Goal: Task Accomplishment & Management: Manage account settings

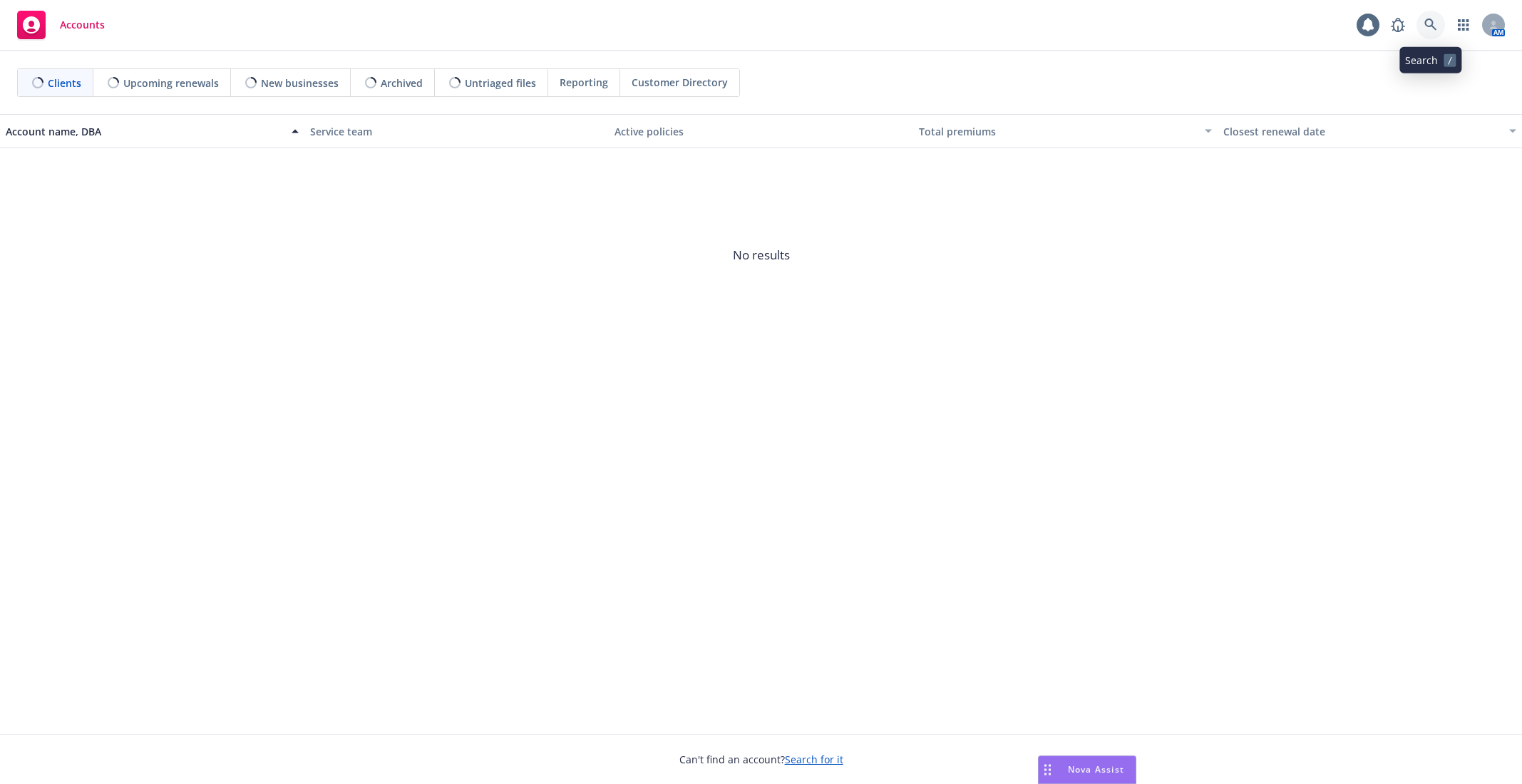
click at [1434, 18] on icon at bounding box center [1430, 25] width 13 height 13
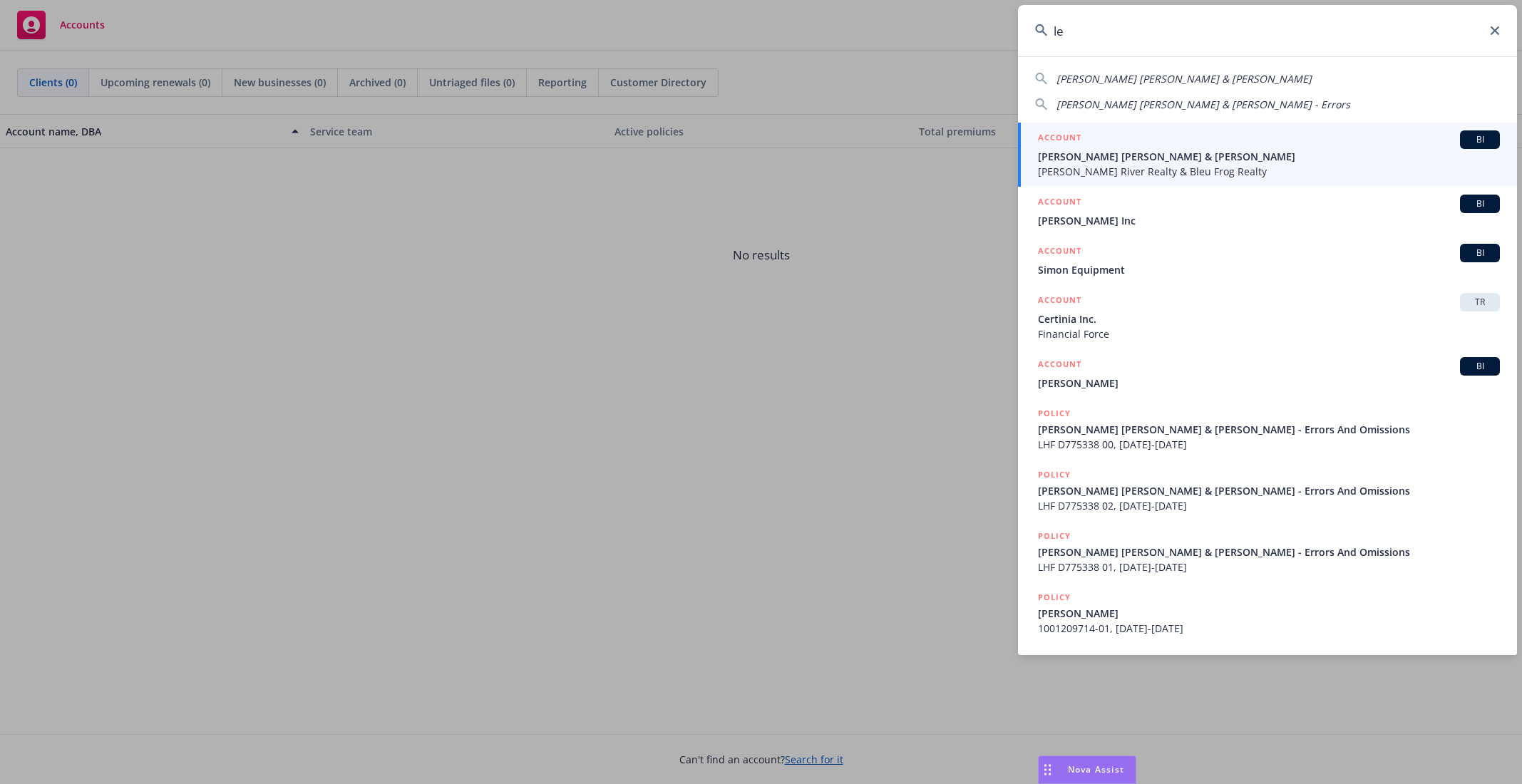
type input "l"
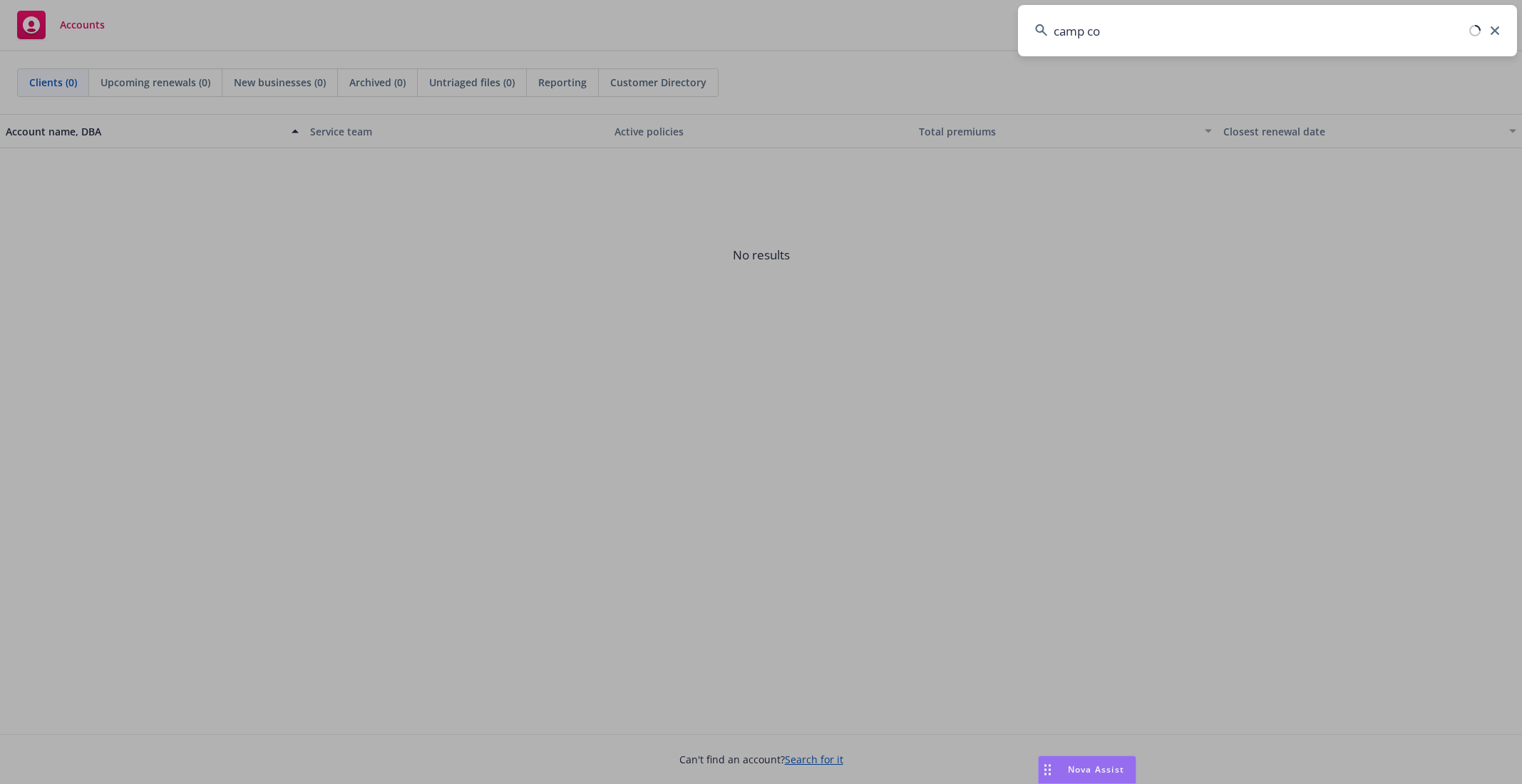
type input "camp con"
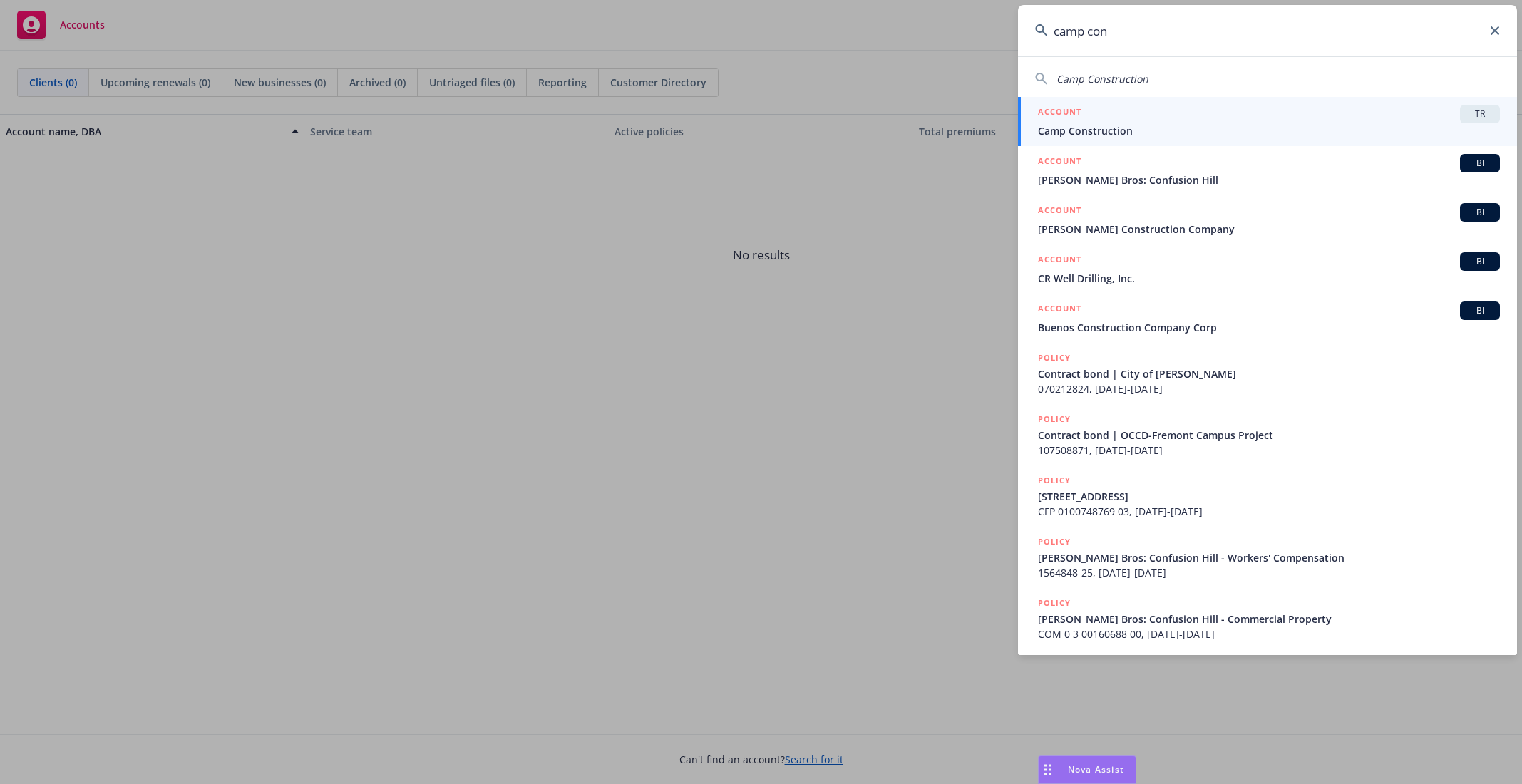
click at [1191, 131] on span "Camp Construction" at bounding box center [1269, 131] width 462 height 15
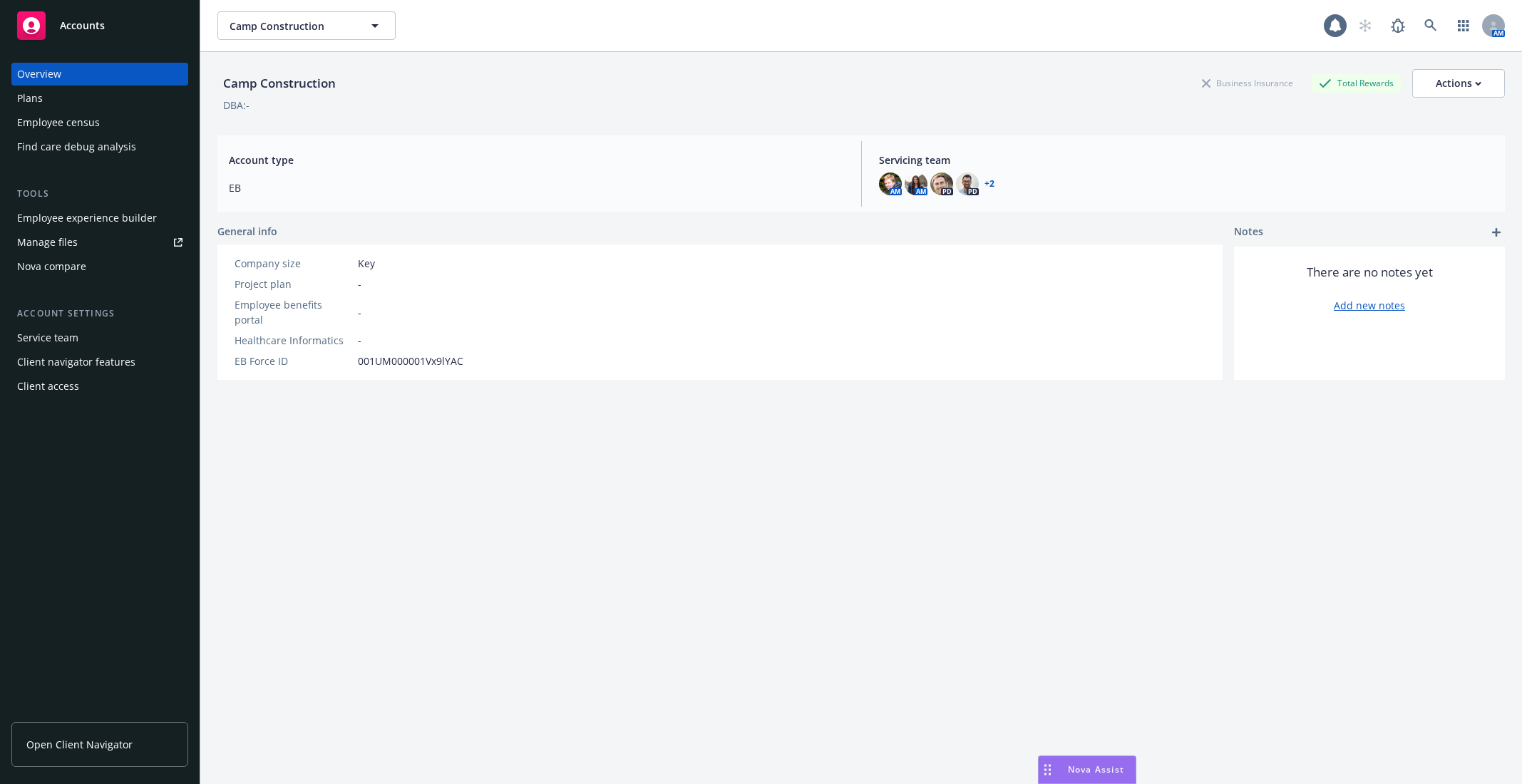
click at [144, 222] on div "Employee experience builder" at bounding box center [87, 217] width 140 height 23
click at [97, 124] on div "Employee census" at bounding box center [100, 122] width 166 height 23
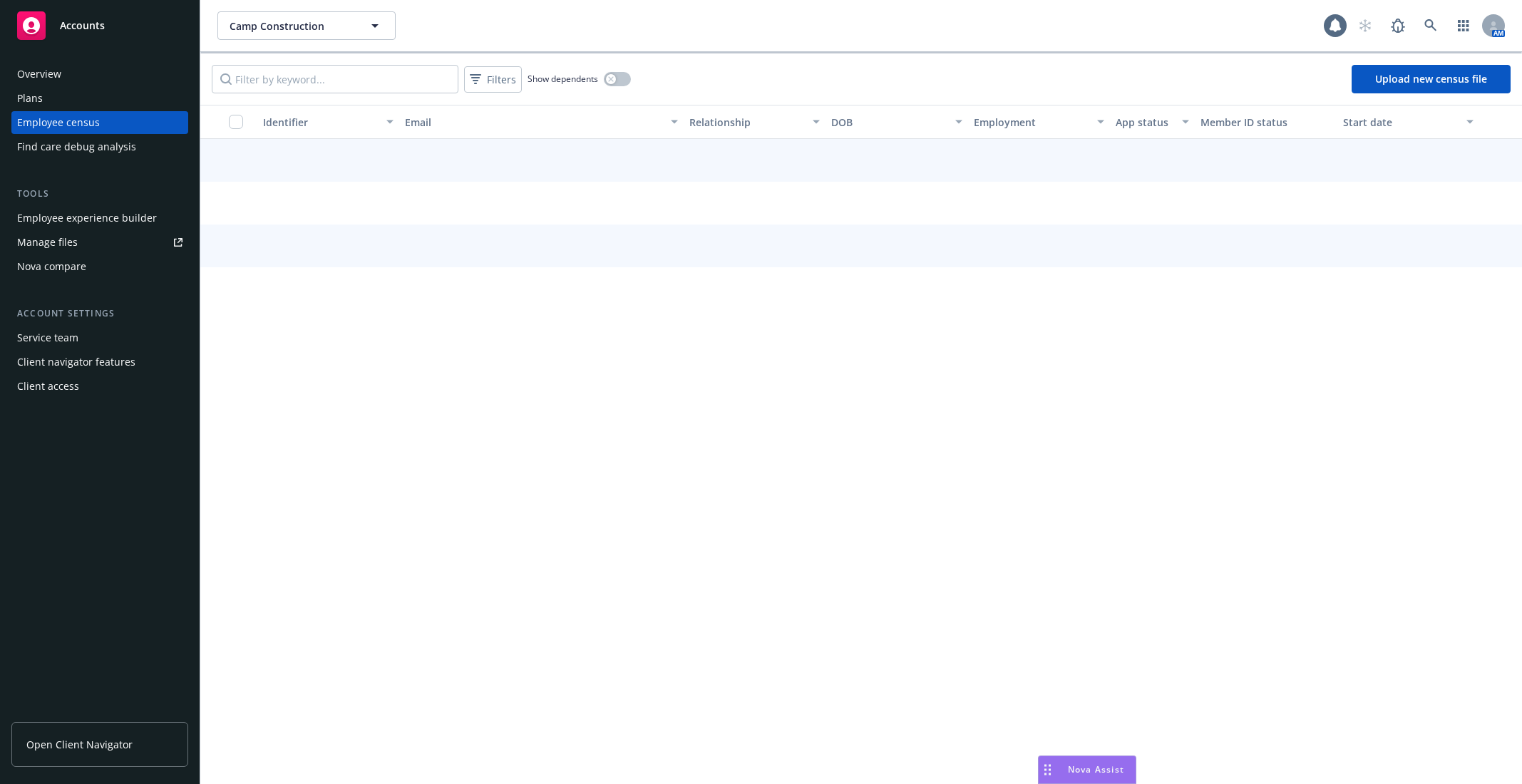
click at [97, 136] on div "Find care debug analysis" at bounding box center [76, 146] width 119 height 23
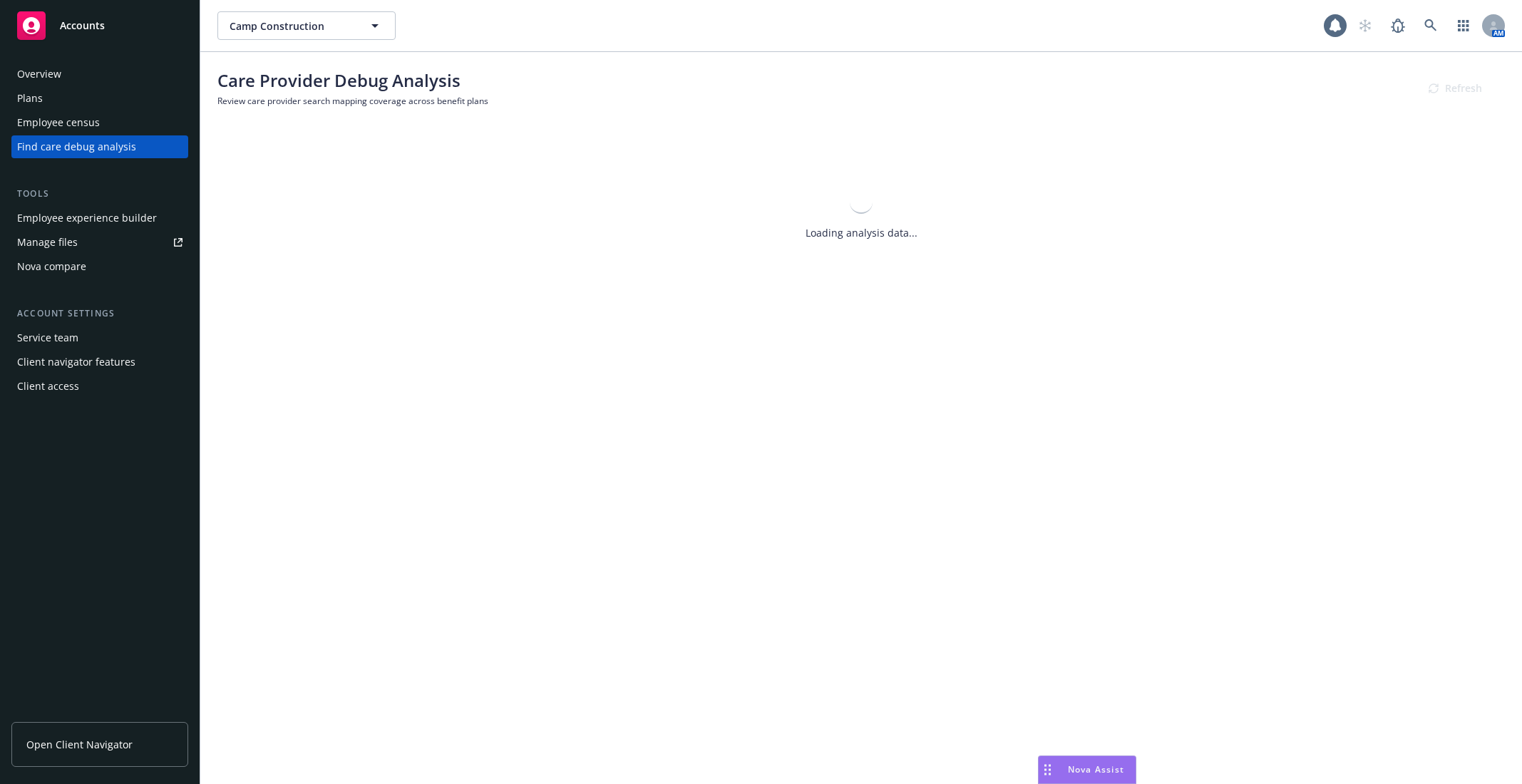
click at [97, 116] on div "Employee census" at bounding box center [100, 122] width 166 height 23
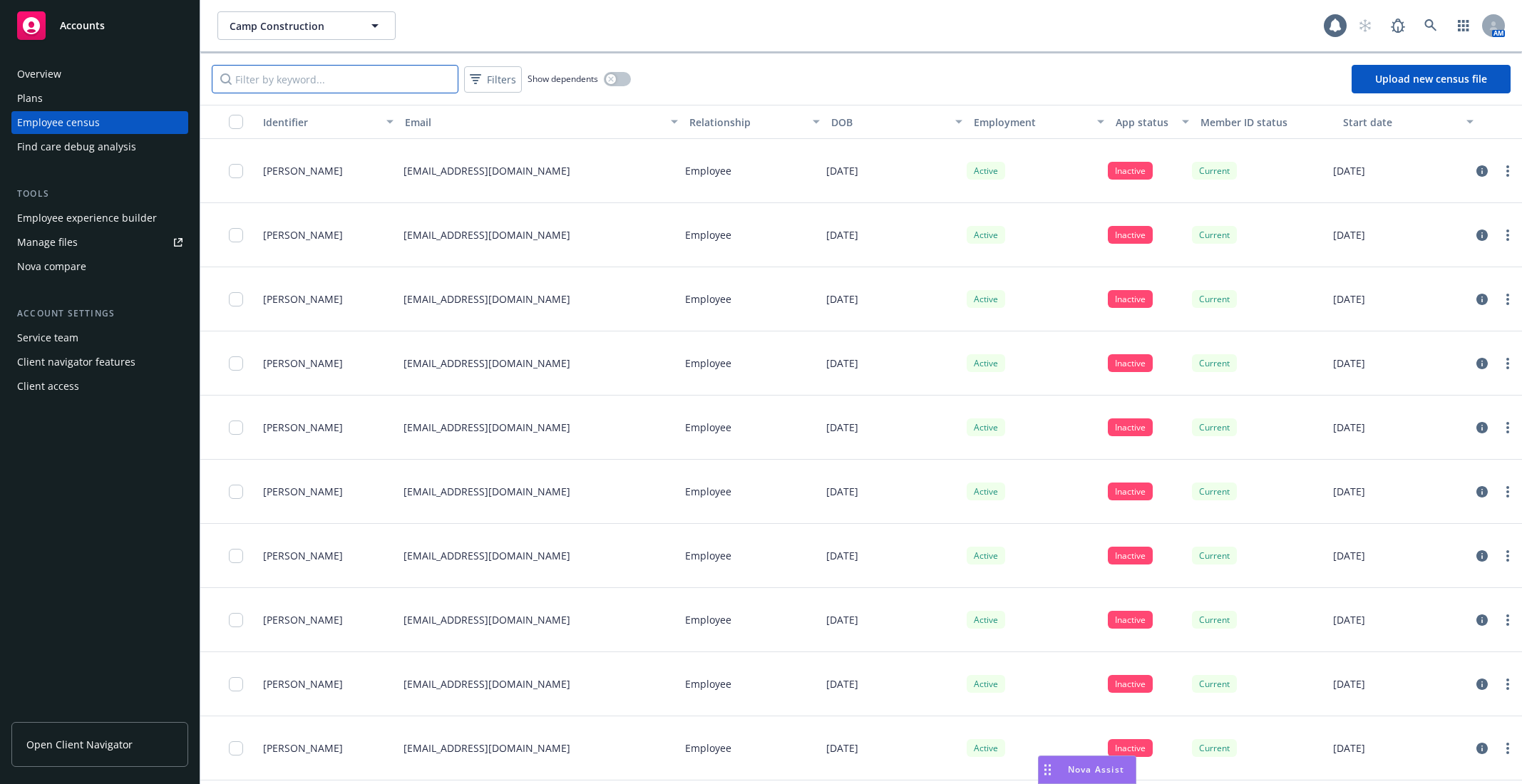
click at [402, 72] on input "Filter by keyword..." at bounding box center [335, 78] width 247 height 28
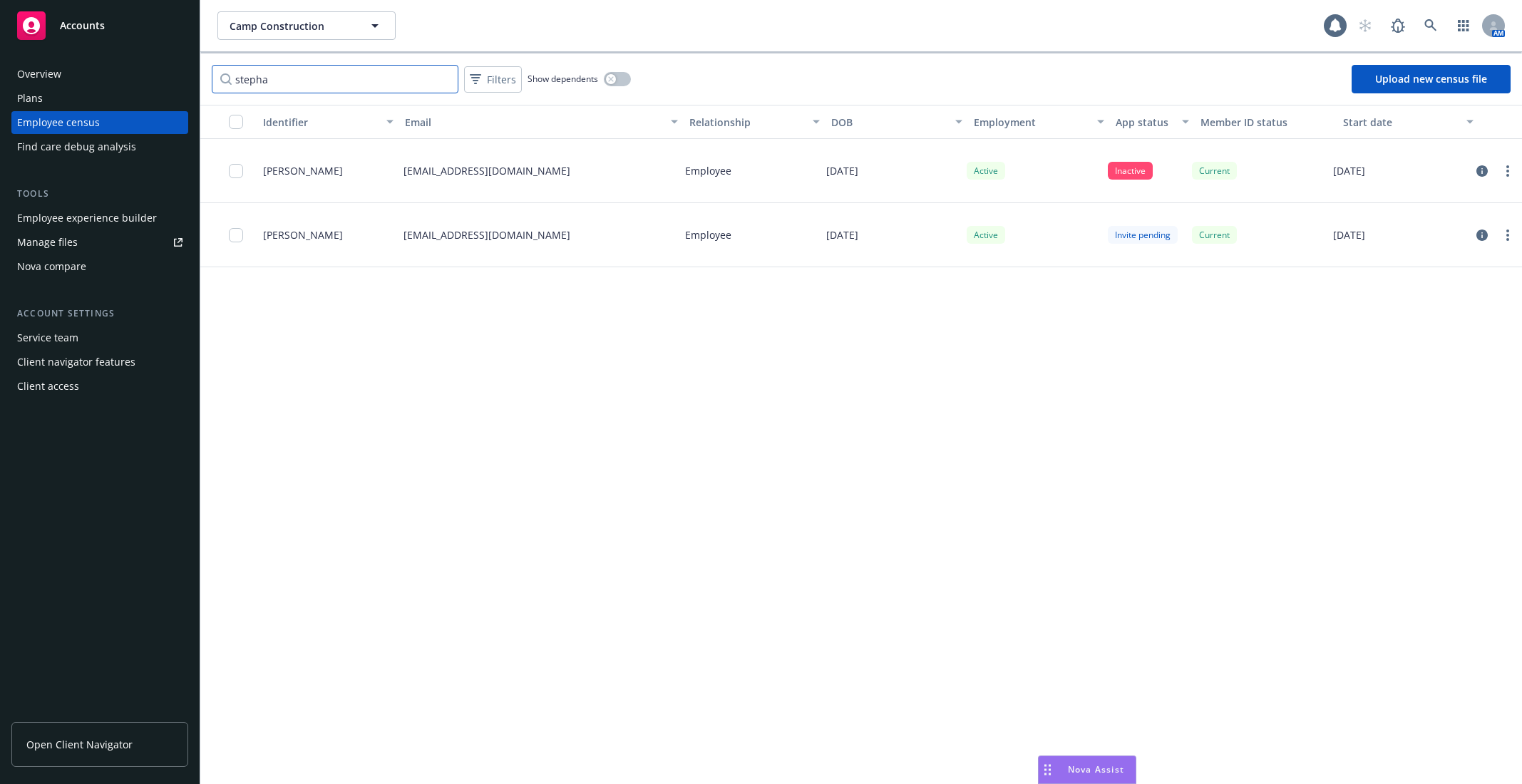
type input "stepha"
click at [443, 83] on input "stepha" at bounding box center [335, 78] width 247 height 28
click at [441, 78] on input "stepha" at bounding box center [335, 78] width 247 height 28
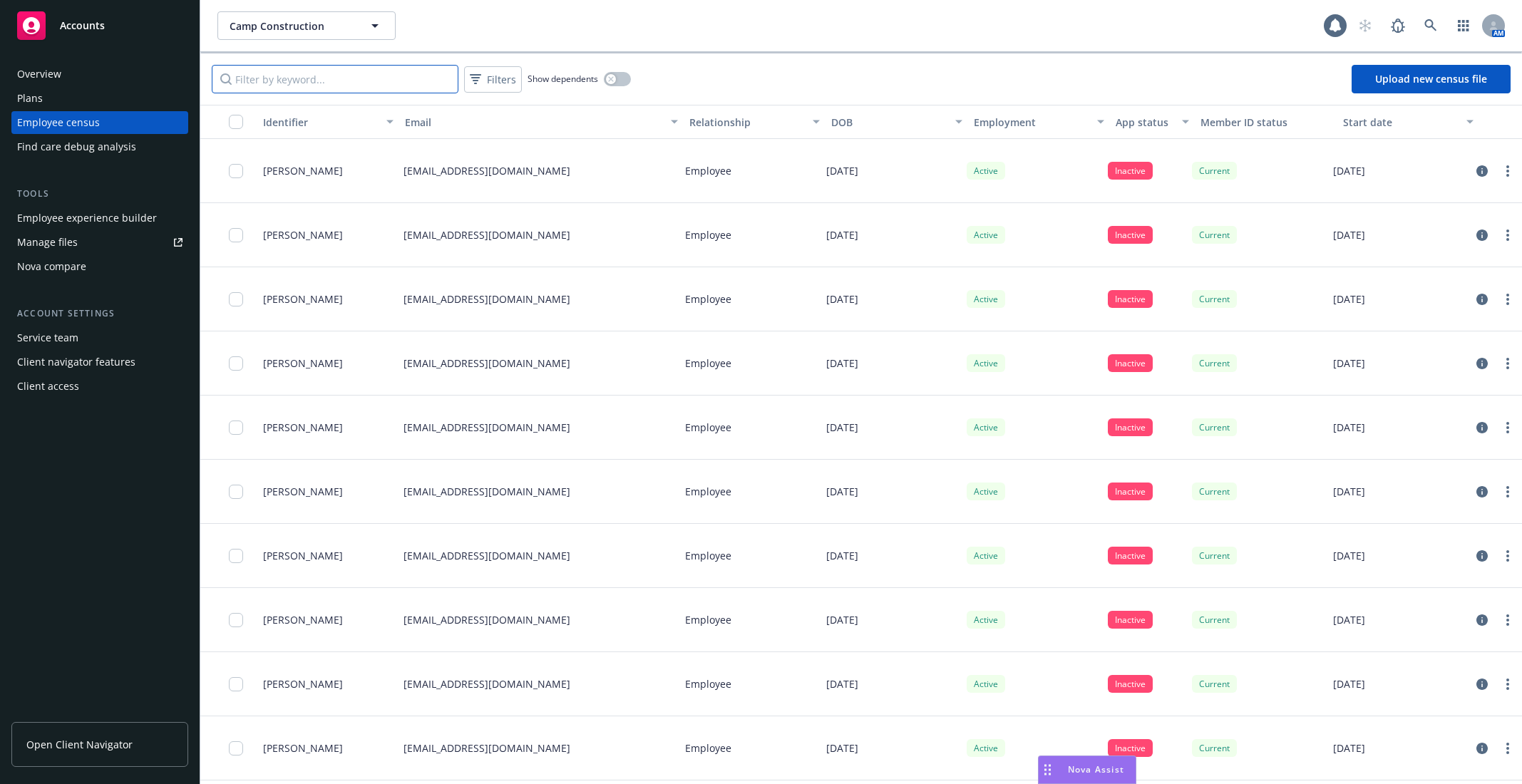
click at [368, 84] on input "Filter by keyword..." at bounding box center [335, 78] width 247 height 28
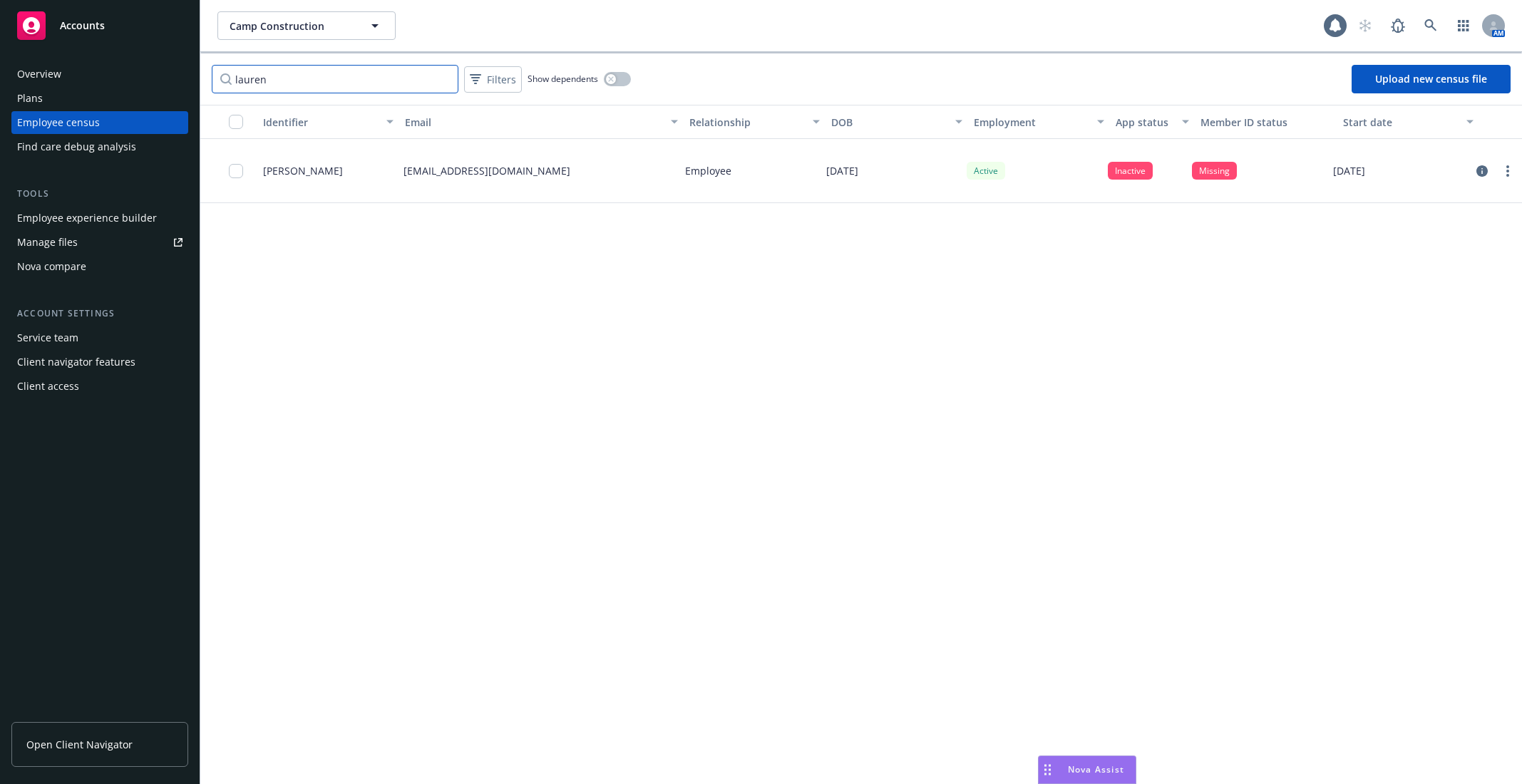
type input "lauren"
click at [234, 170] on input "checkbox" at bounding box center [237, 171] width 15 height 15
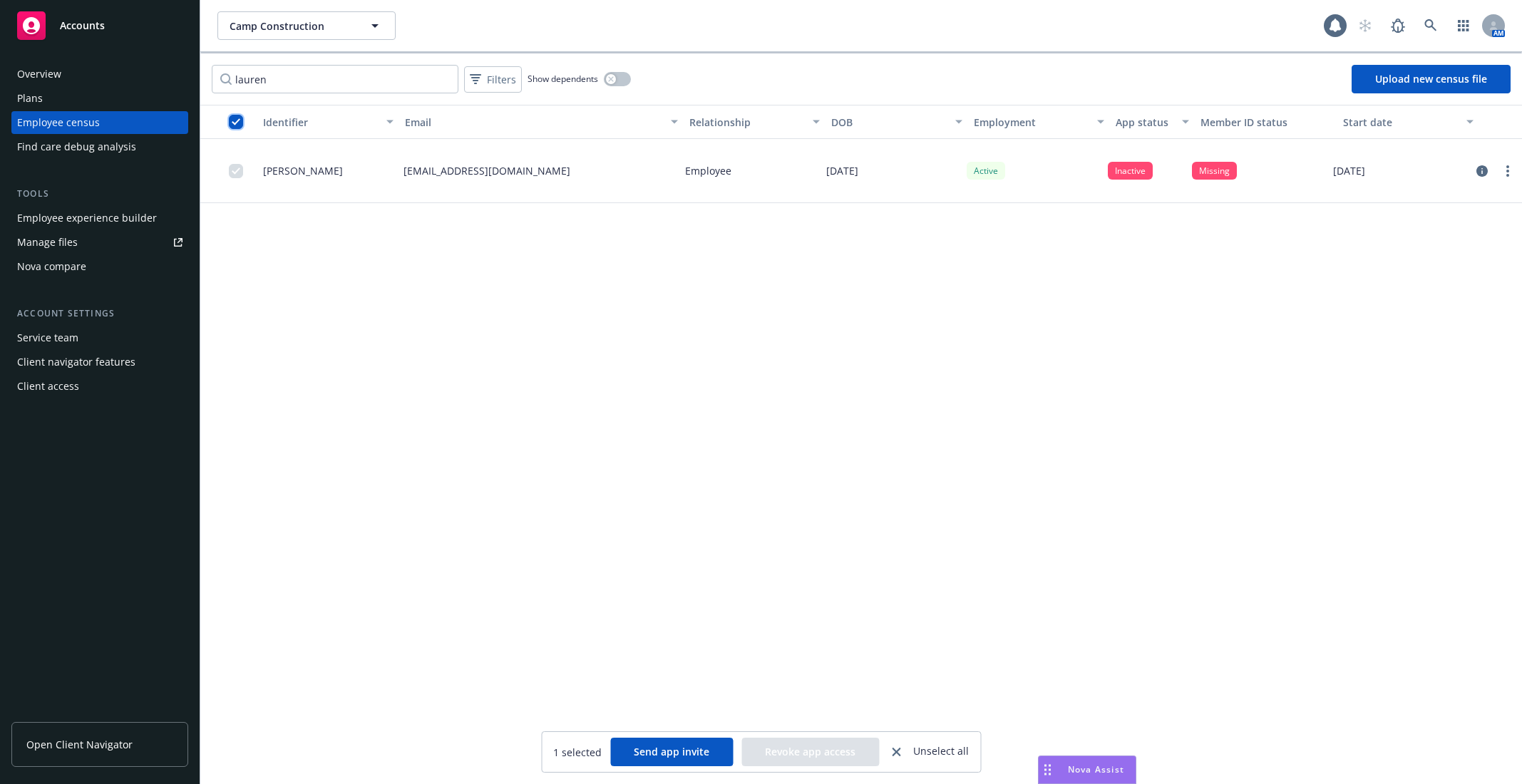
click at [234, 118] on input "checkbox" at bounding box center [237, 122] width 15 height 15
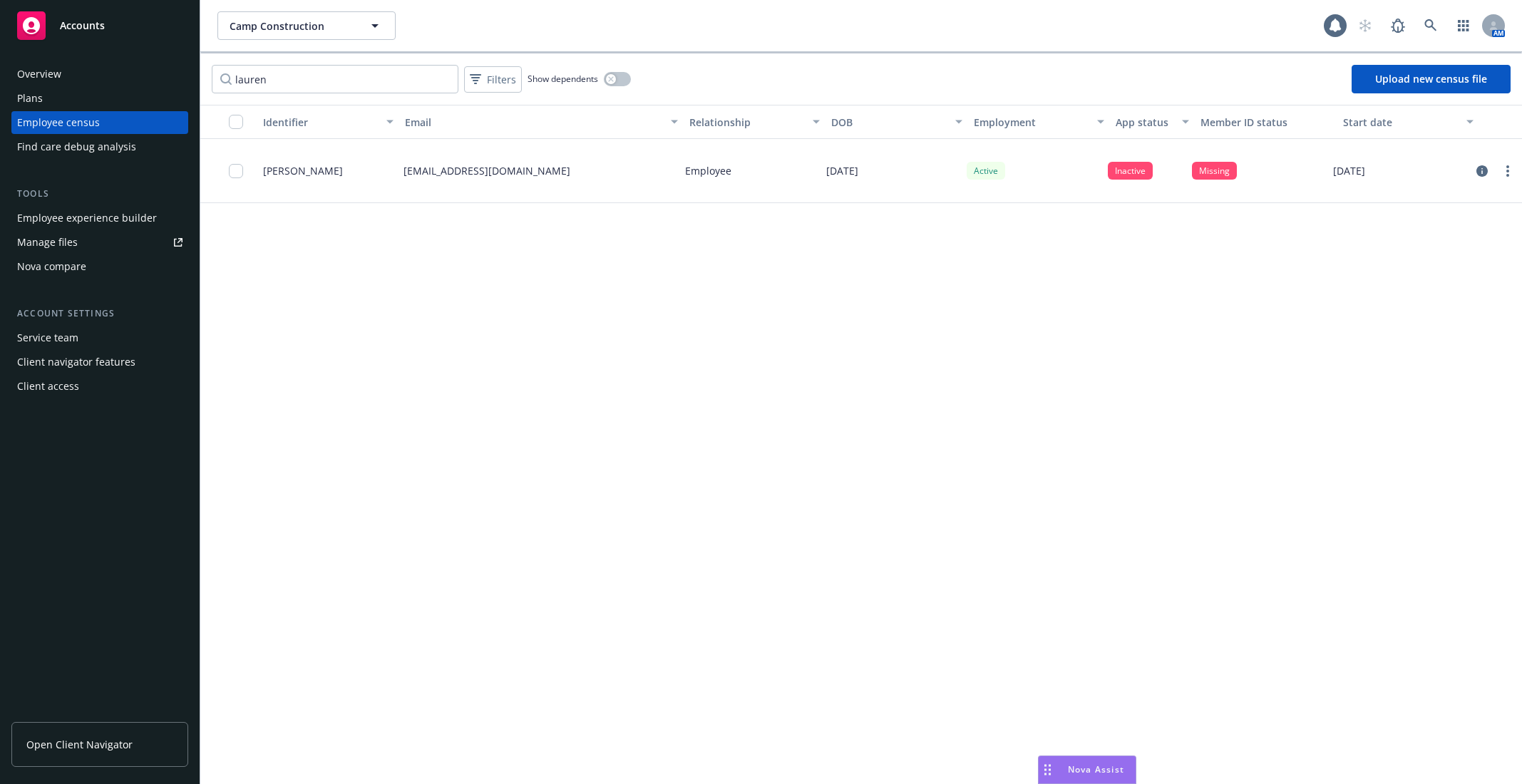
click at [364, 305] on div "Identifier Email Relationship DOB Employment App status Member ID status Start …" at bounding box center [861, 444] width 1322 height 679
click at [422, 85] on input "lauren" at bounding box center [335, 78] width 247 height 28
click at [443, 77] on input "lauren" at bounding box center [335, 78] width 247 height 28
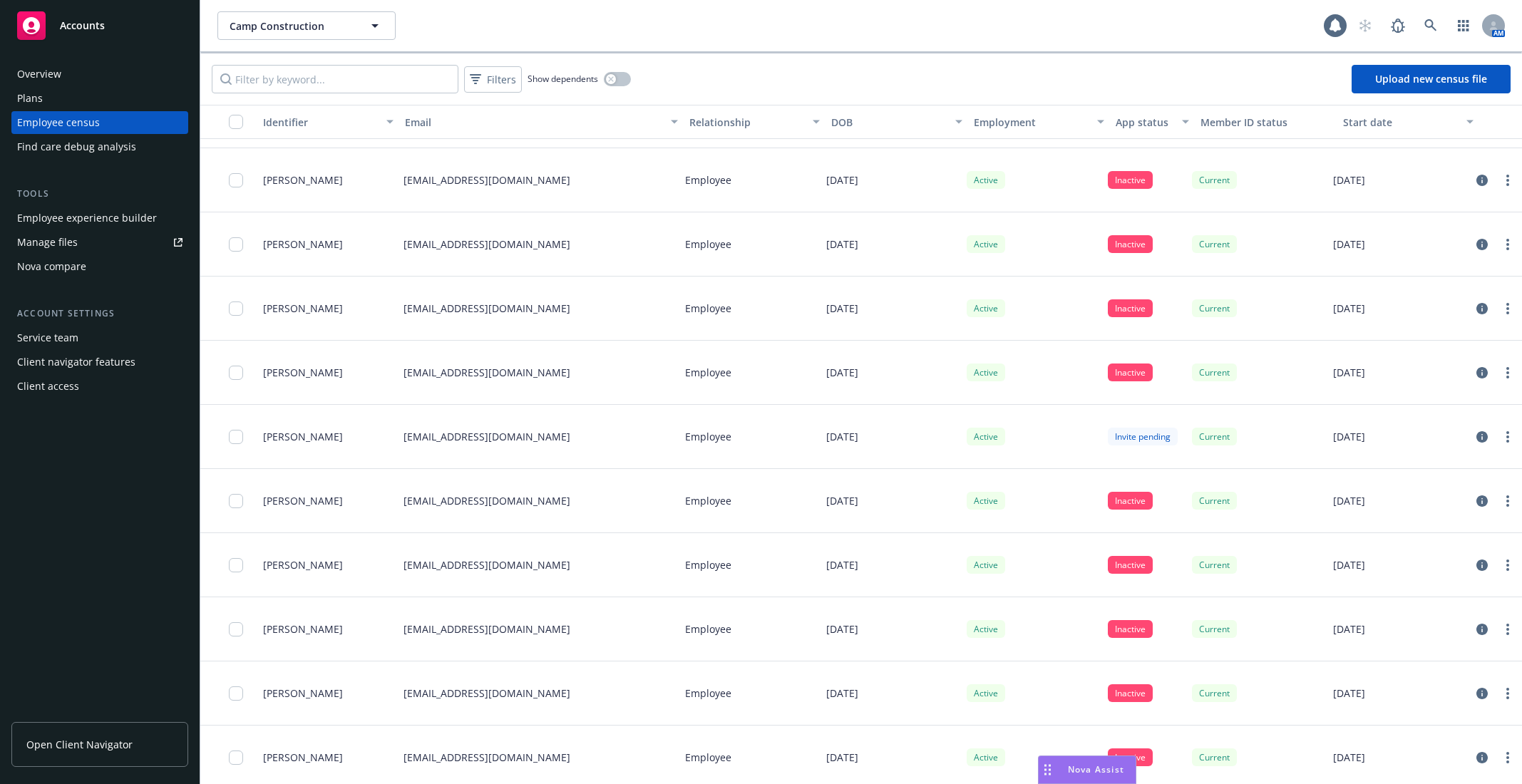
scroll to position [460, 0]
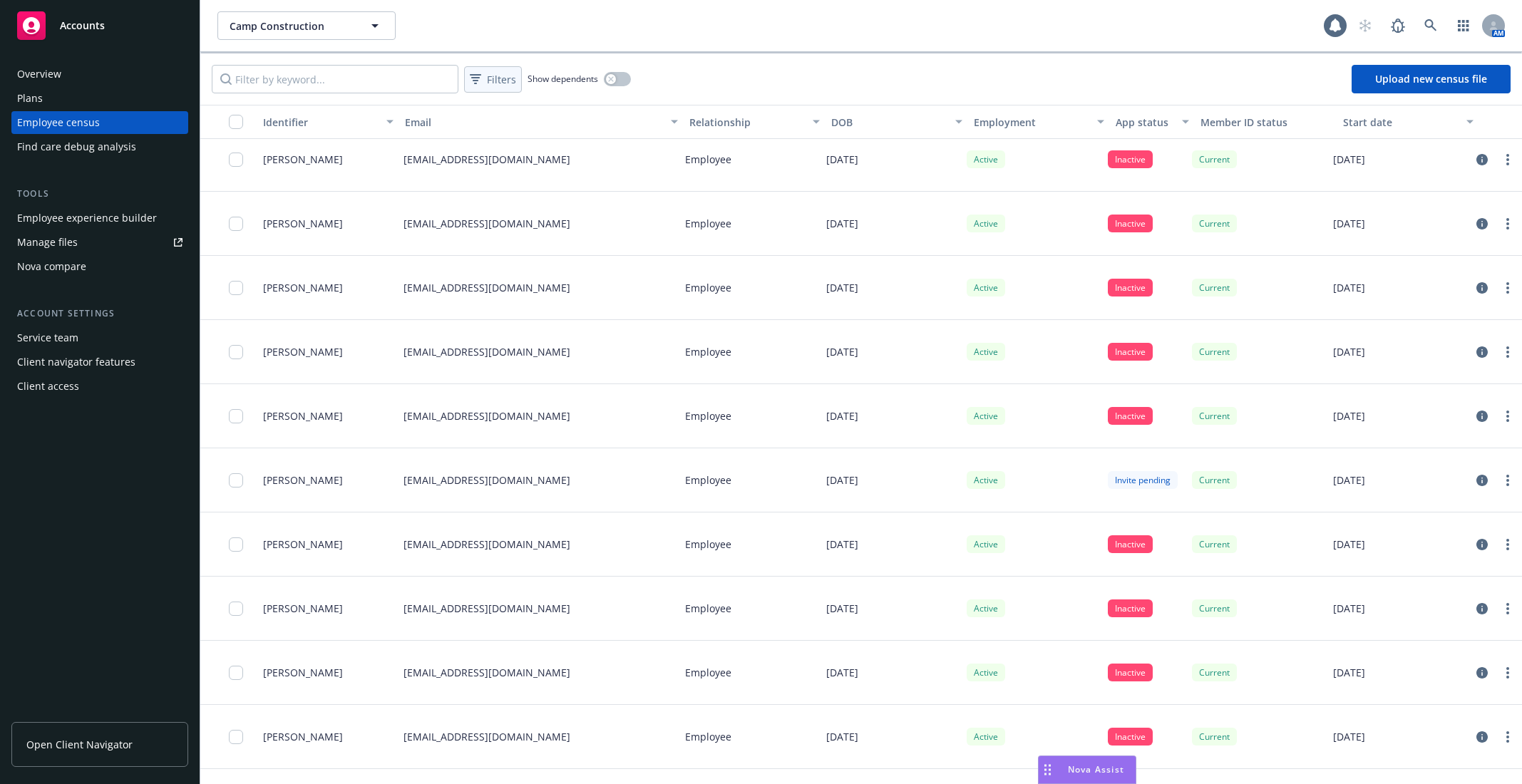
click at [485, 66] on button "Filters" at bounding box center [492, 79] width 57 height 26
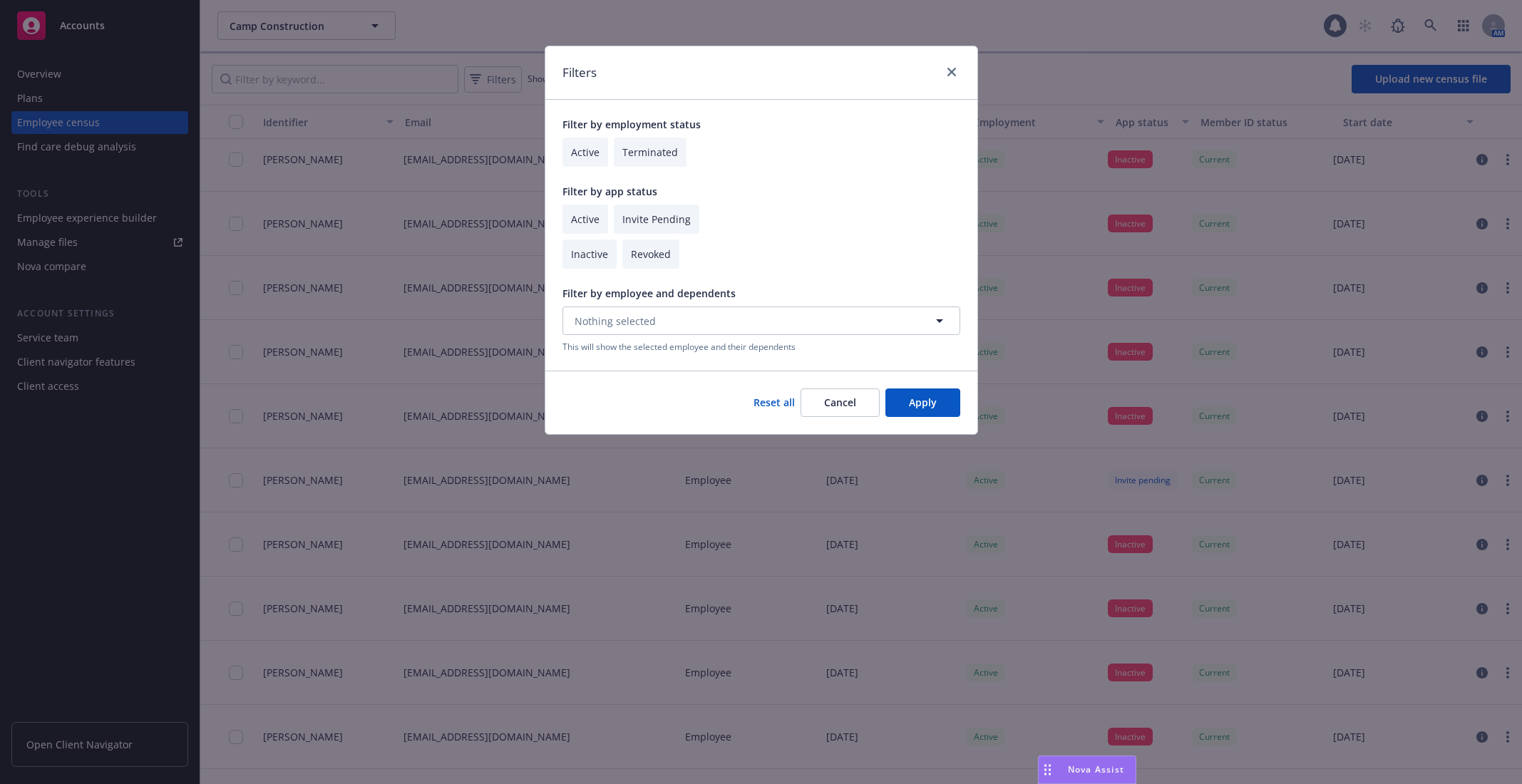
click at [638, 229] on input "checkbox" at bounding box center [657, 219] width 86 height 29
checkbox input "true"
click at [926, 408] on button "Apply" at bounding box center [922, 402] width 75 height 28
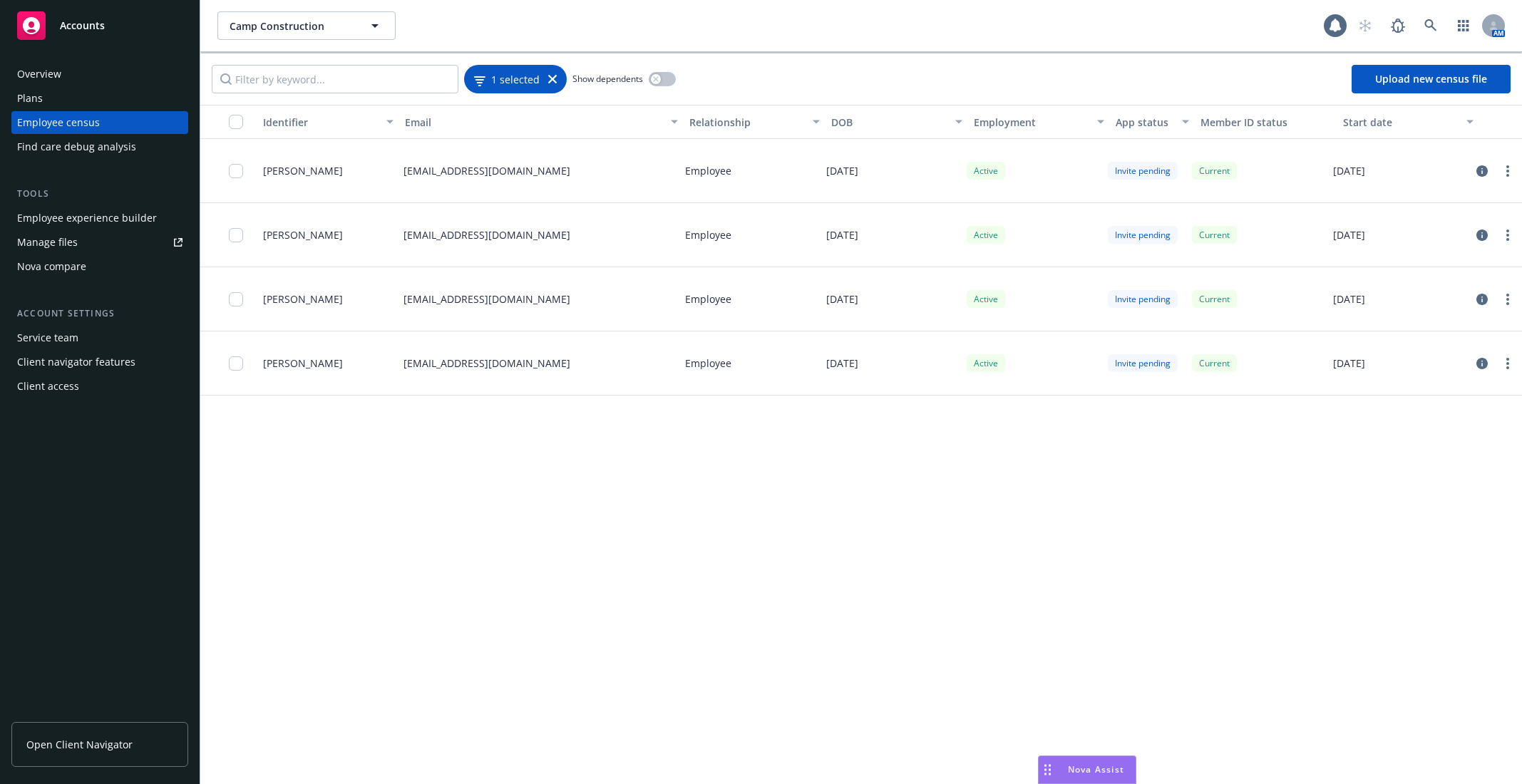
click at [536, 75] on span "1 selected" at bounding box center [515, 78] width 48 height 15
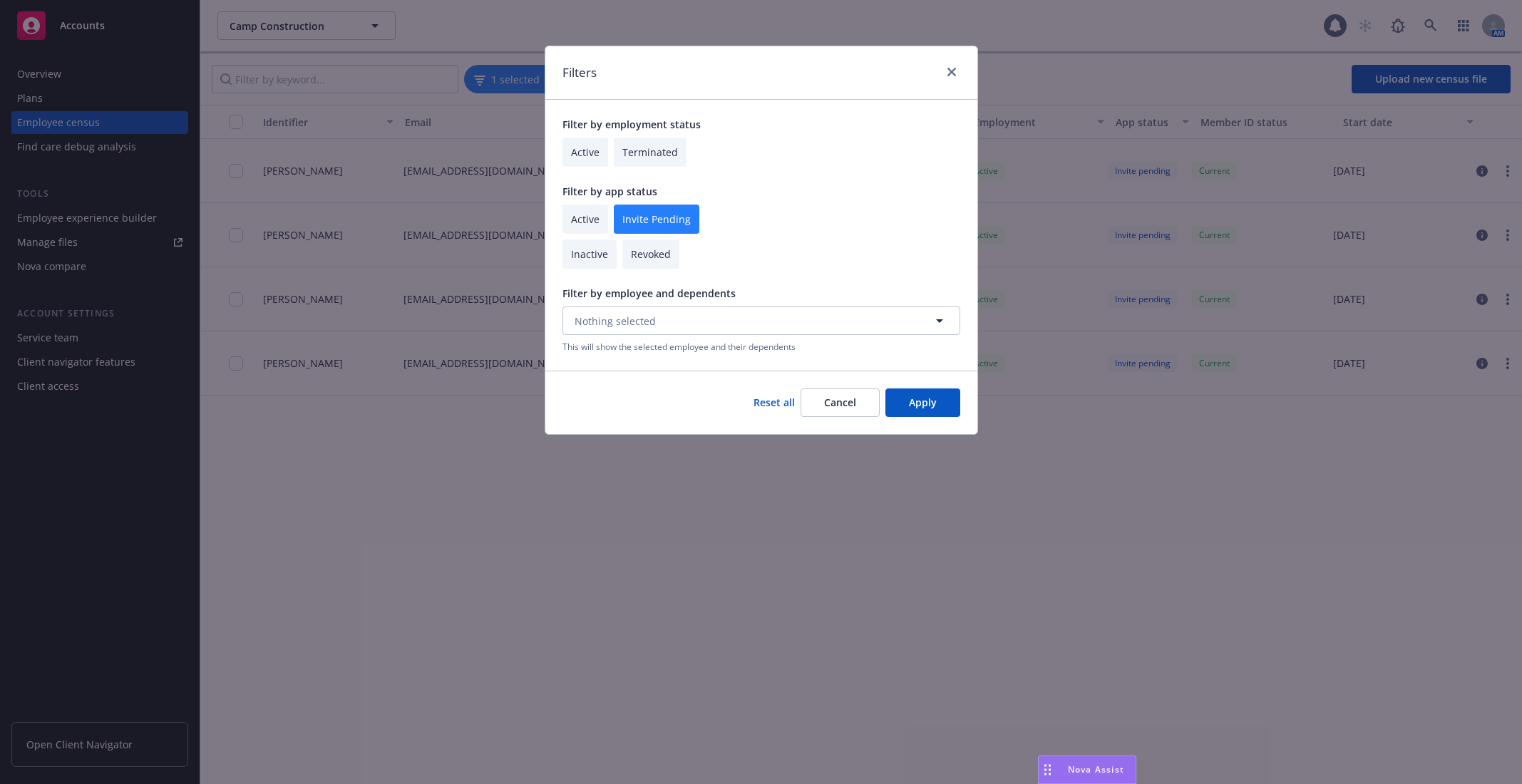
click at [610, 220] on div "Active Invite Pending" at bounding box center [761, 219] width 398 height 29
click at [591, 220] on input "checkbox" at bounding box center [585, 219] width 45 height 29
checkbox input "true"
click at [648, 222] on input "checkbox" at bounding box center [657, 219] width 86 height 29
checkbox input "false"
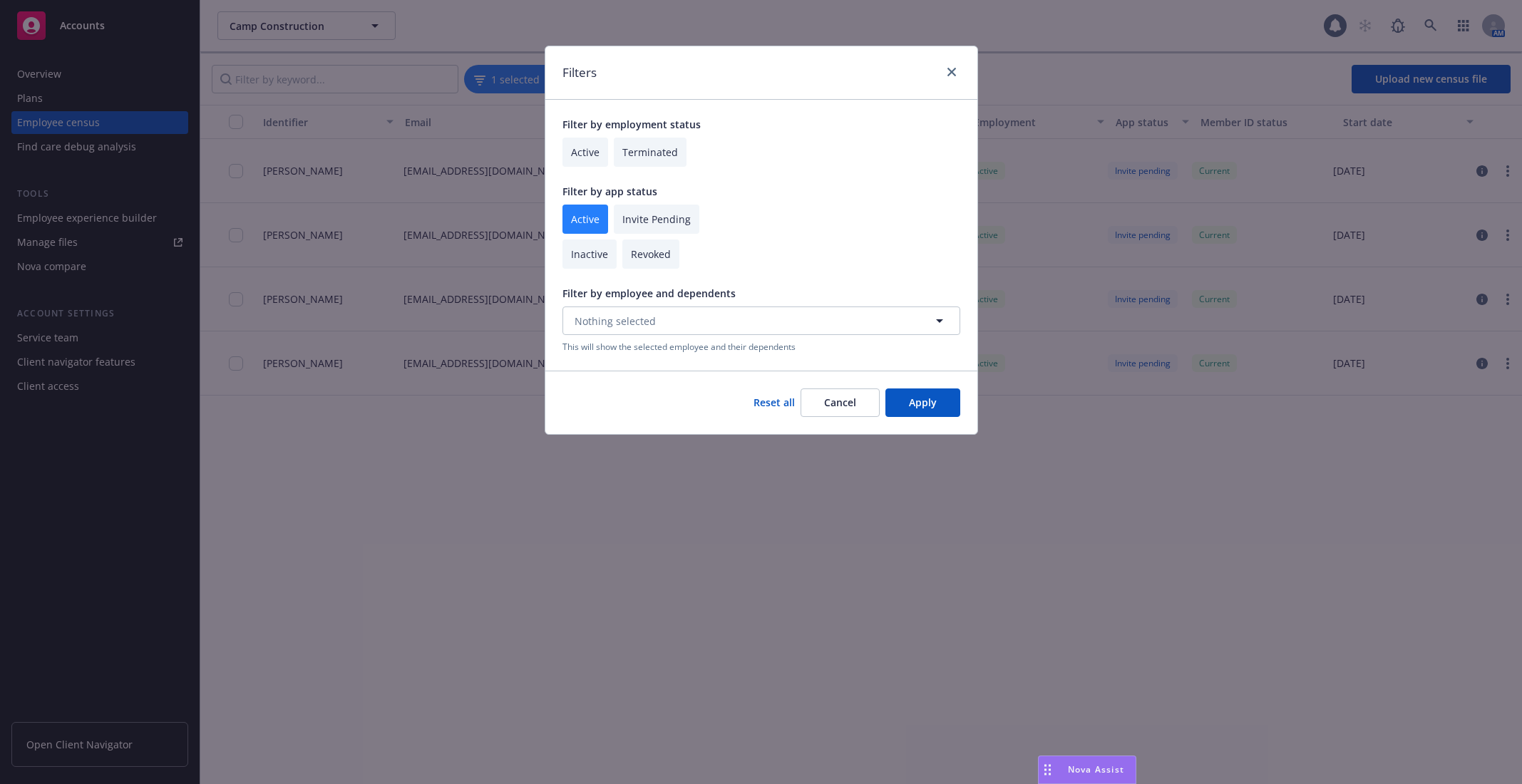
click at [924, 398] on button "Apply" at bounding box center [922, 402] width 75 height 28
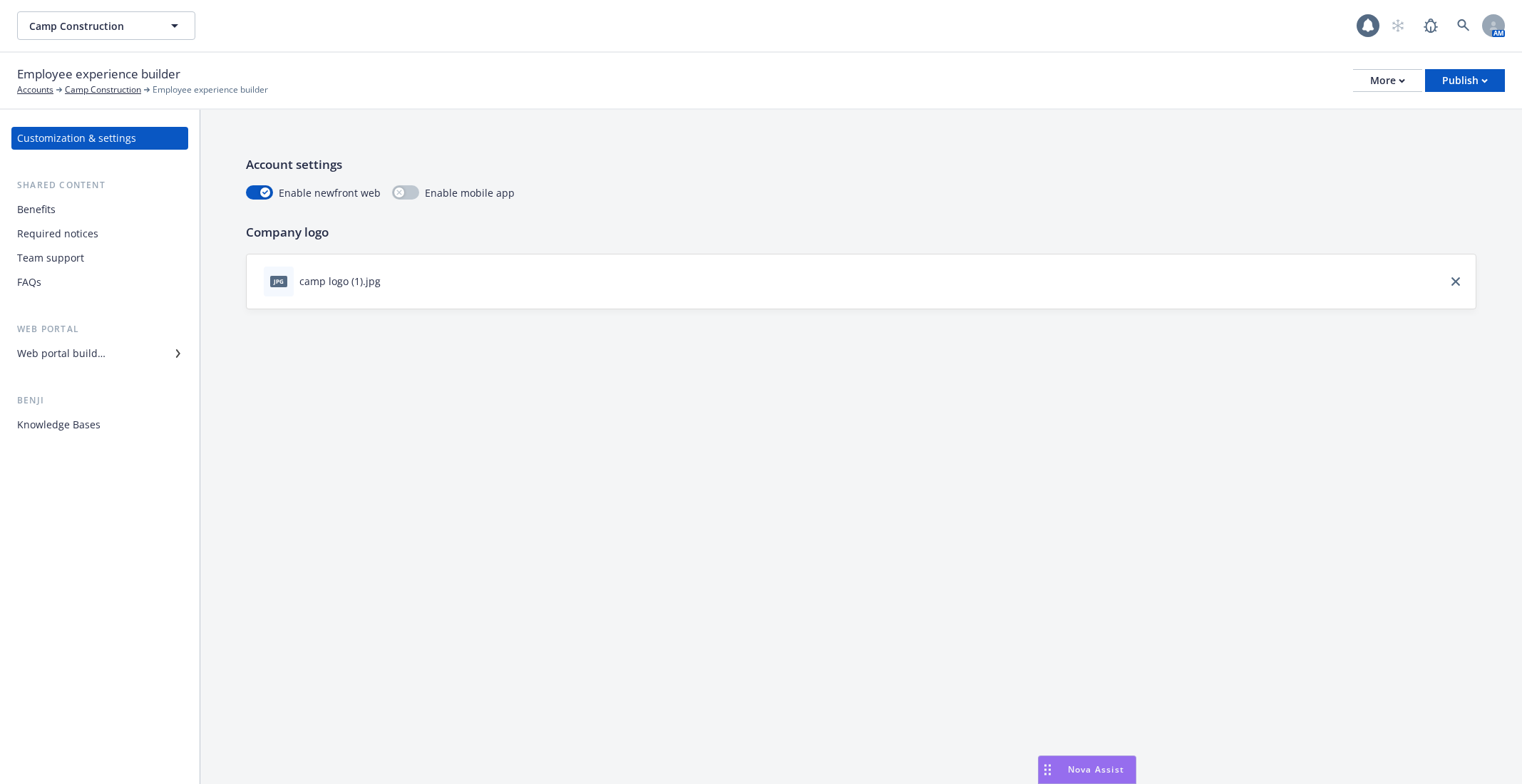
click at [143, 212] on div "Benefits" at bounding box center [100, 209] width 166 height 23
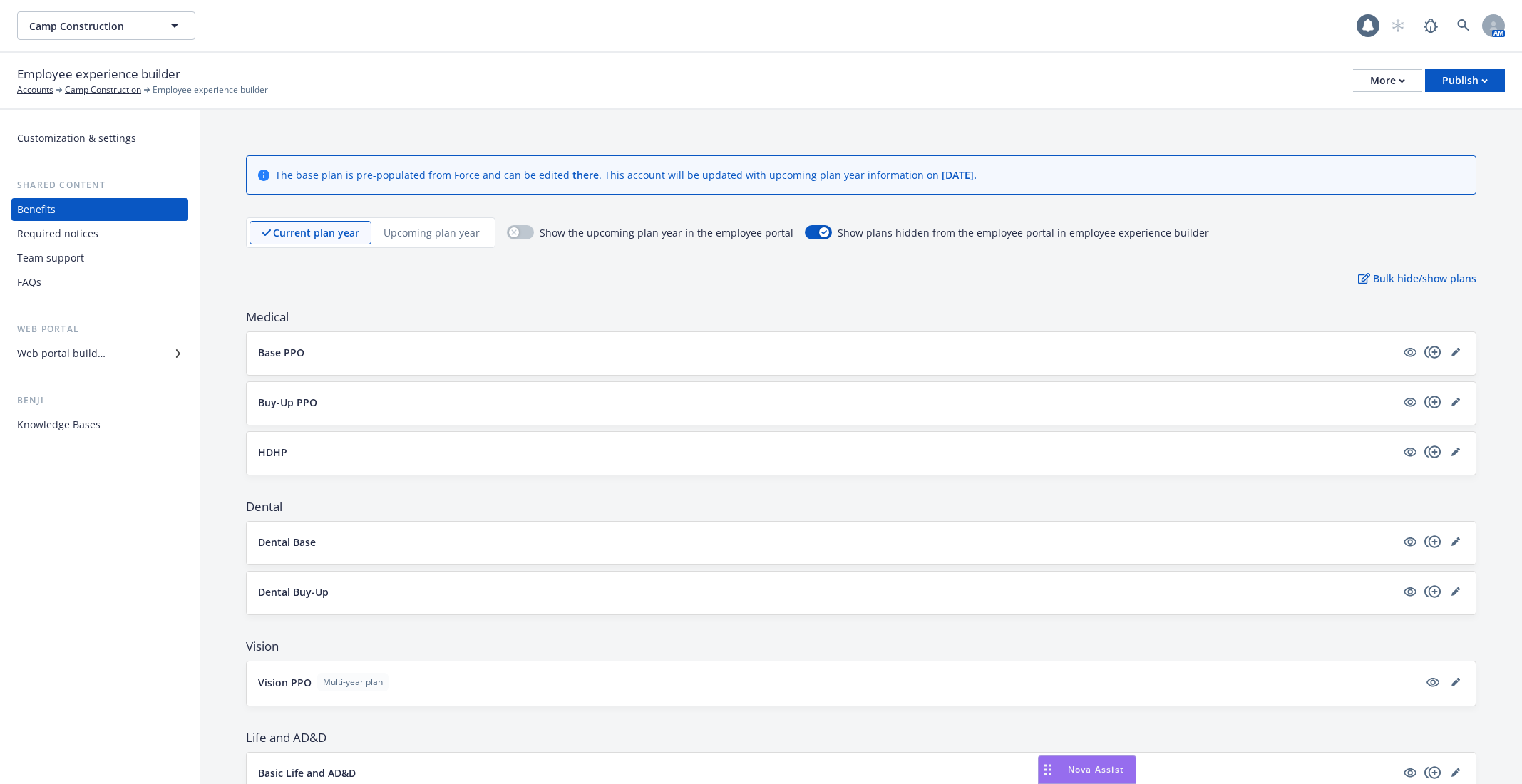
click at [141, 229] on div "Required notices" at bounding box center [100, 233] width 166 height 23
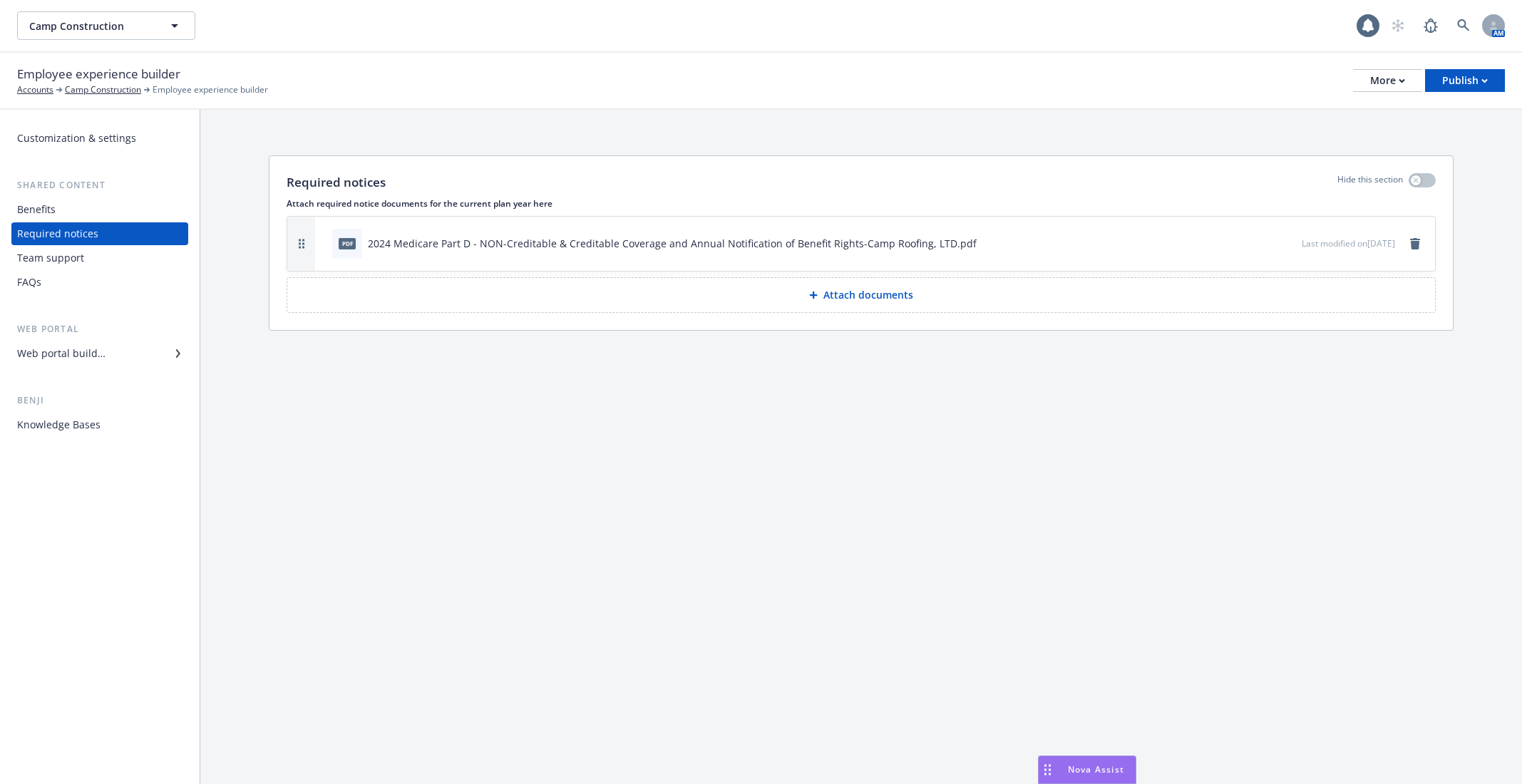
click at [141, 208] on div "Benefits" at bounding box center [100, 209] width 166 height 23
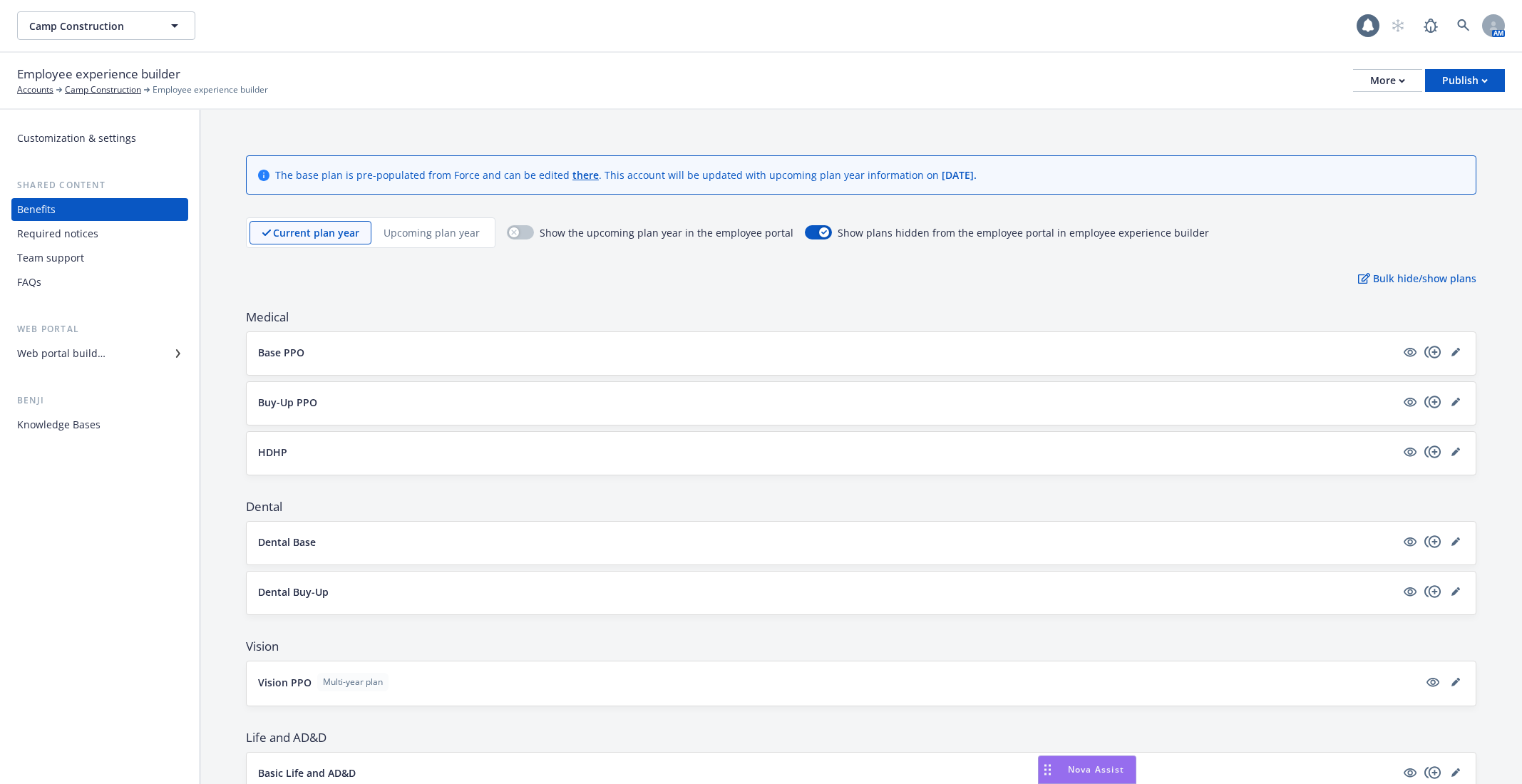
click at [141, 241] on div "Required notices" at bounding box center [100, 233] width 166 height 23
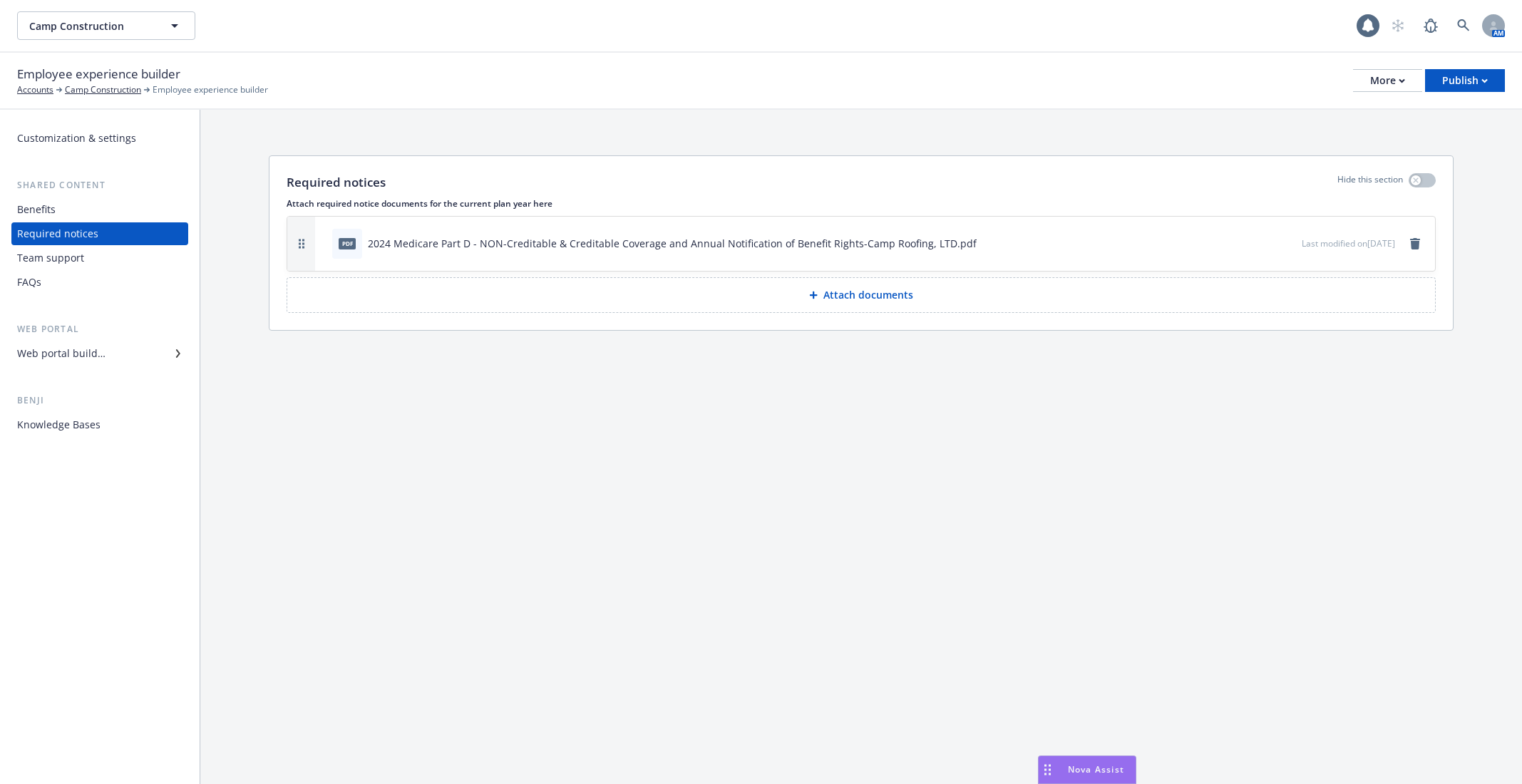
click at [139, 256] on div "Team support" at bounding box center [100, 257] width 166 height 23
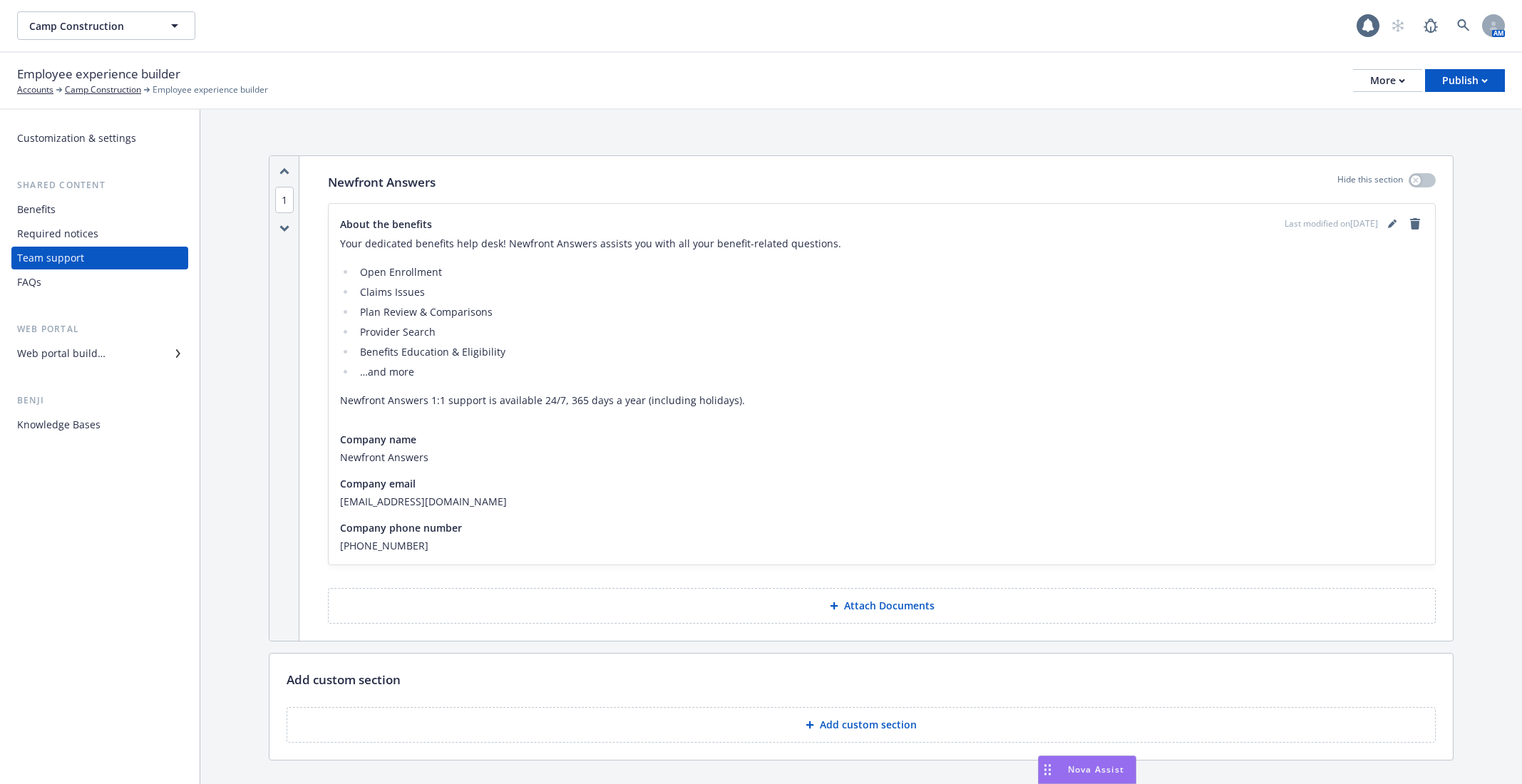
click at [152, 428] on div "Knowledge Bases" at bounding box center [100, 424] width 166 height 23
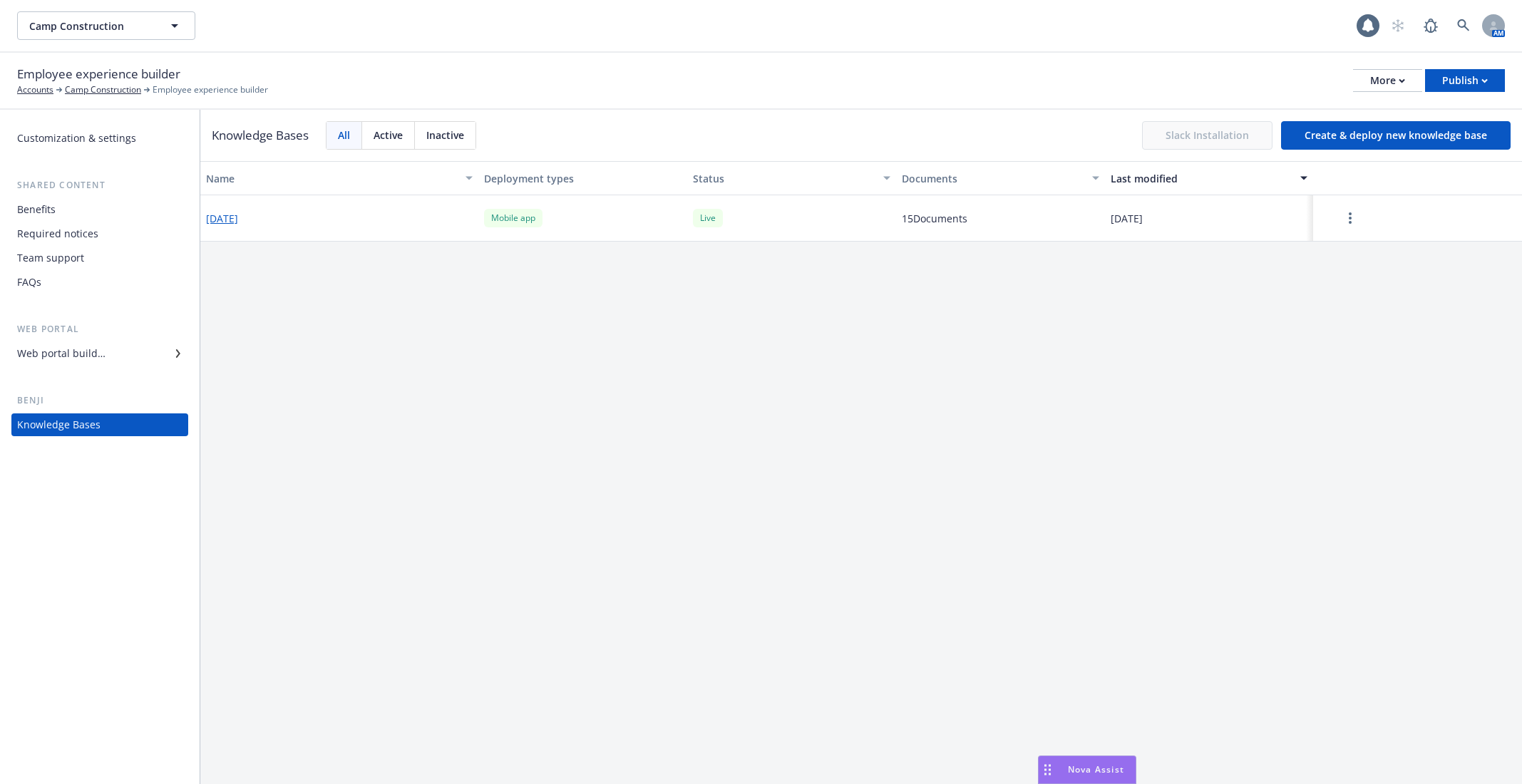
click at [100, 203] on div "Benefits" at bounding box center [100, 209] width 166 height 23
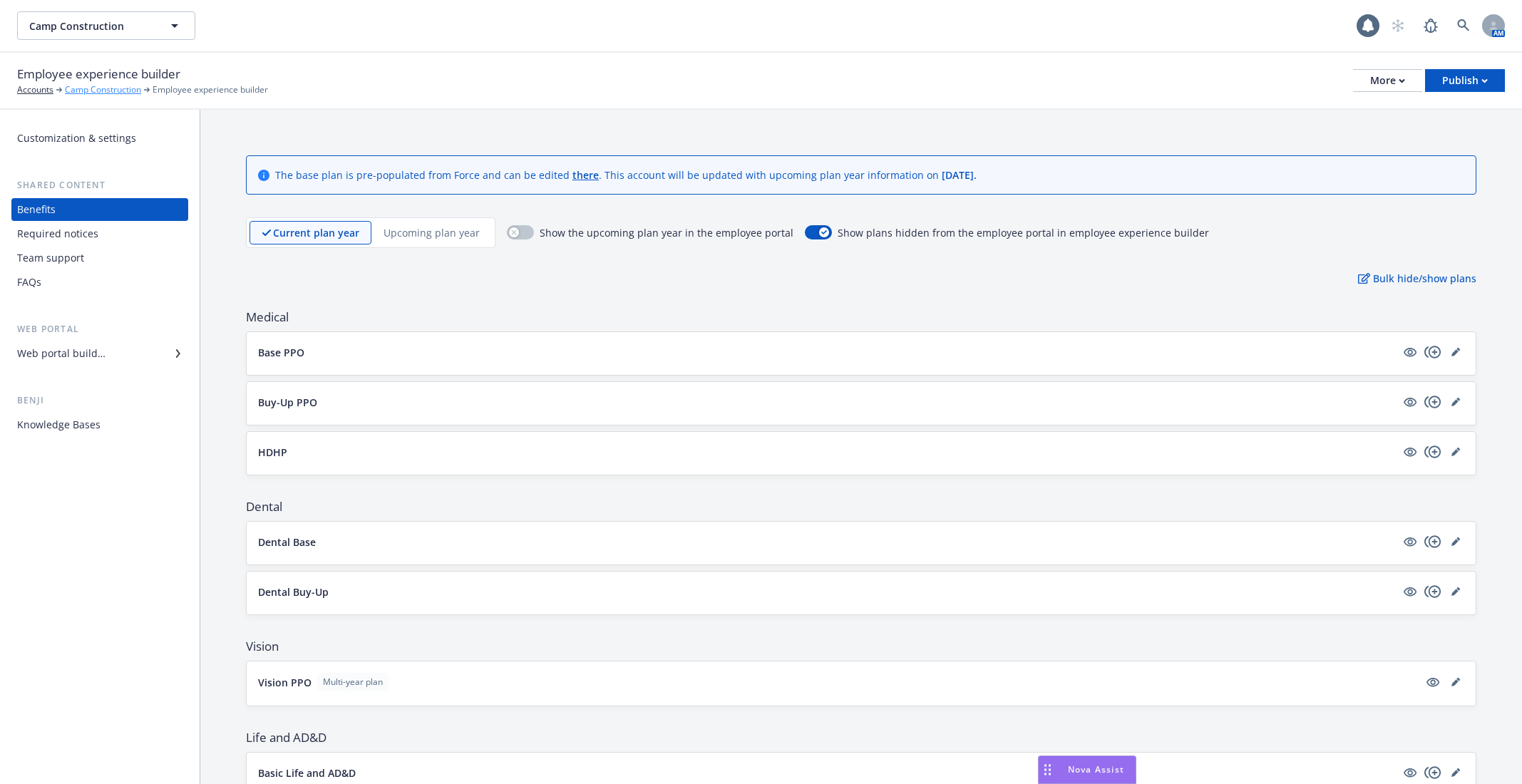
click at [87, 93] on link "Camp Construction" at bounding box center [103, 90] width 76 height 13
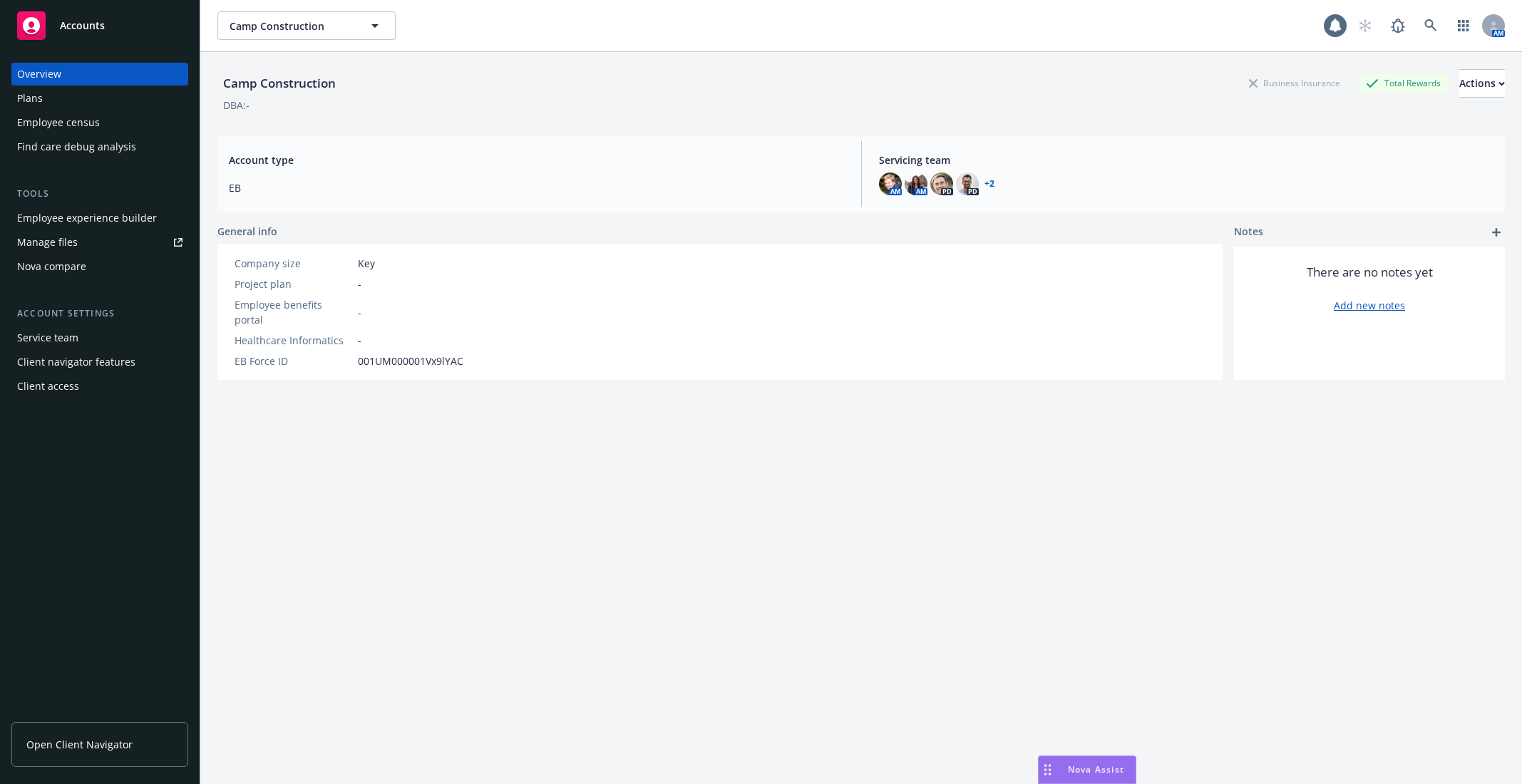
click at [87, 126] on div "Employee census" at bounding box center [58, 122] width 83 height 23
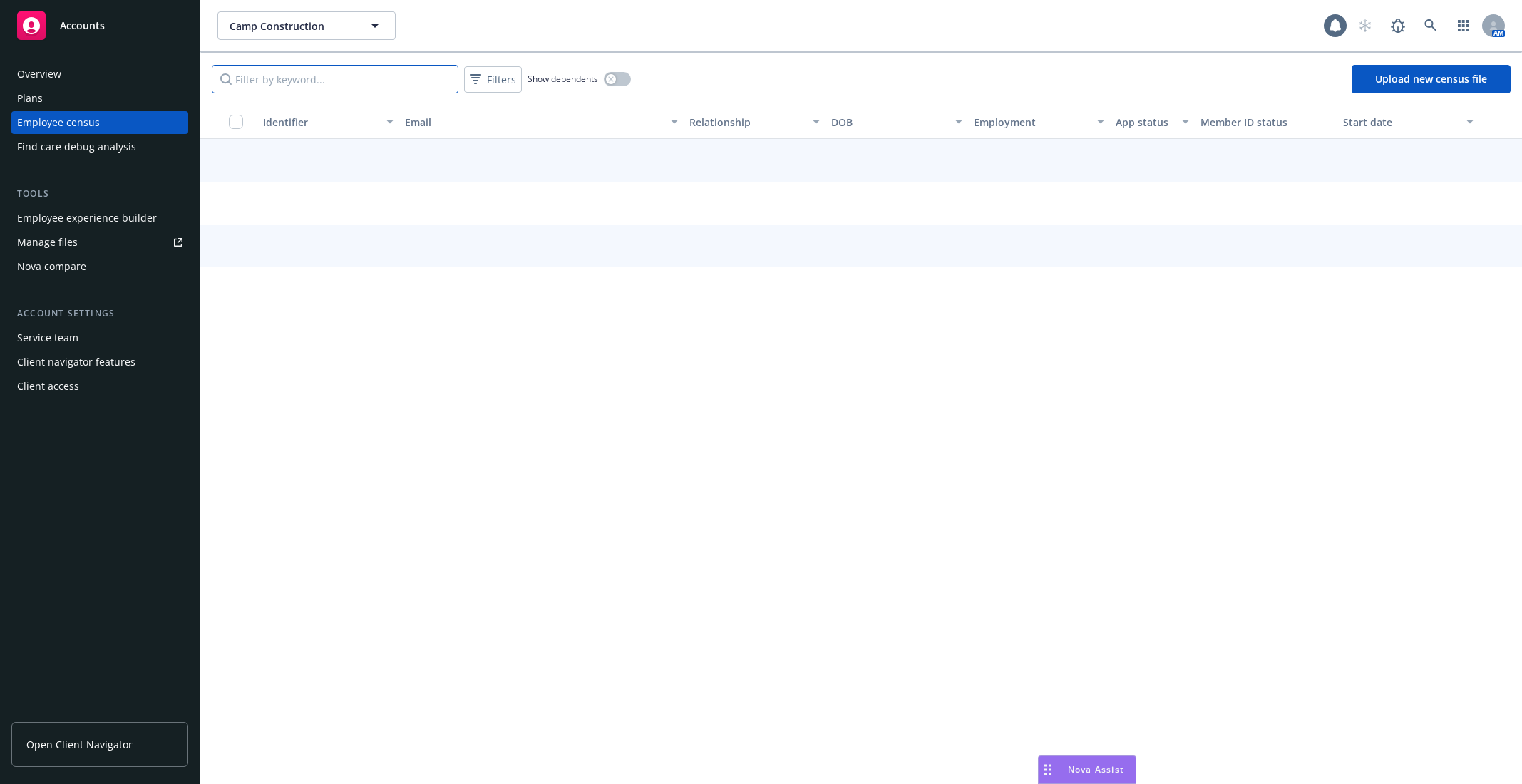
click at [379, 92] on input "Filter by keyword..." at bounding box center [335, 78] width 247 height 28
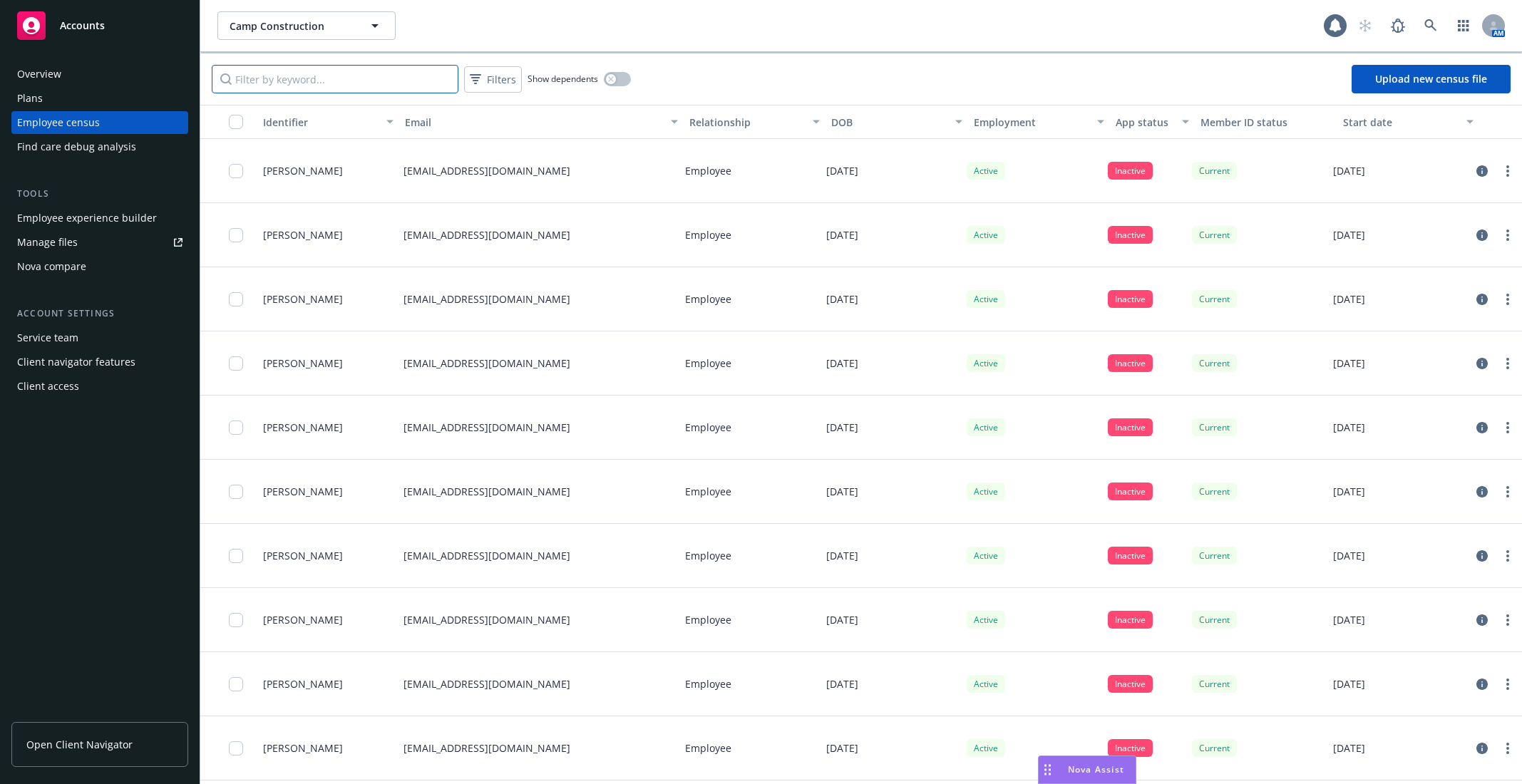
click at [379, 92] on input "Filter by keyword..." at bounding box center [335, 78] width 247 height 28
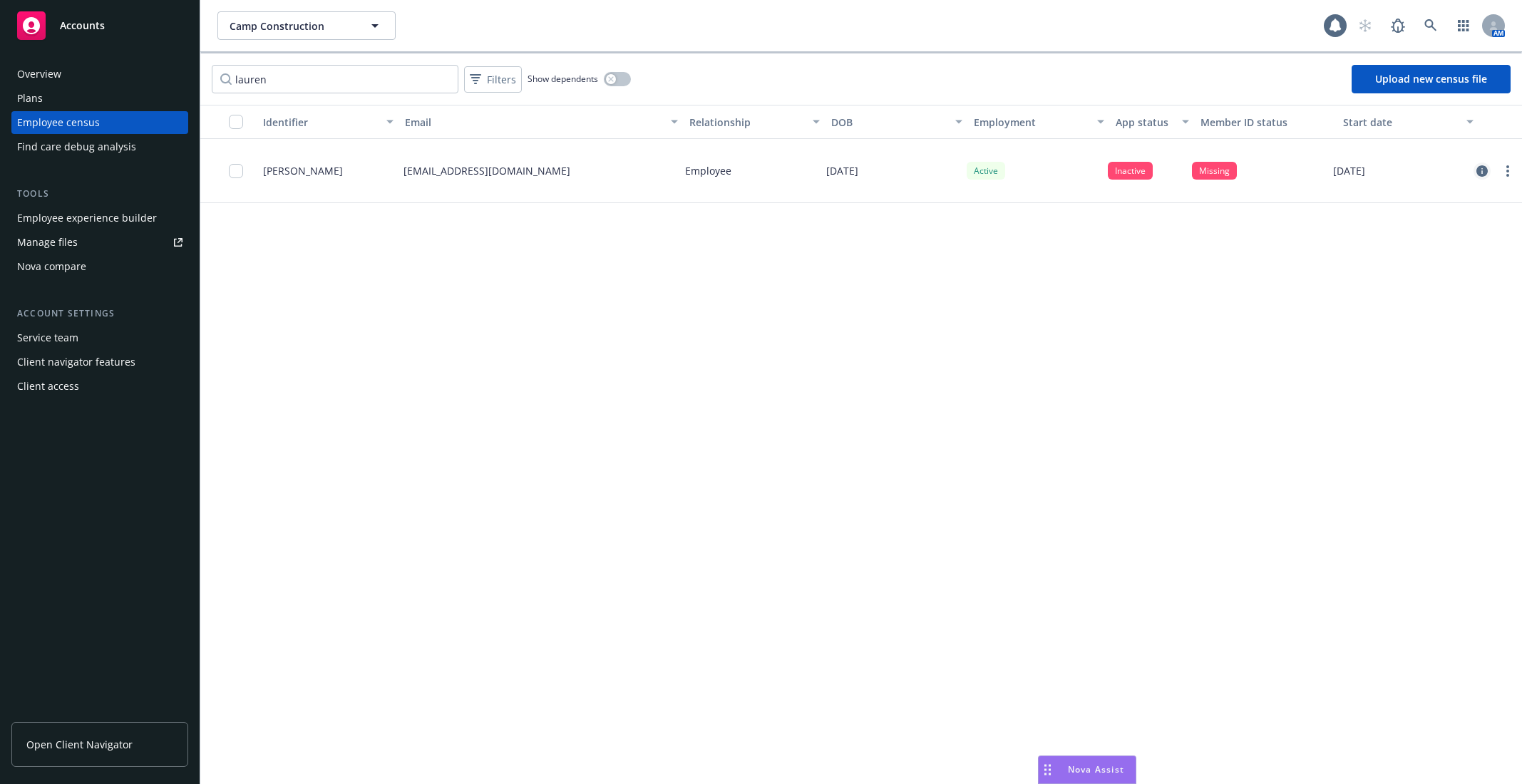
click at [1480, 168] on icon "circleInformation" at bounding box center [1482, 171] width 12 height 12
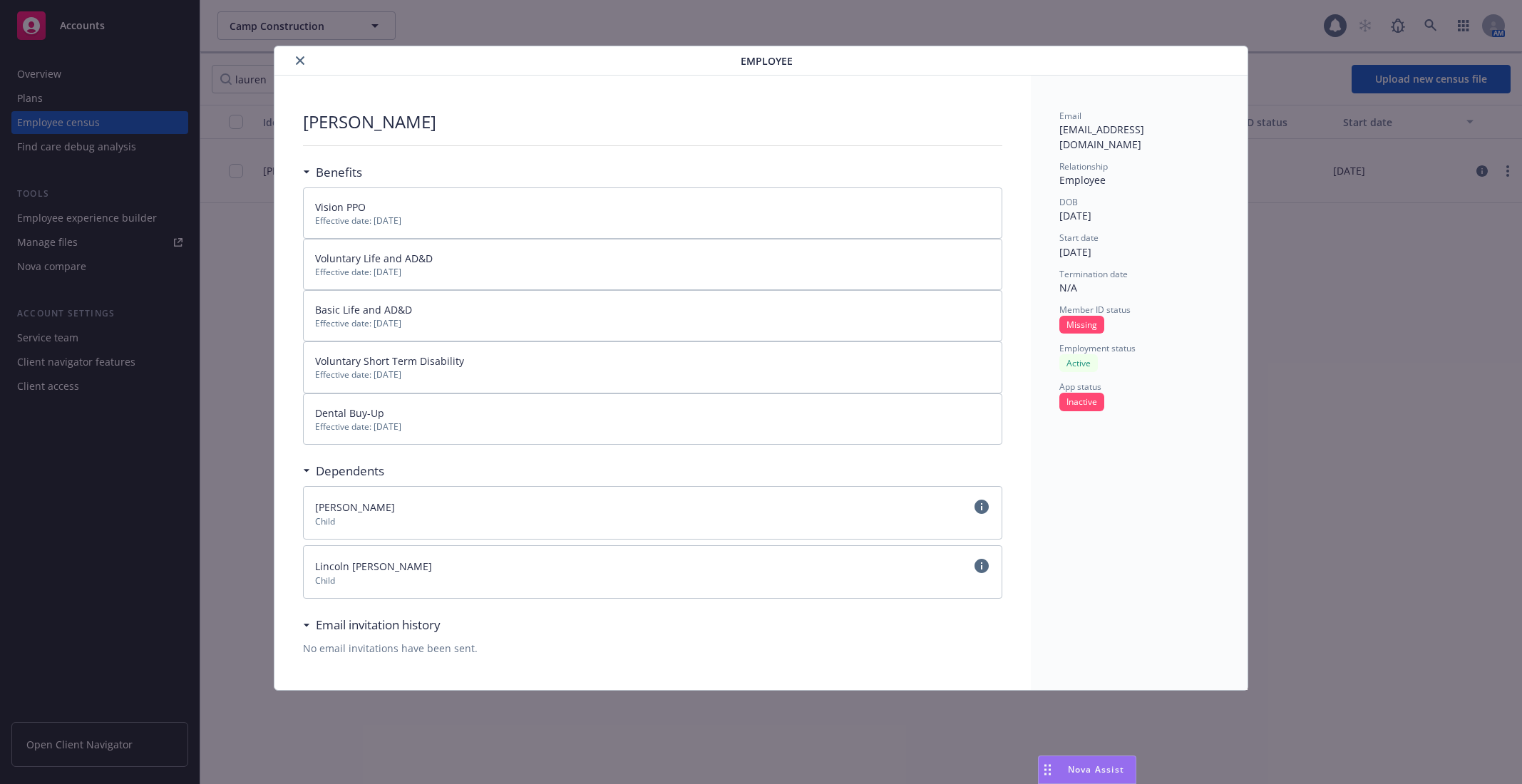
click at [241, 369] on div "Employee Lauren Wissing Benefits Vision PPO Effective date: 12/01/2024 Voluntar…" at bounding box center [761, 367] width 1217 height 645
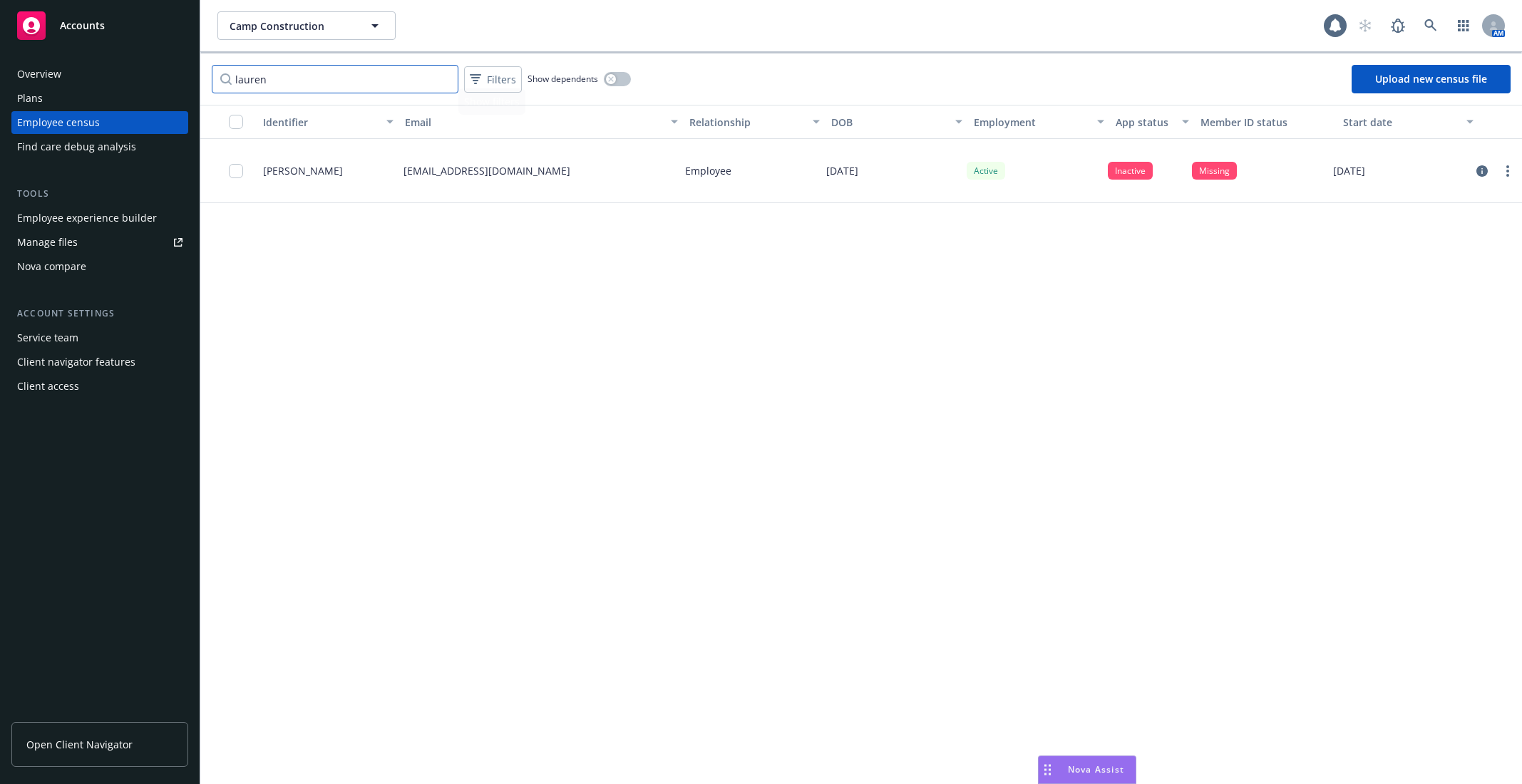
click at [426, 85] on input "lauren" at bounding box center [335, 78] width 247 height 28
type input "[PERSON_NAME]"
click at [1484, 169] on icon "circleInformation" at bounding box center [1482, 171] width 12 height 12
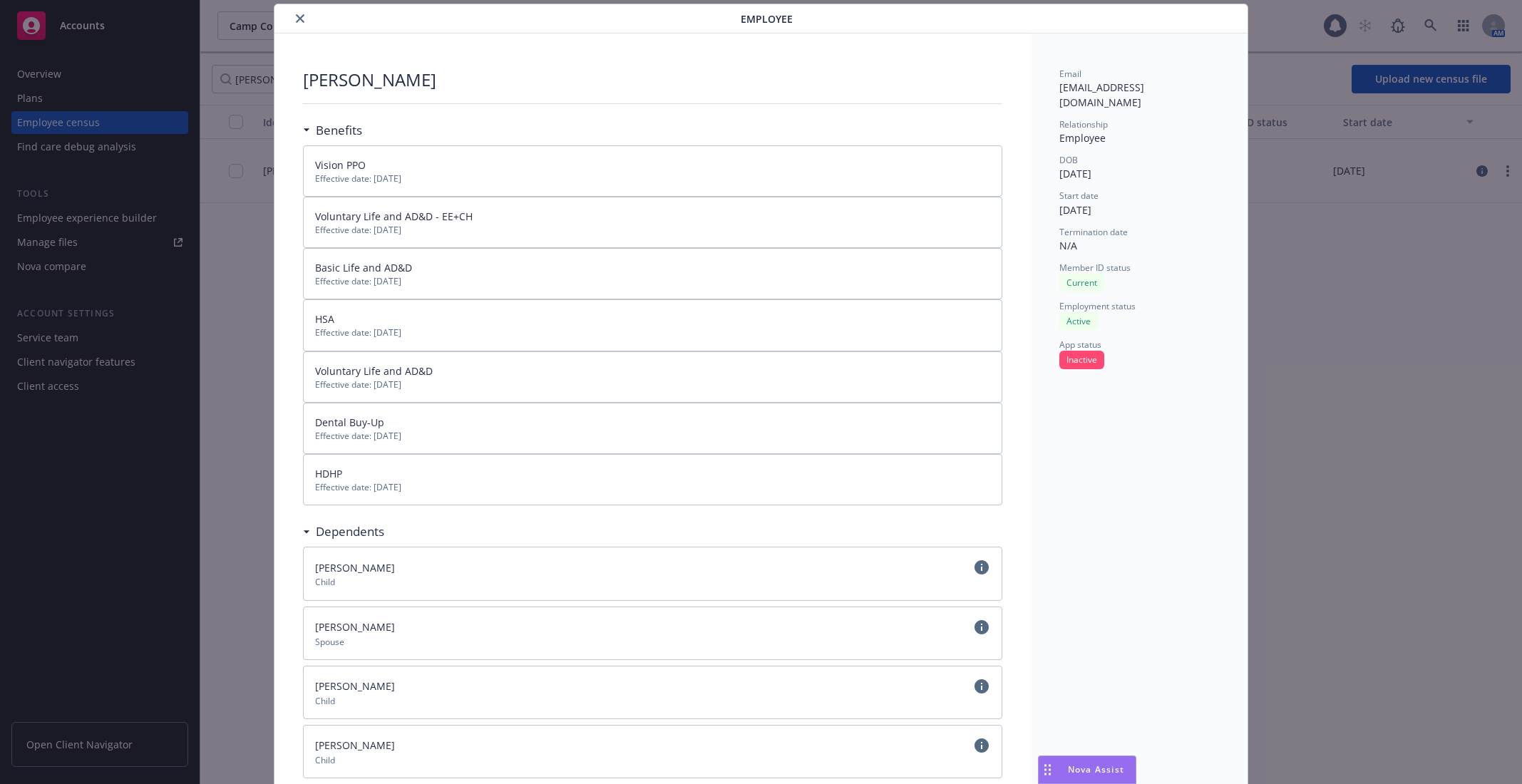
scroll to position [166, 0]
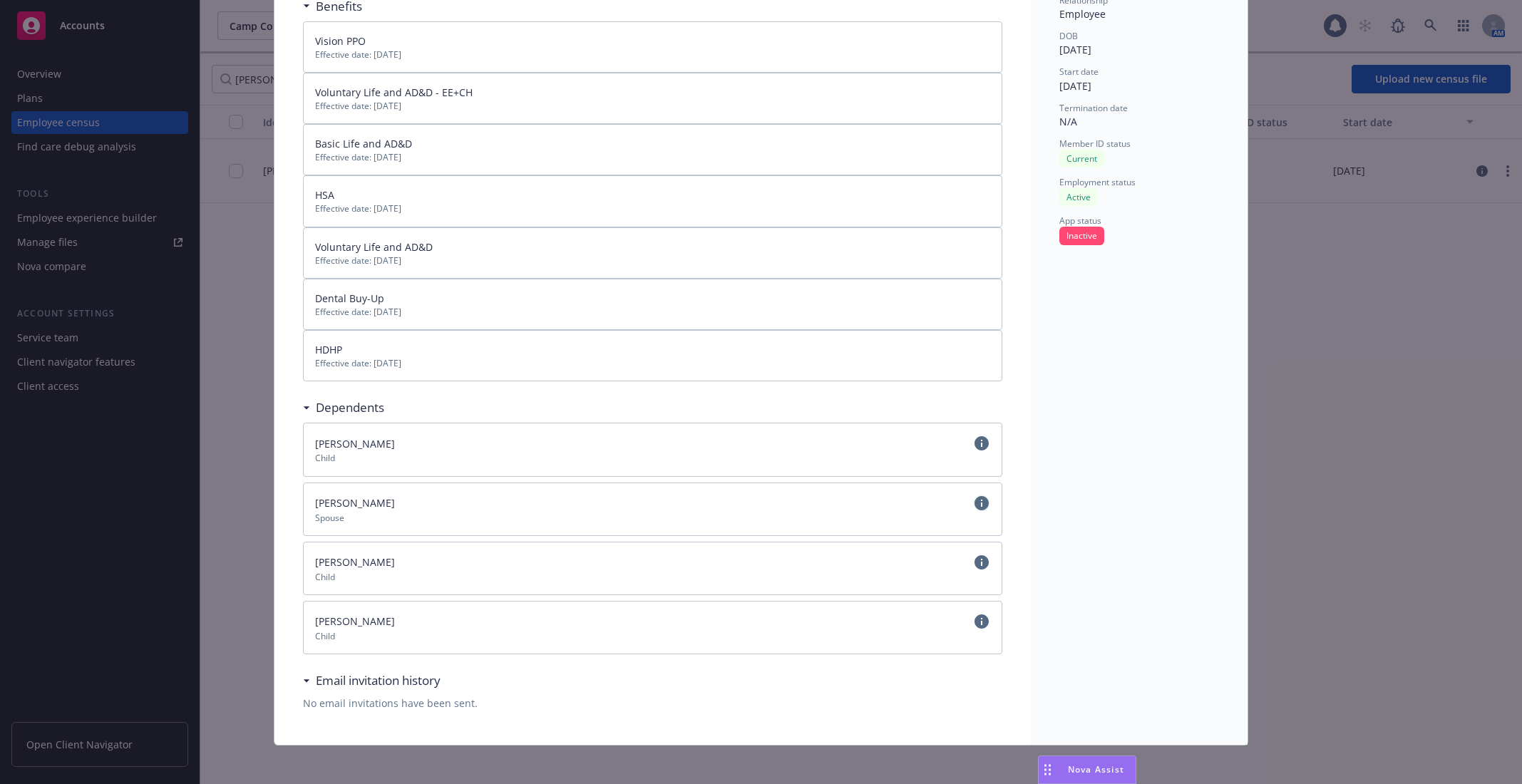
click at [985, 498] on icon "circleInformation" at bounding box center [982, 503] width 15 height 15
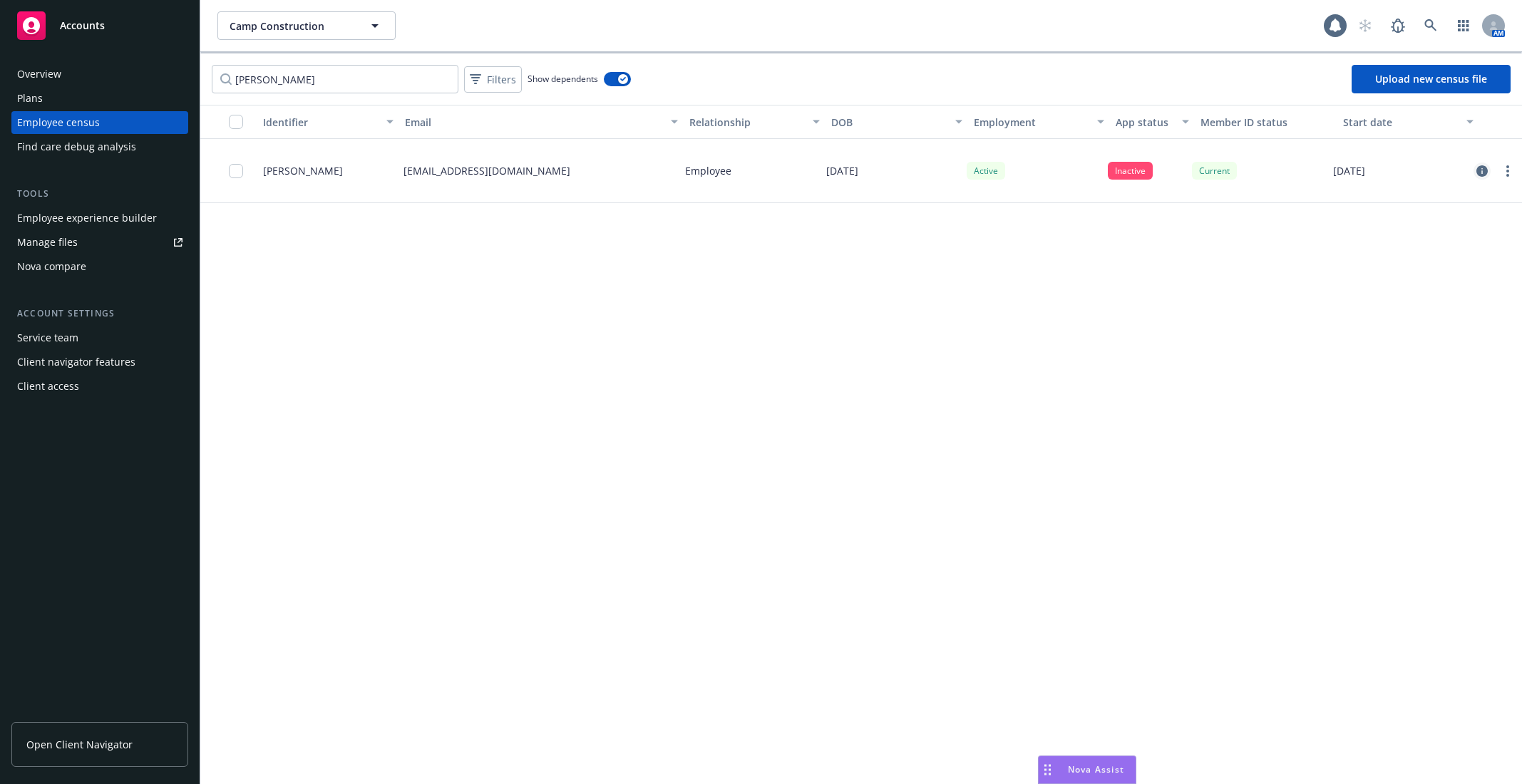
click at [1477, 173] on icon "circleInformation" at bounding box center [1482, 171] width 12 height 12
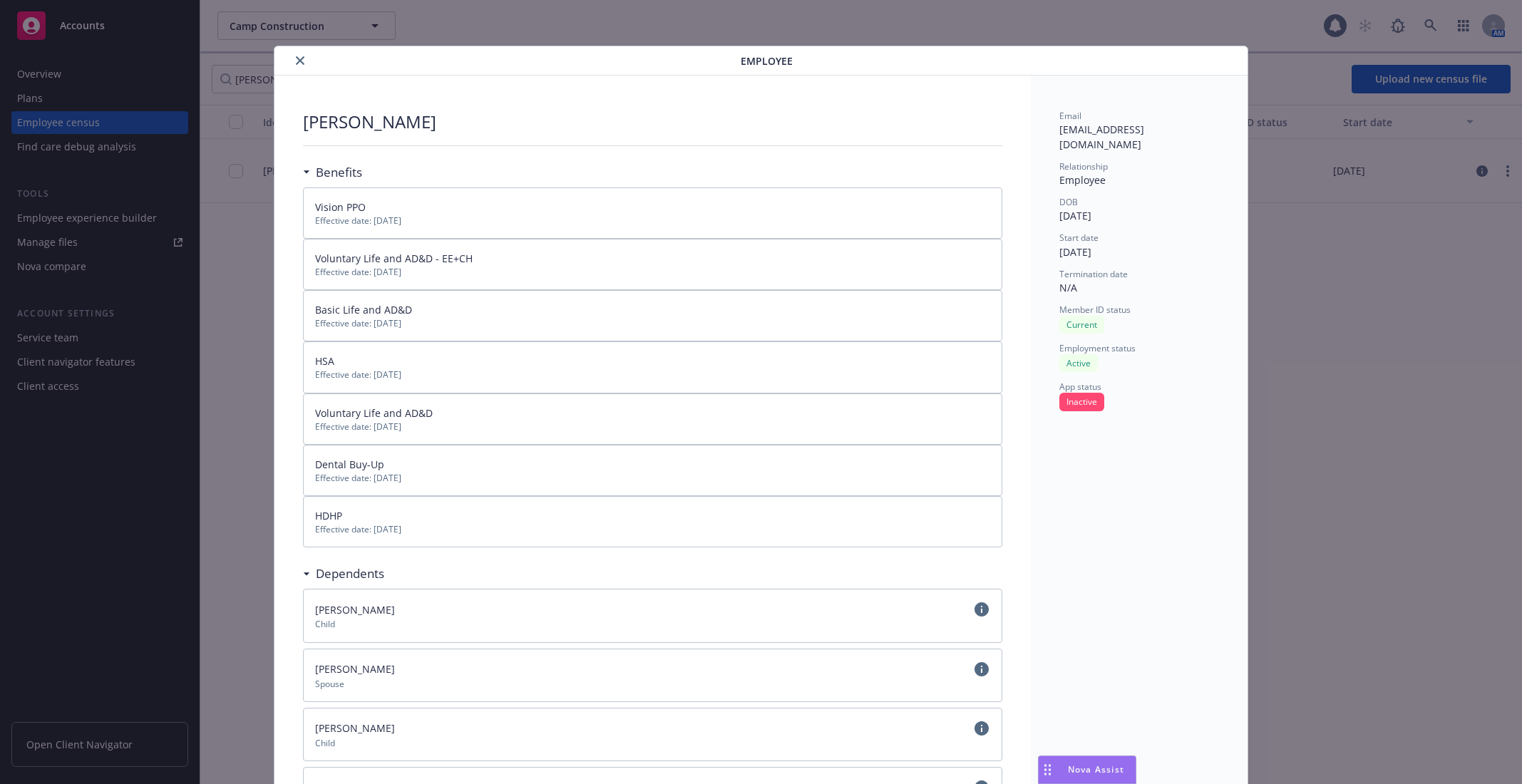
scroll to position [42, 0]
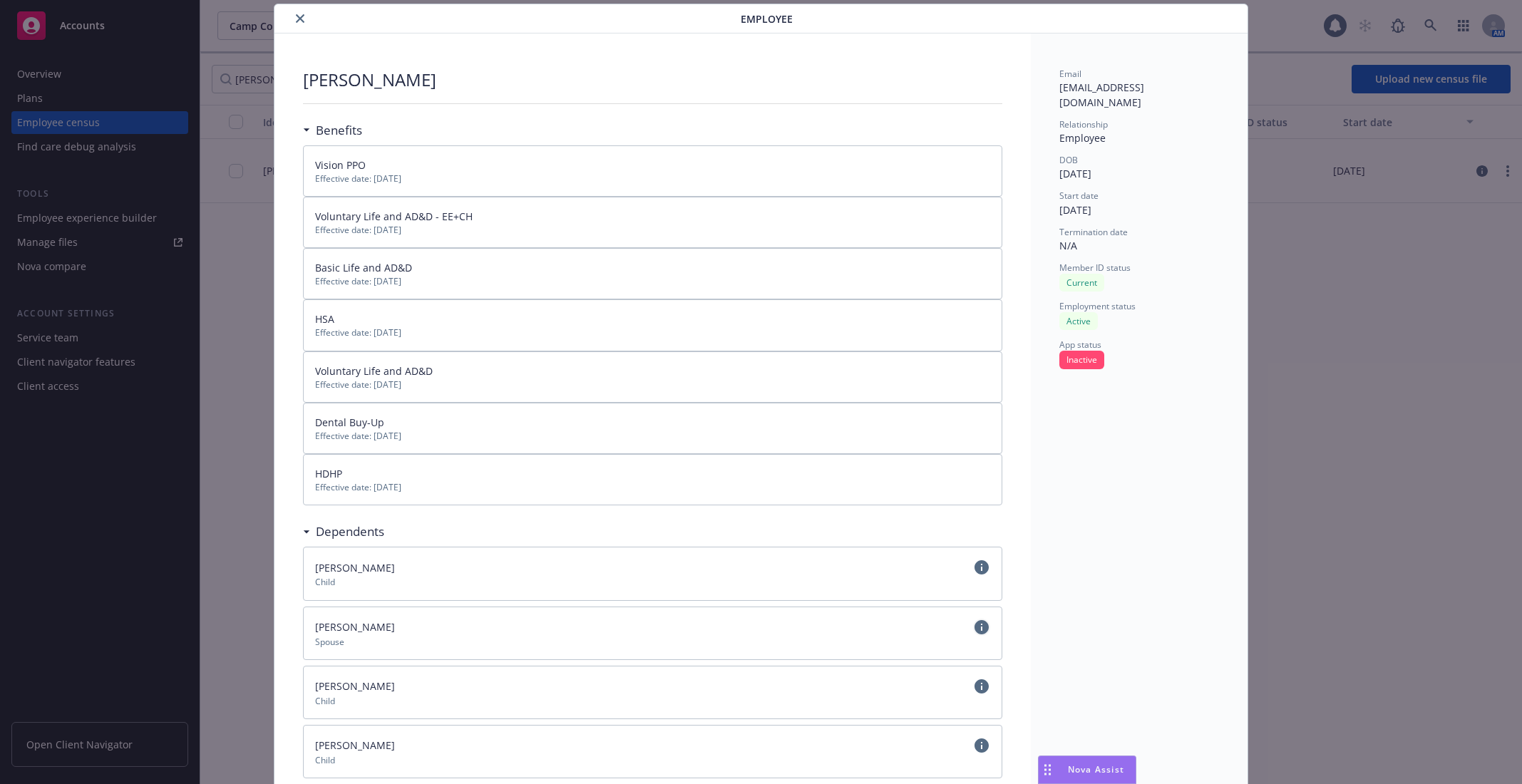
click at [978, 618] on link "circleInformation" at bounding box center [982, 627] width 17 height 17
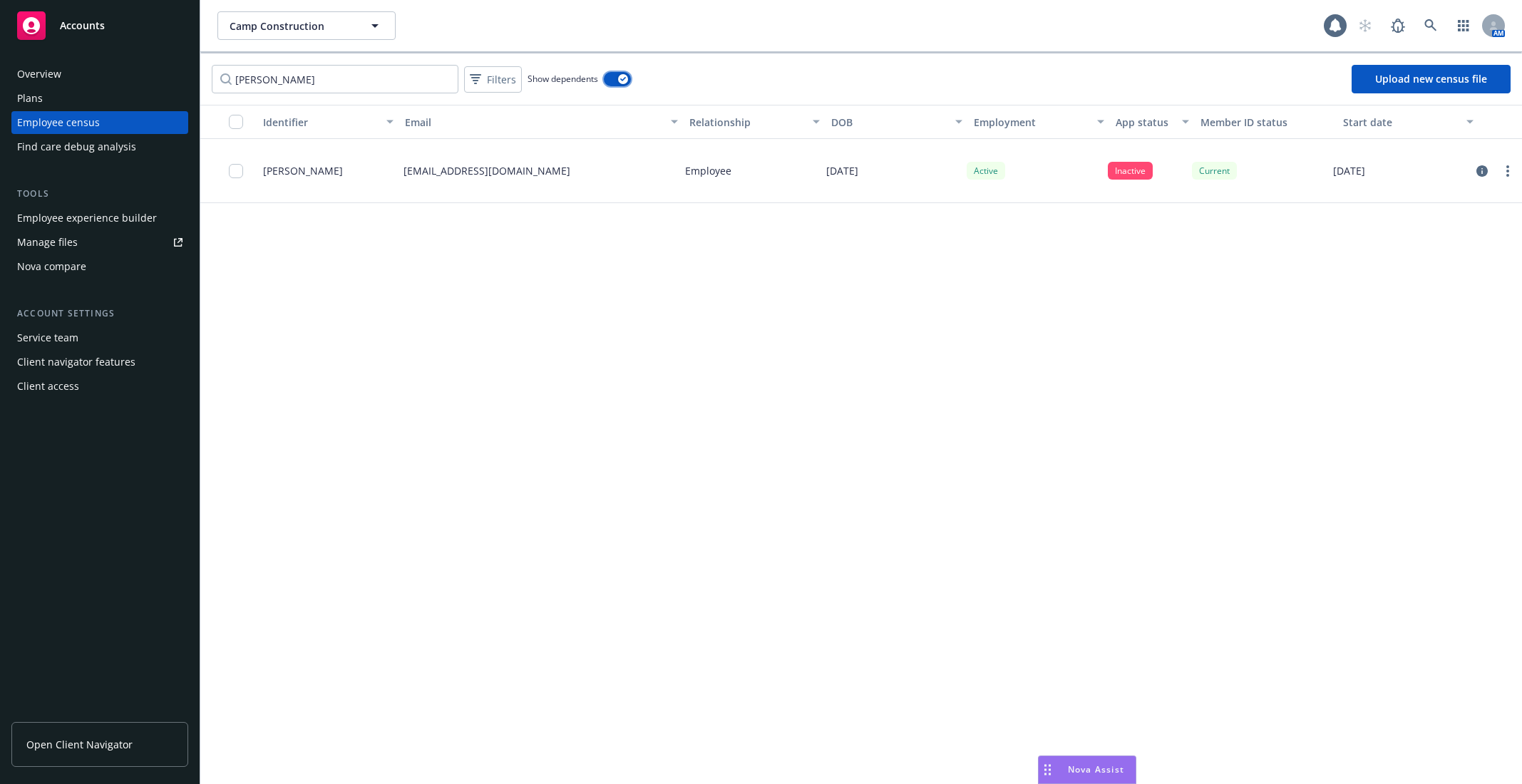
click at [613, 78] on button "button" at bounding box center [618, 79] width 27 height 15
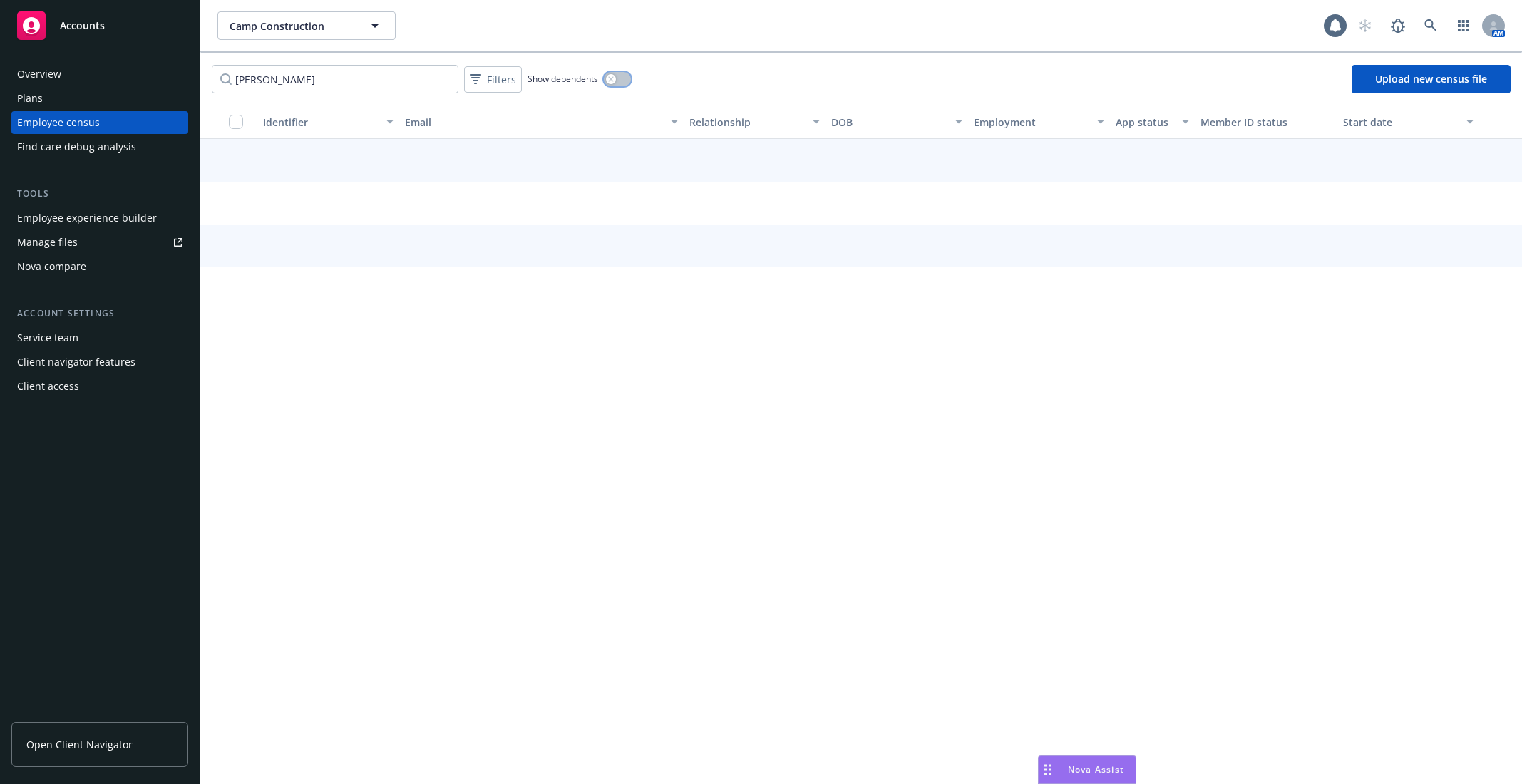
click at [613, 78] on div "button" at bounding box center [610, 78] width 10 height 10
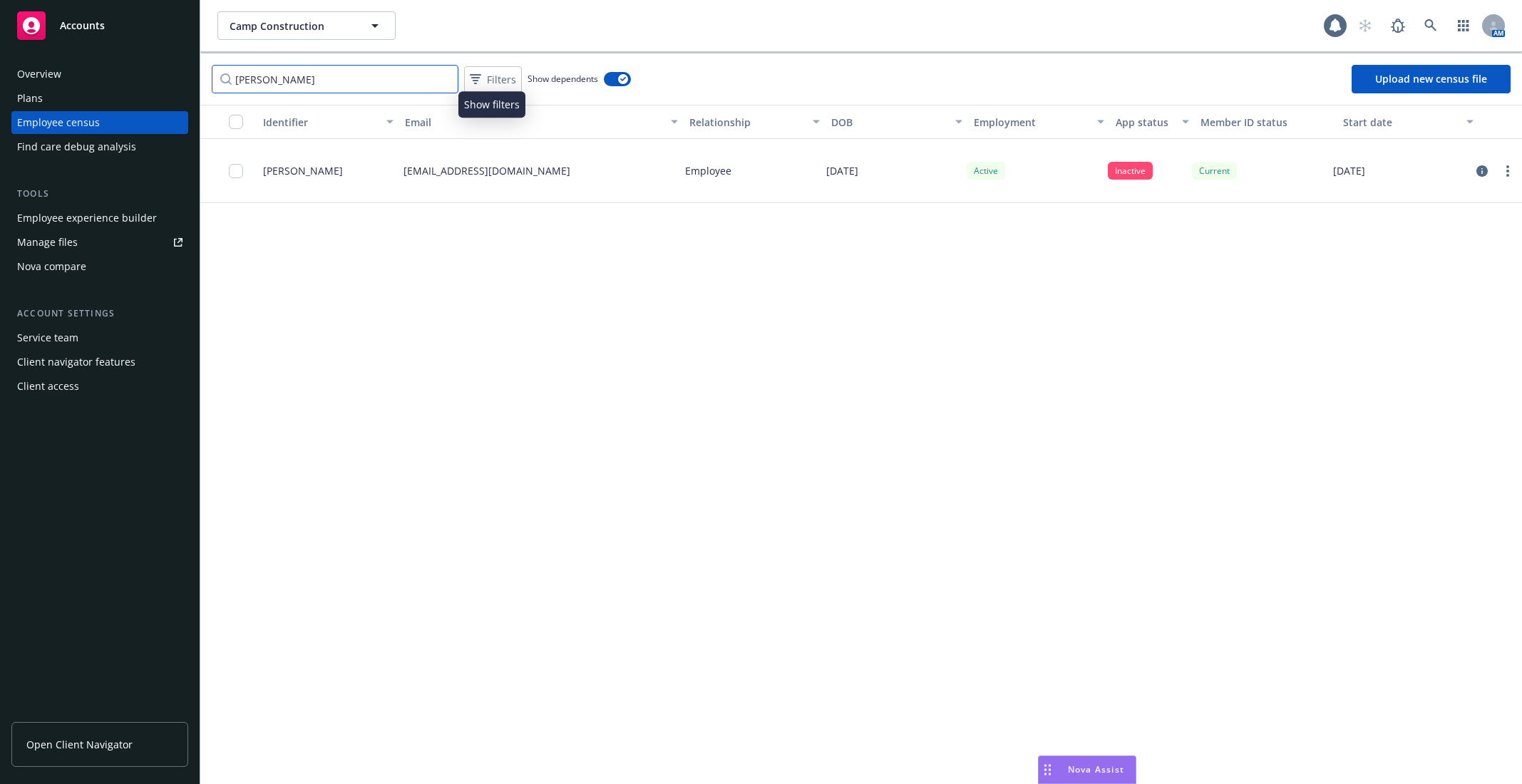
click at [443, 76] on input "[PERSON_NAME]" at bounding box center [335, 78] width 247 height 28
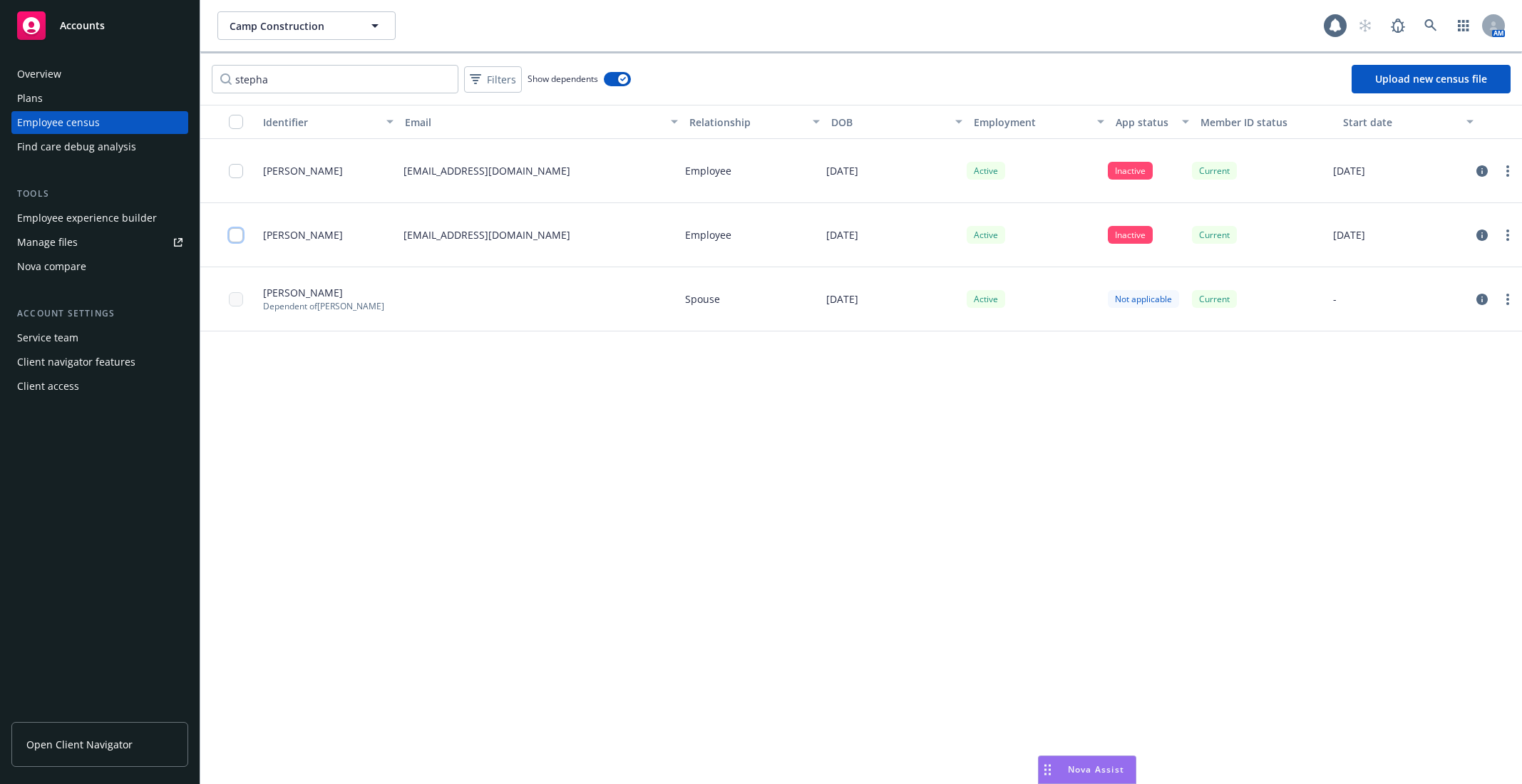
click at [233, 236] on input "checkbox" at bounding box center [237, 236] width 15 height 15
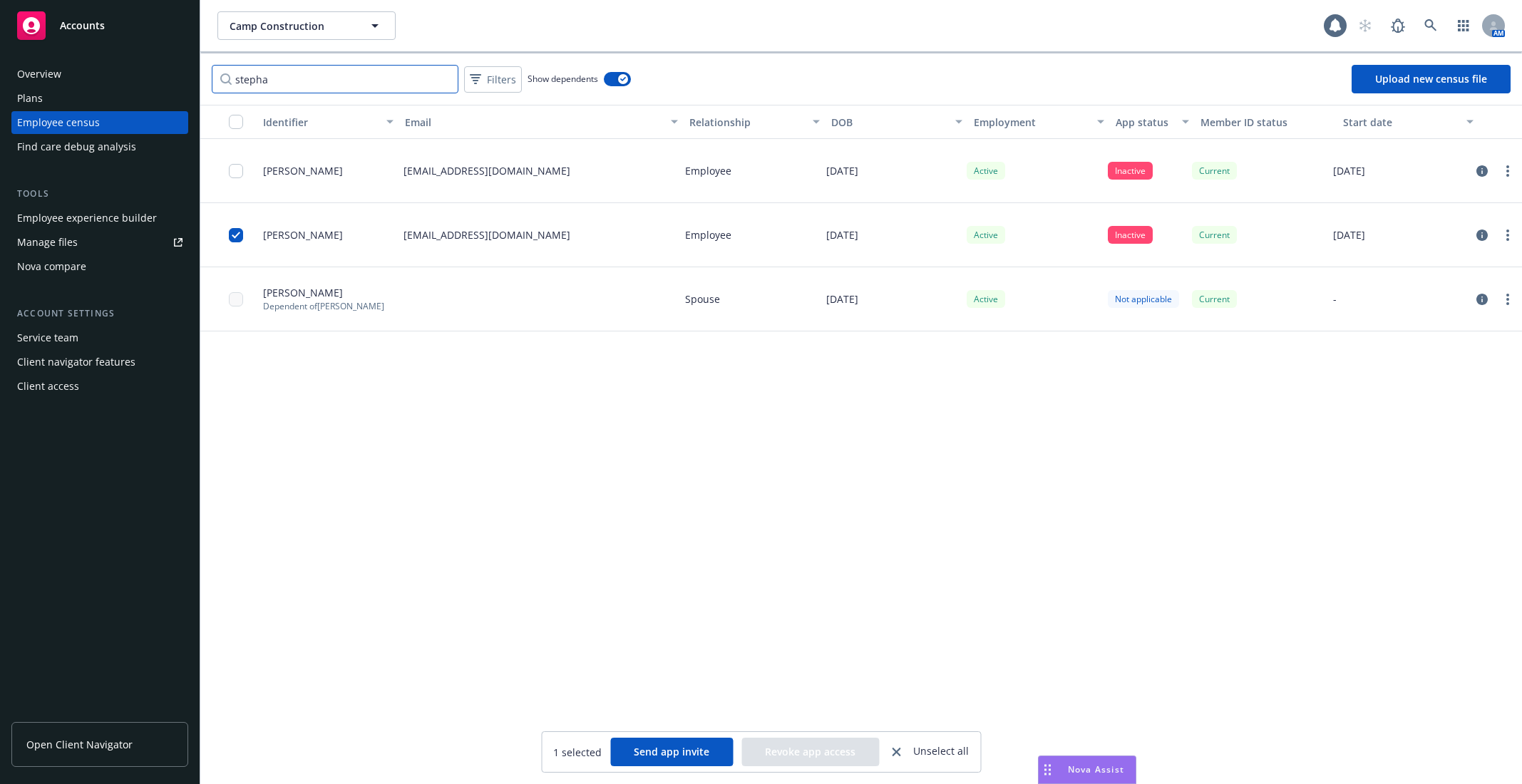
click at [365, 80] on input "stepha" at bounding box center [335, 78] width 247 height 28
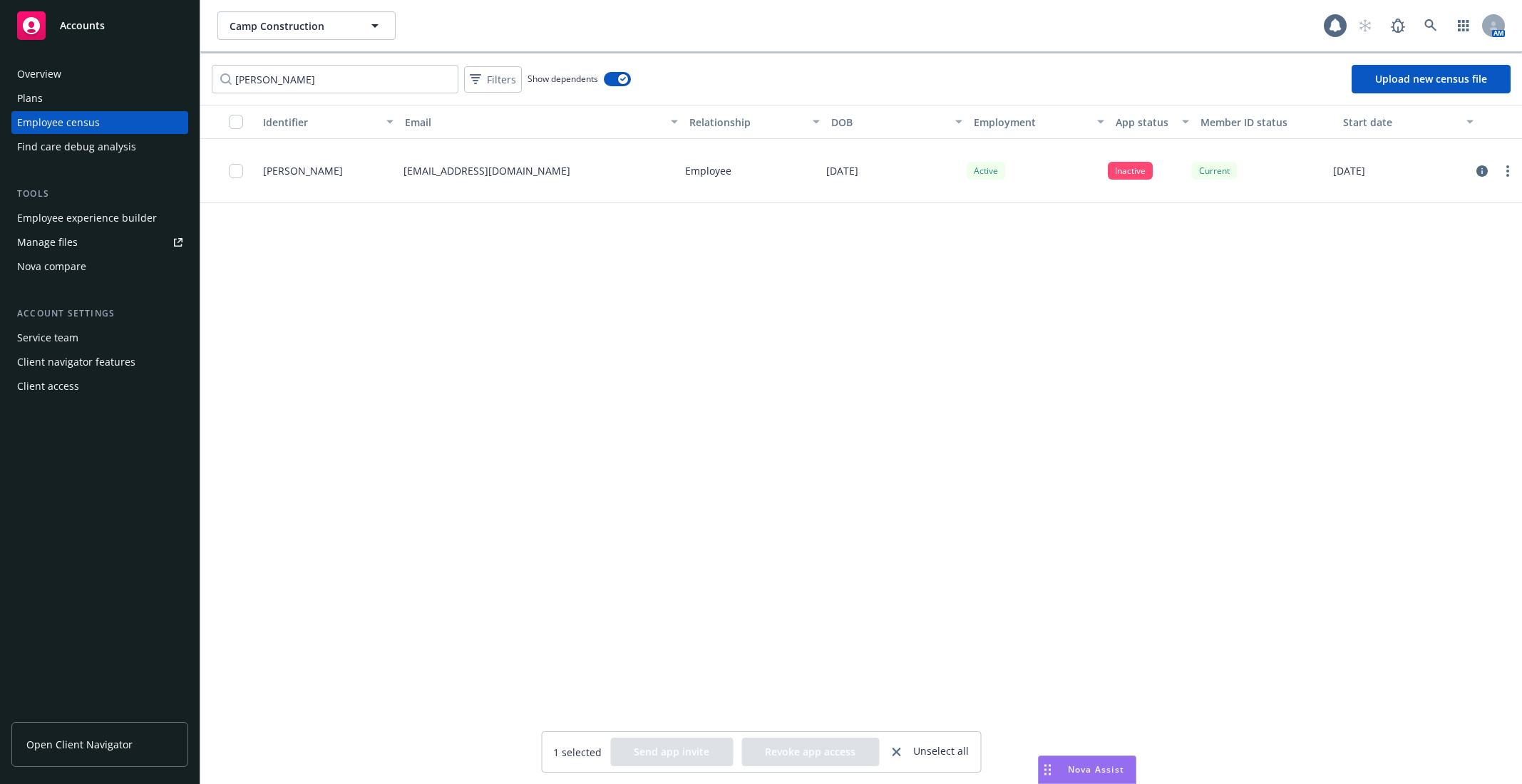
click at [246, 180] on div at bounding box center [240, 170] width 23 height 46
click at [243, 177] on div at bounding box center [240, 170] width 23 height 46
click at [237, 173] on input "checkbox" at bounding box center [237, 171] width 15 height 15
click at [360, 91] on input "robert s" at bounding box center [335, 78] width 247 height 28
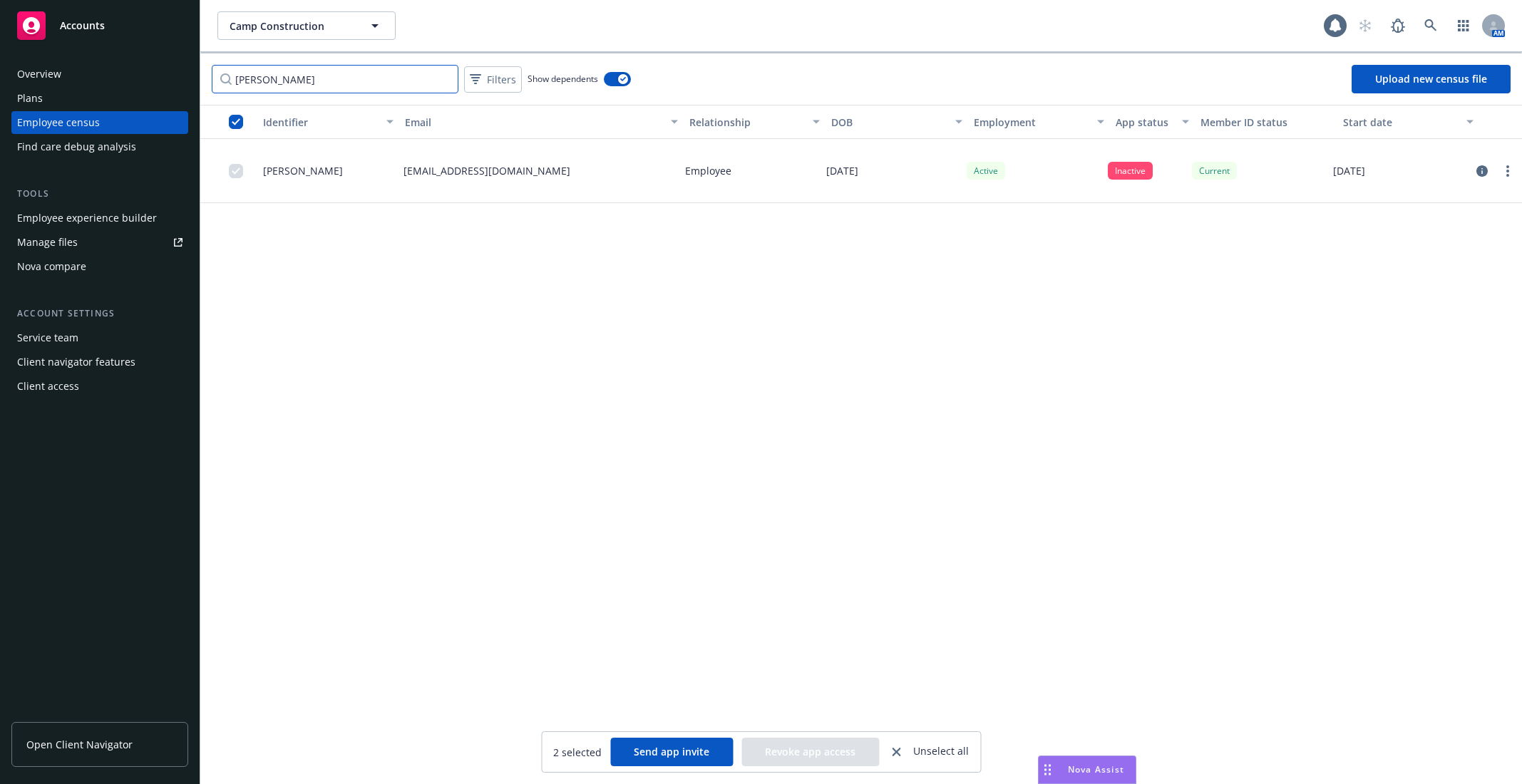
click at [360, 91] on input "robert s" at bounding box center [335, 78] width 247 height 28
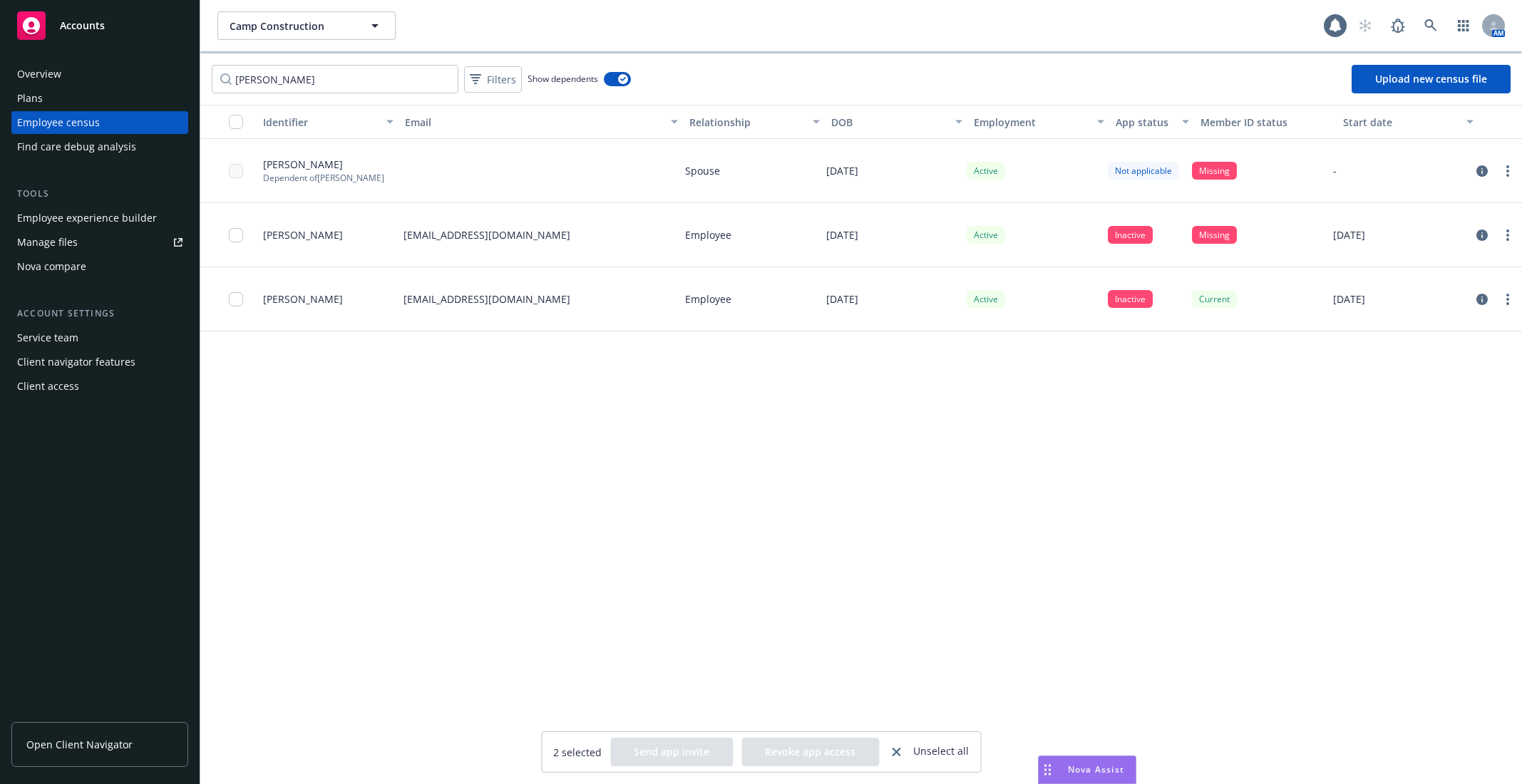
click at [226, 297] on div at bounding box center [228, 299] width 57 height 65
click at [236, 299] on input "checkbox" at bounding box center [237, 299] width 15 height 15
click at [618, 84] on button "button" at bounding box center [618, 79] width 27 height 15
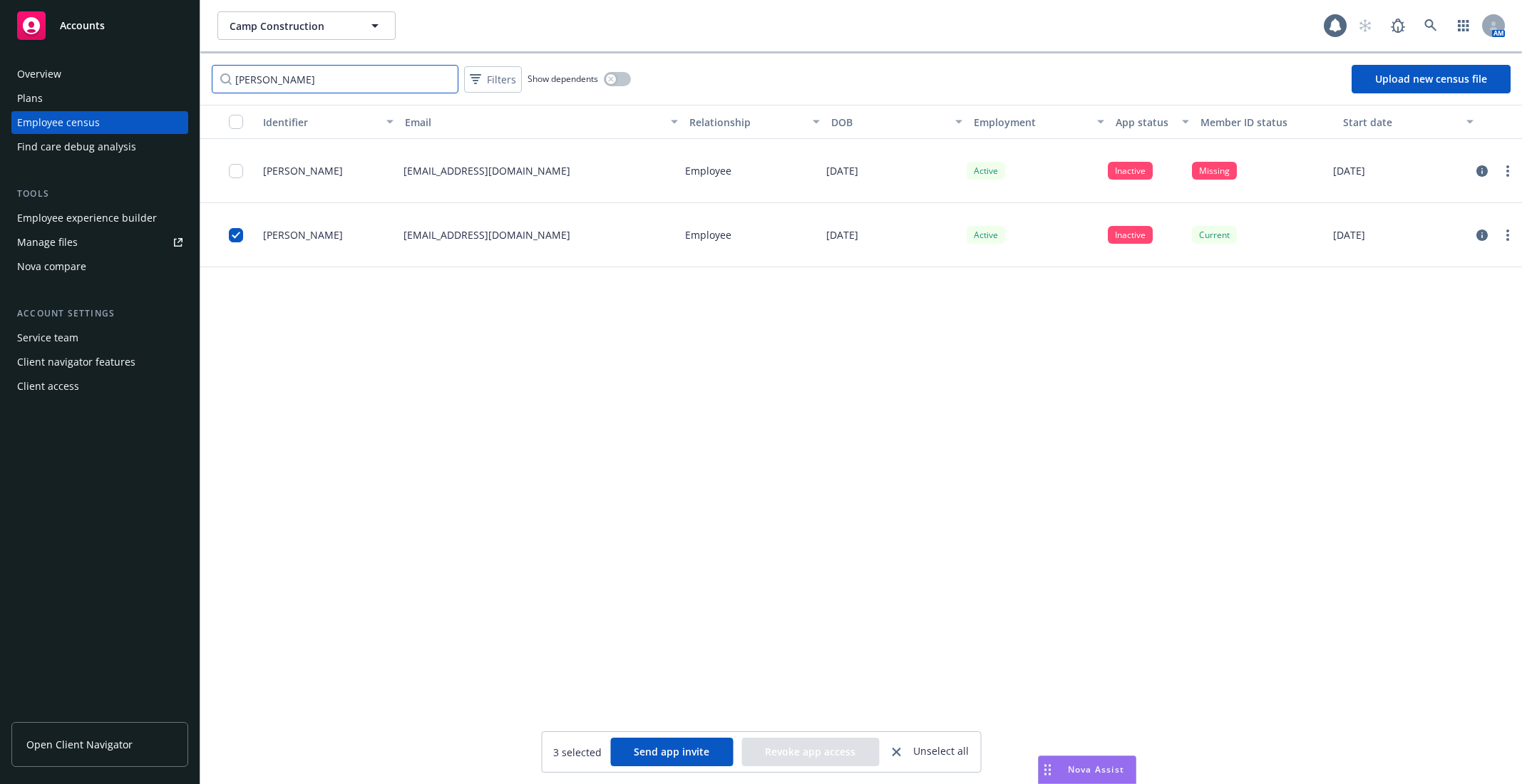
click at [359, 92] on input "jennifer" at bounding box center [335, 78] width 247 height 28
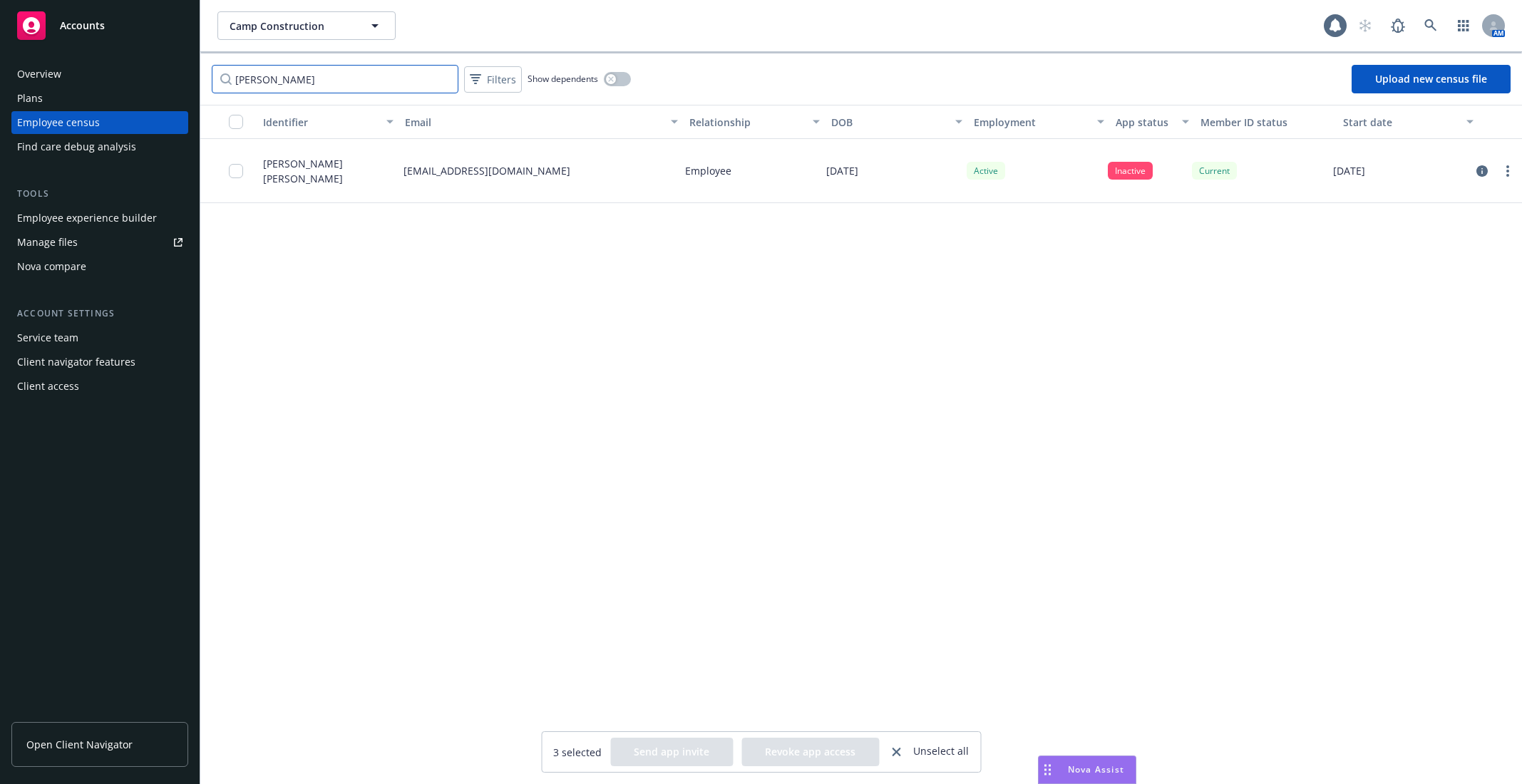
type input "desiree"
click at [236, 170] on input "checkbox" at bounding box center [237, 171] width 15 height 15
click at [408, 286] on div "Identifier Email Relationship DOB Employment App status Member ID status Start …" at bounding box center [861, 444] width 1322 height 679
click at [1510, 168] on link "more" at bounding box center [1507, 171] width 17 height 17
click at [1445, 195] on link "Send app invite" at bounding box center [1447, 199] width 136 height 28
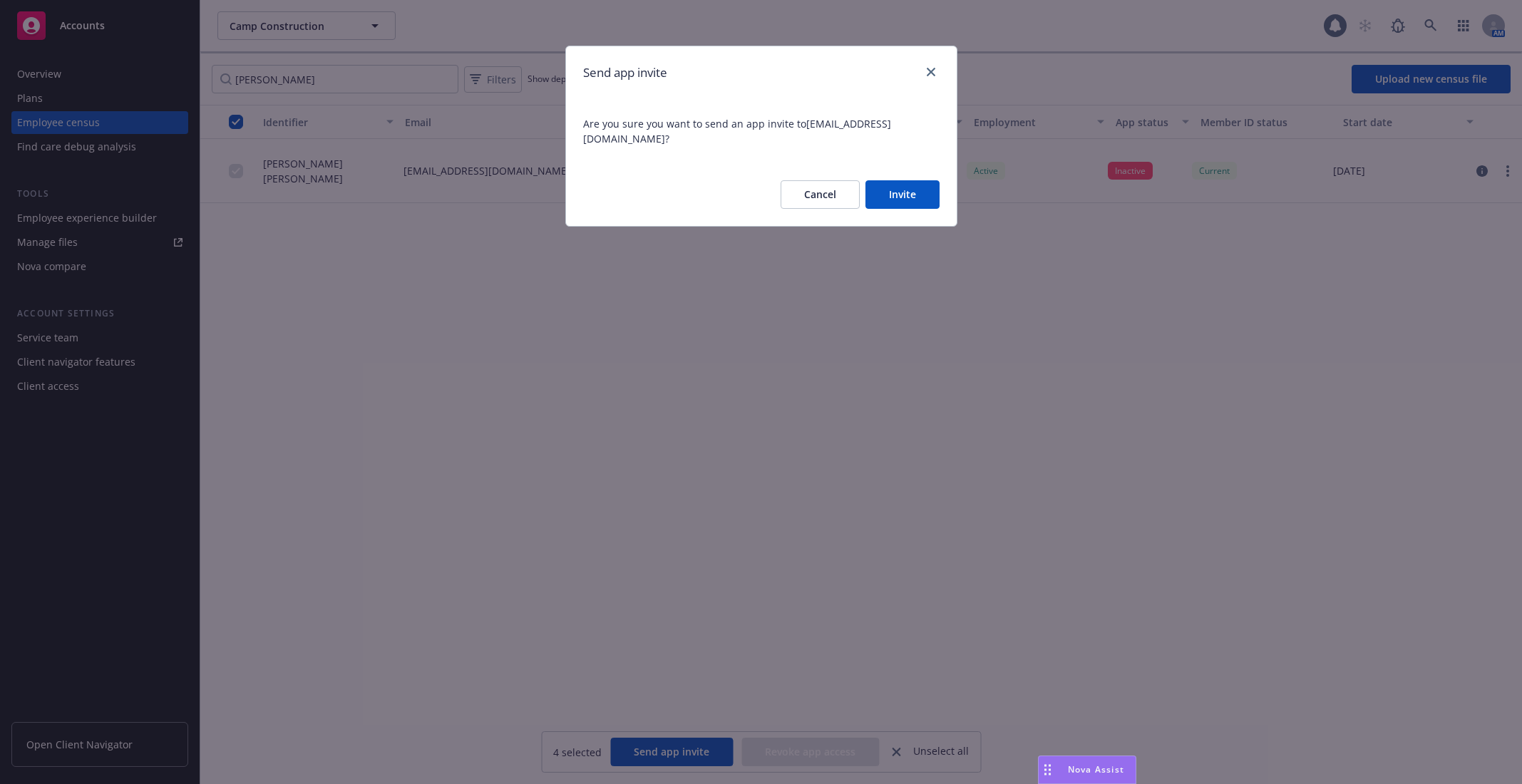
drag, startPoint x: 911, startPoint y: 183, endPoint x: 825, endPoint y: 357, distance: 194.1
click at [828, 353] on div "Send app invite Are you sure you want to send an app invite to dned@campfs.com …" at bounding box center [761, 392] width 1522 height 784
click at [883, 180] on button "Invite" at bounding box center [902, 194] width 74 height 28
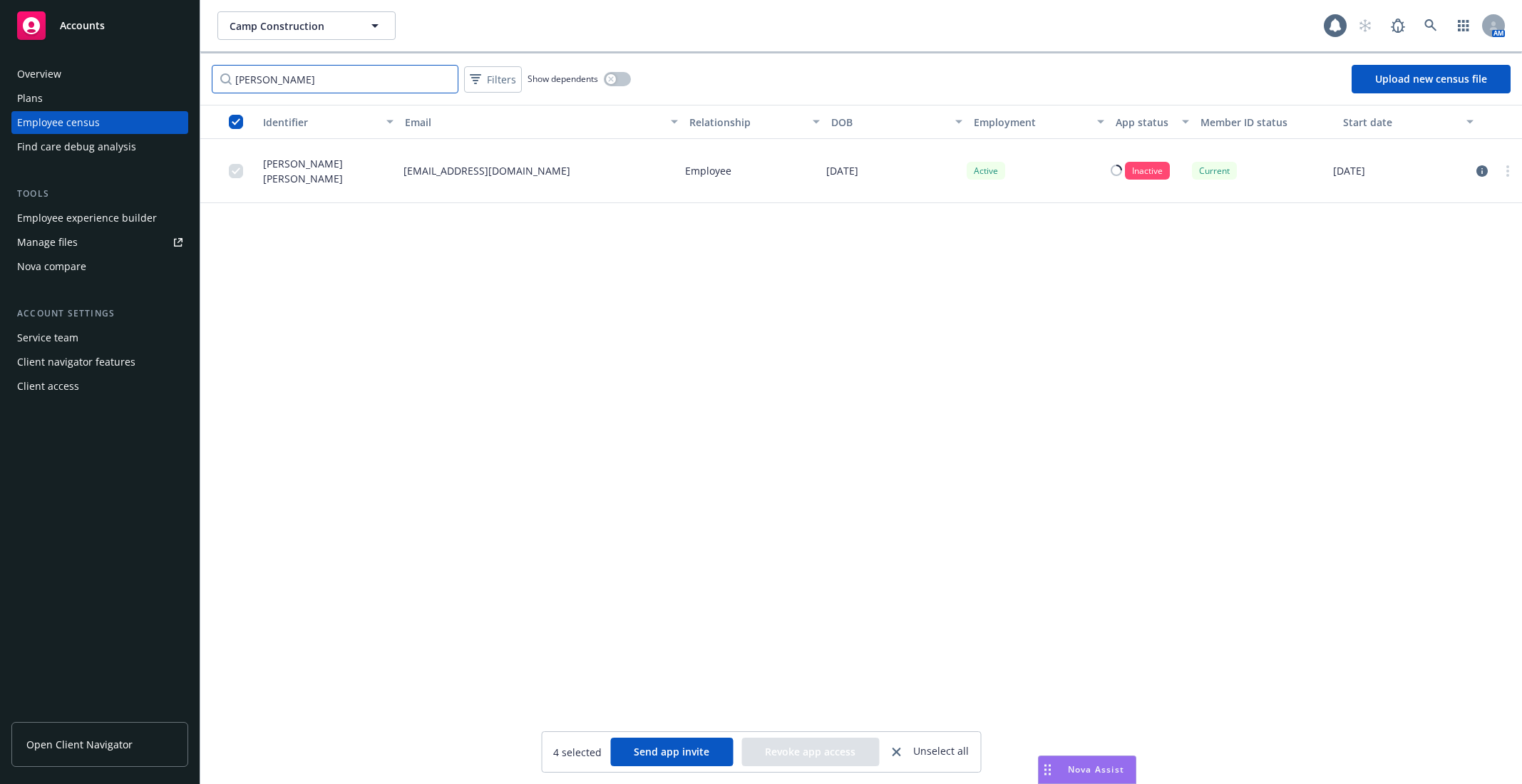
click at [364, 84] on input "desiree" at bounding box center [335, 78] width 247 height 28
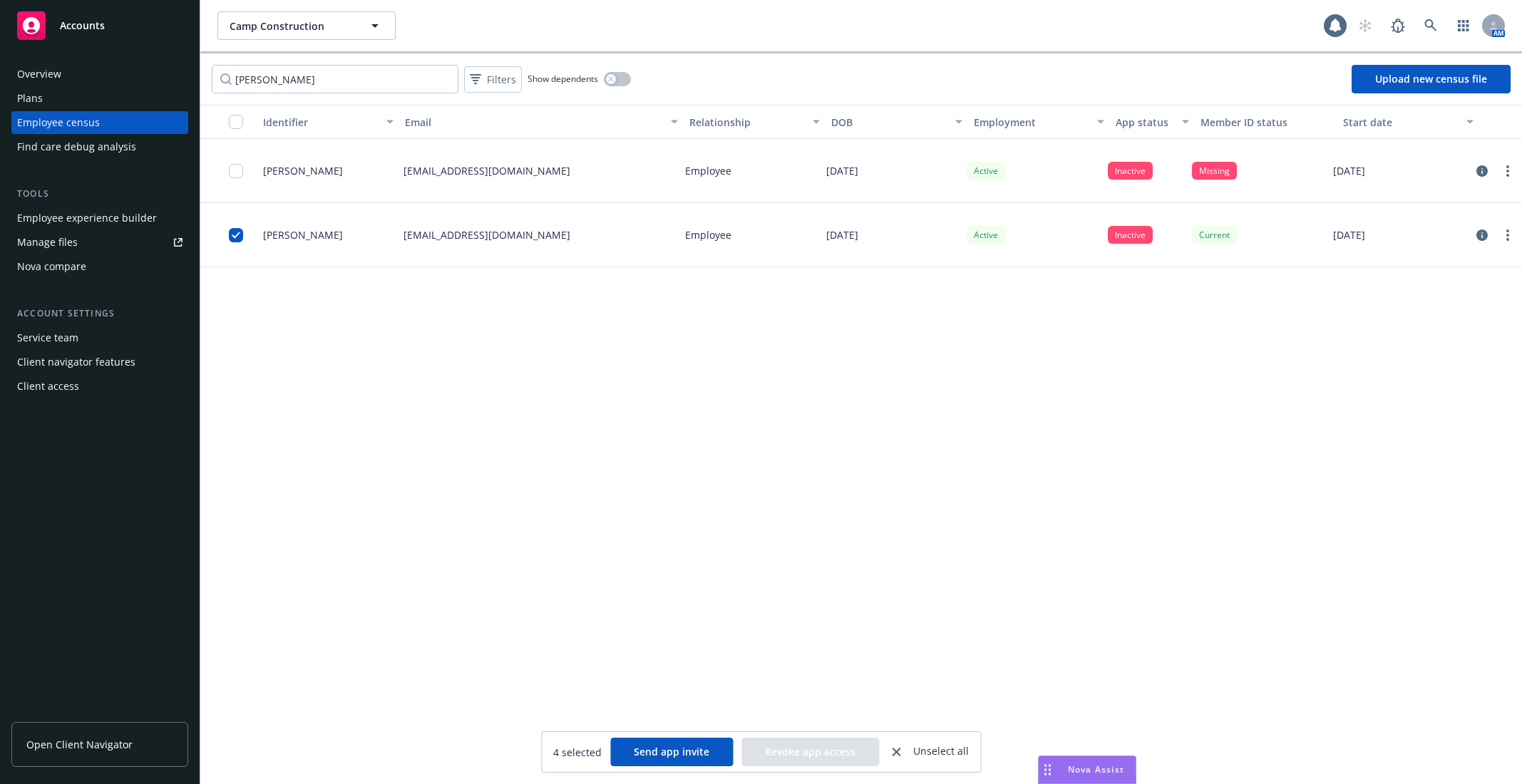
click at [689, 759] on button "Send app invite" at bounding box center [671, 751] width 123 height 28
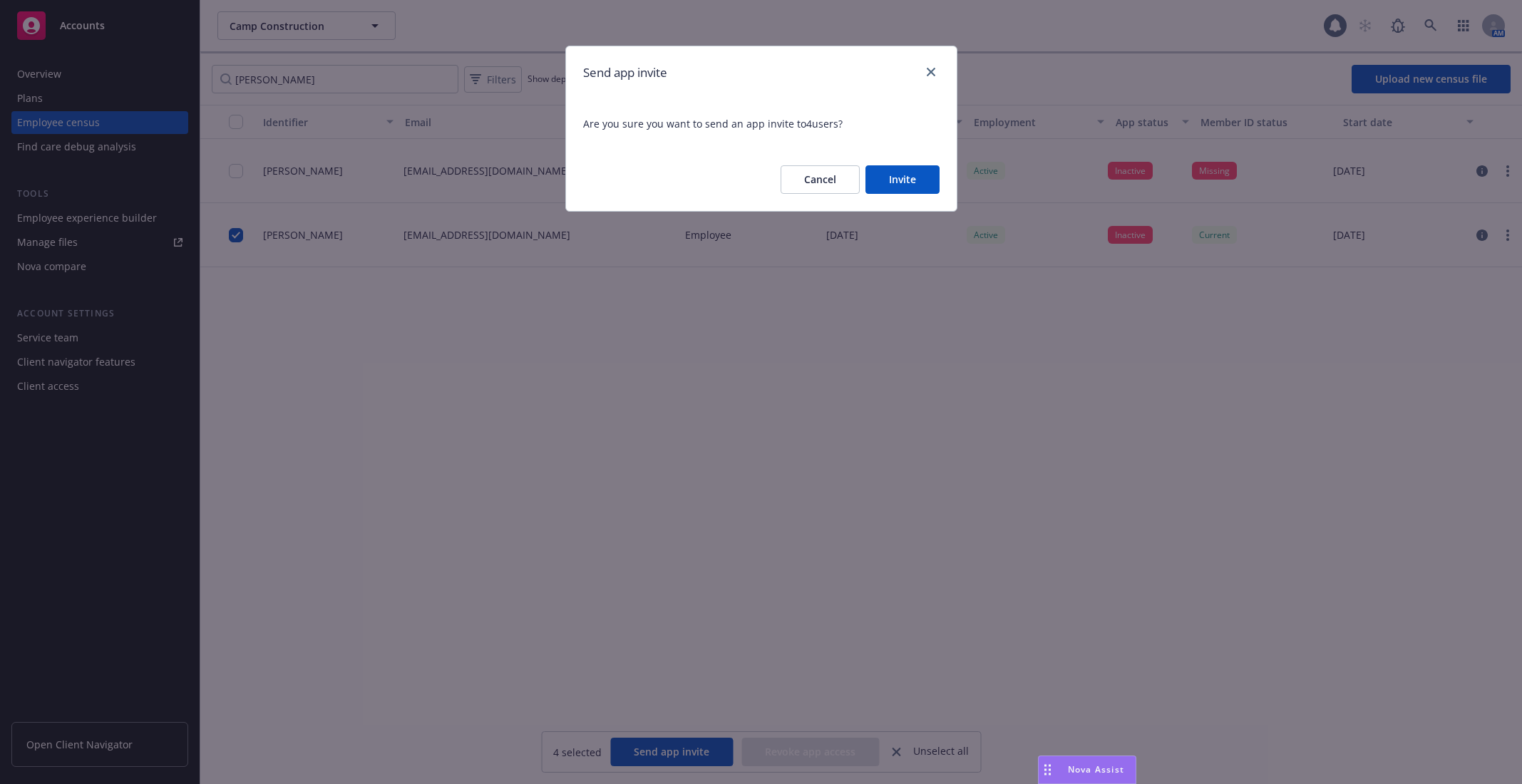
click at [815, 184] on button "Cancel" at bounding box center [820, 179] width 79 height 28
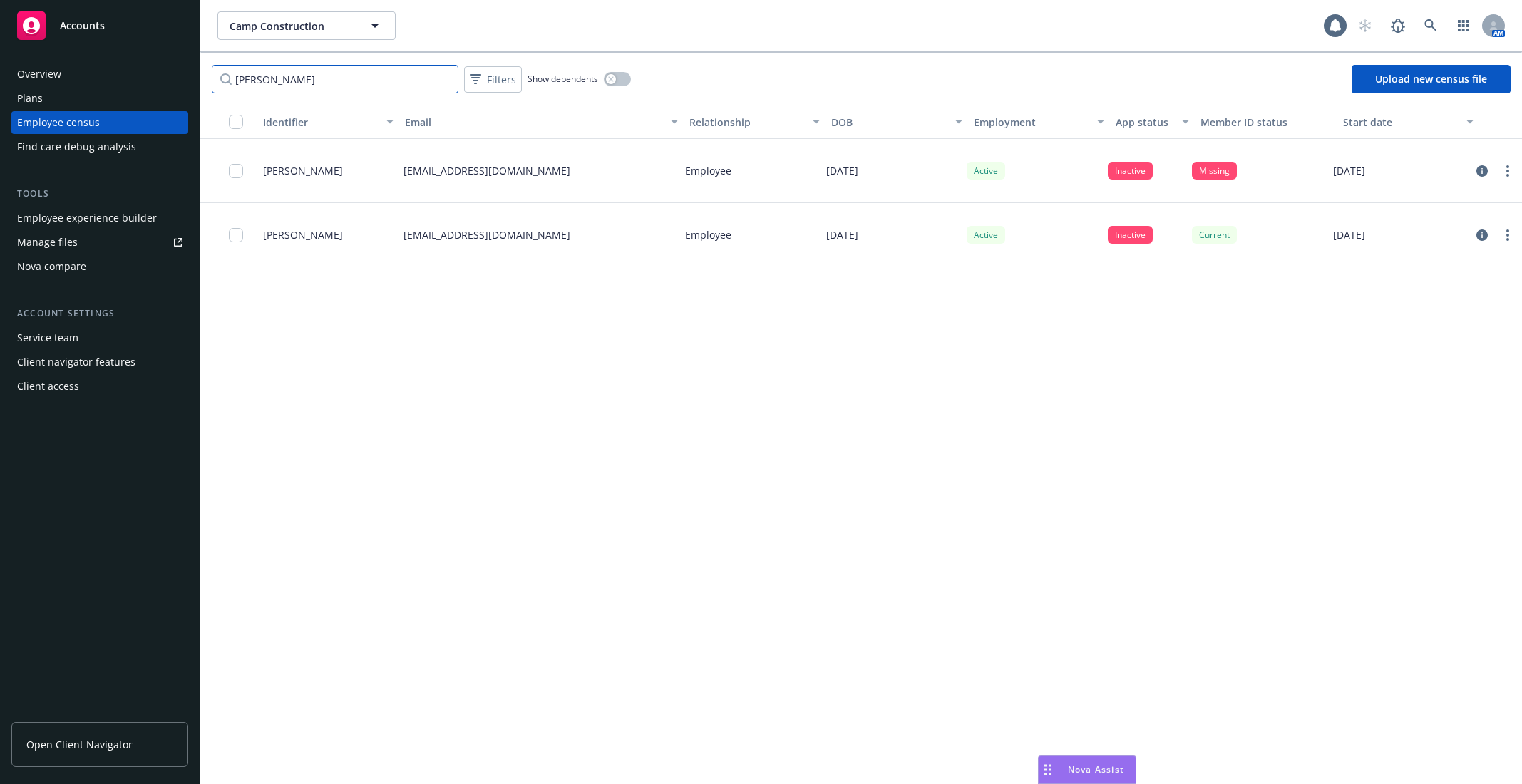
click at [370, 67] on input "jennifer" at bounding box center [335, 78] width 247 height 28
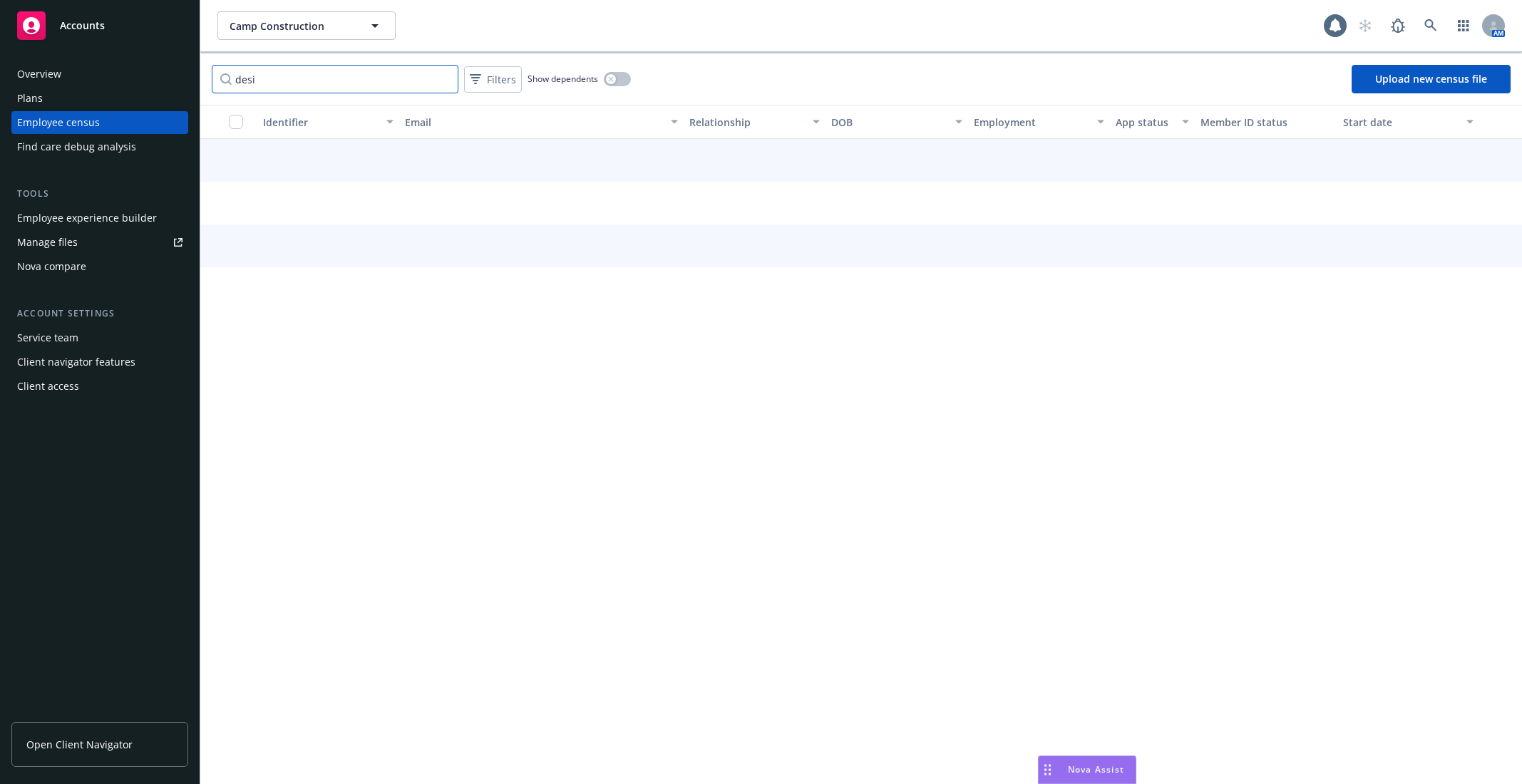
type input "desir"
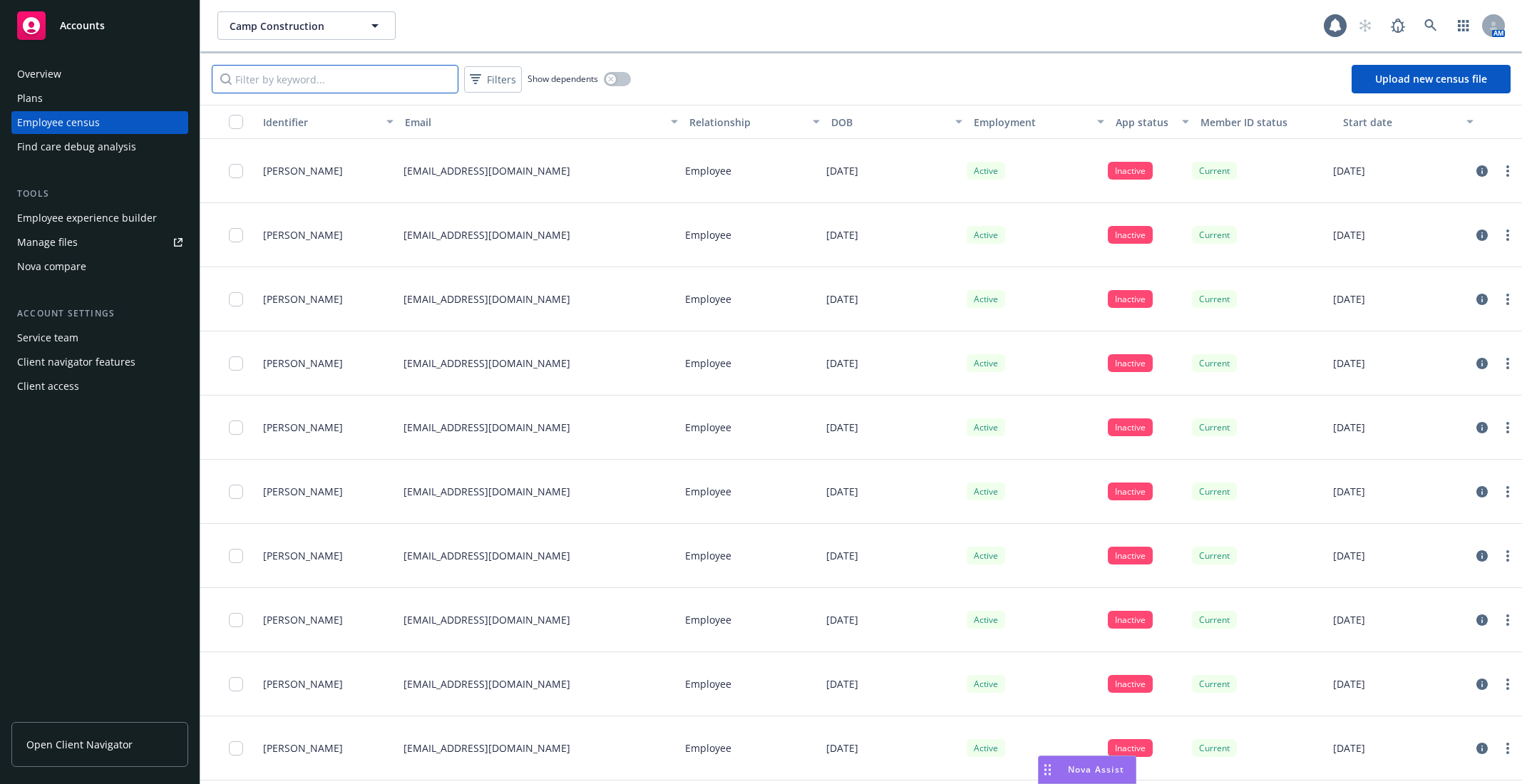
click at [341, 80] on input "Filter by keyword..." at bounding box center [335, 78] width 247 height 28
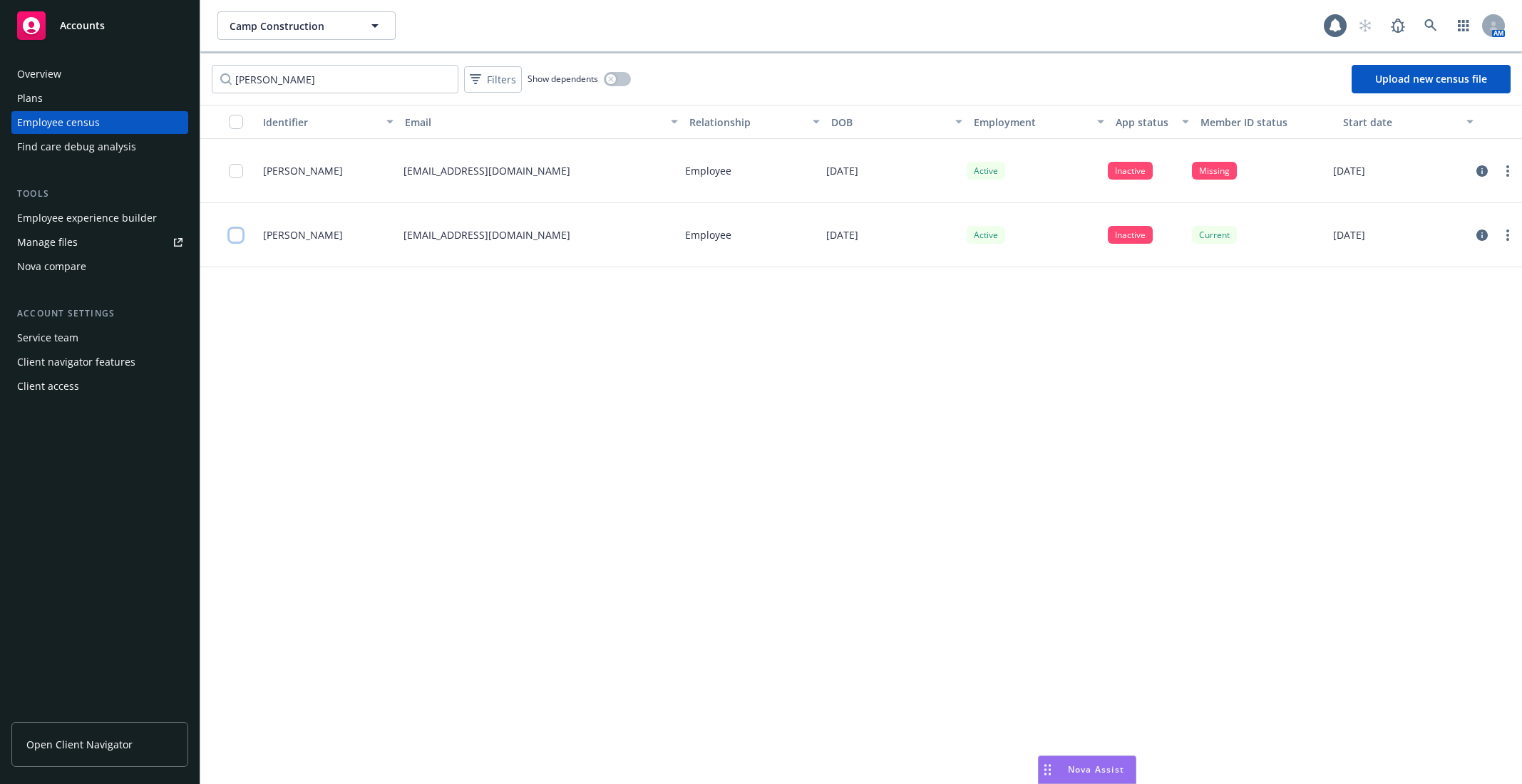
click at [238, 233] on input "checkbox" at bounding box center [237, 236] width 15 height 15
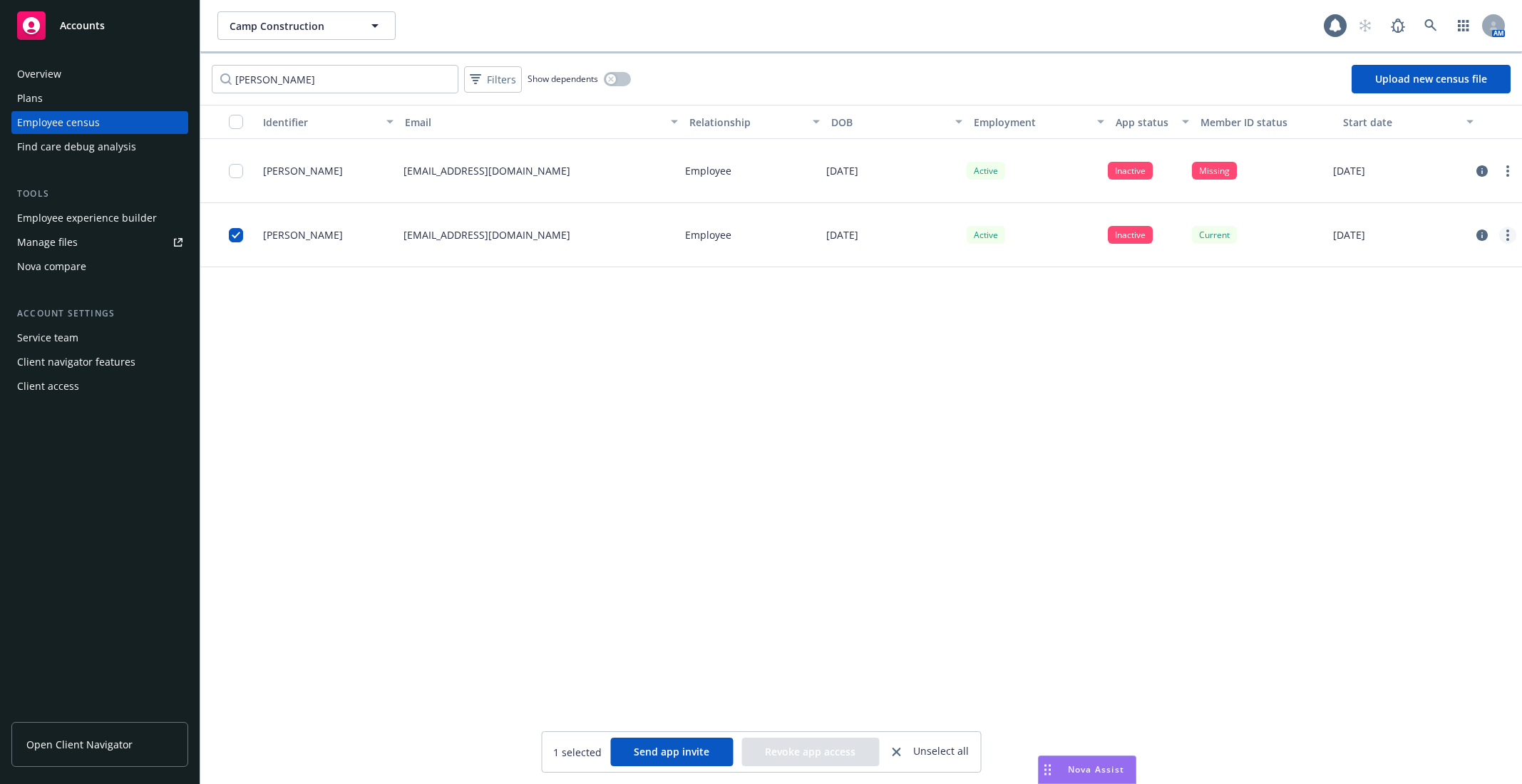
click at [1502, 236] on link "more" at bounding box center [1507, 235] width 17 height 17
click at [1474, 265] on link "Send app invite" at bounding box center [1447, 263] width 136 height 28
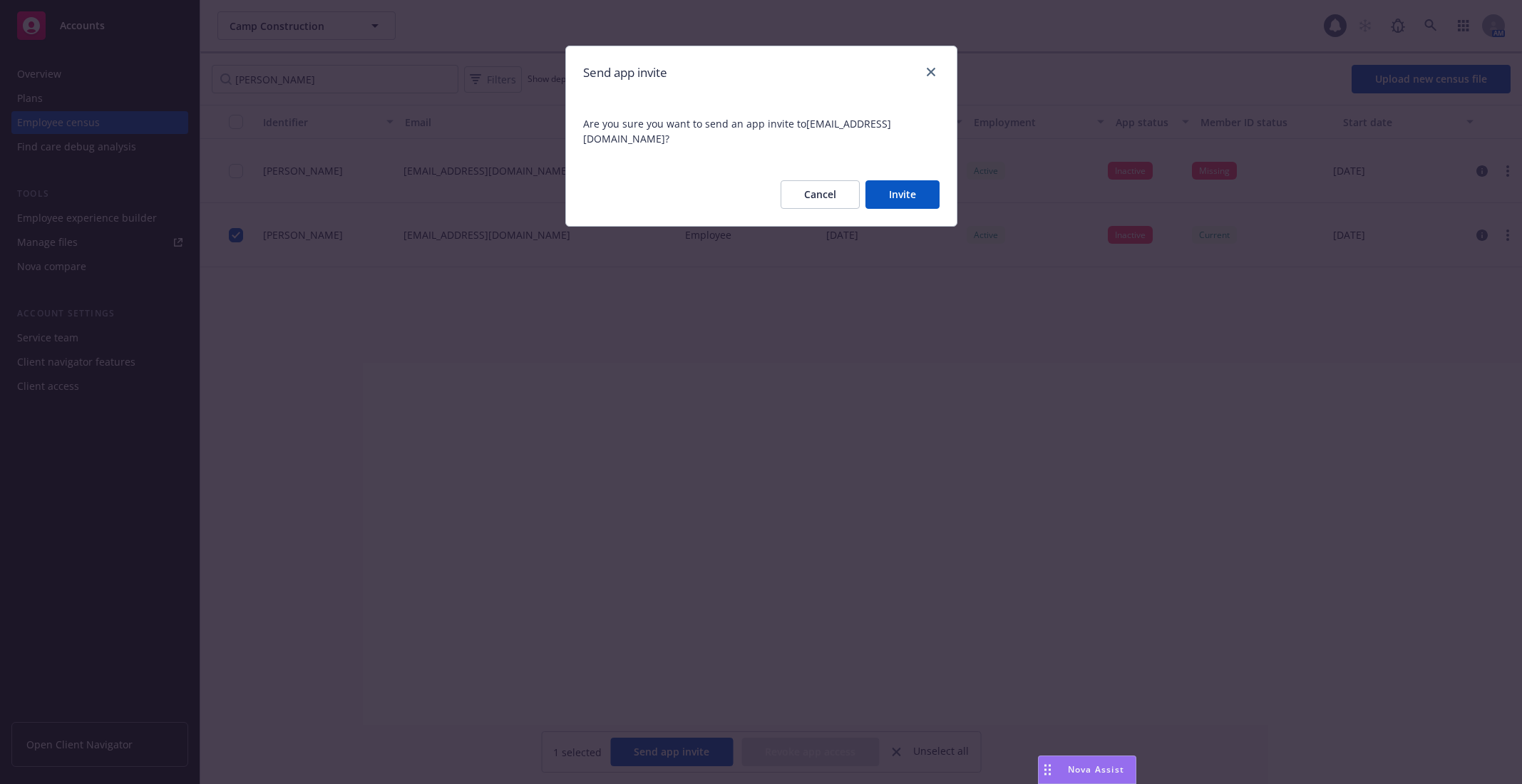
click at [891, 189] on button "Invite" at bounding box center [902, 194] width 74 height 28
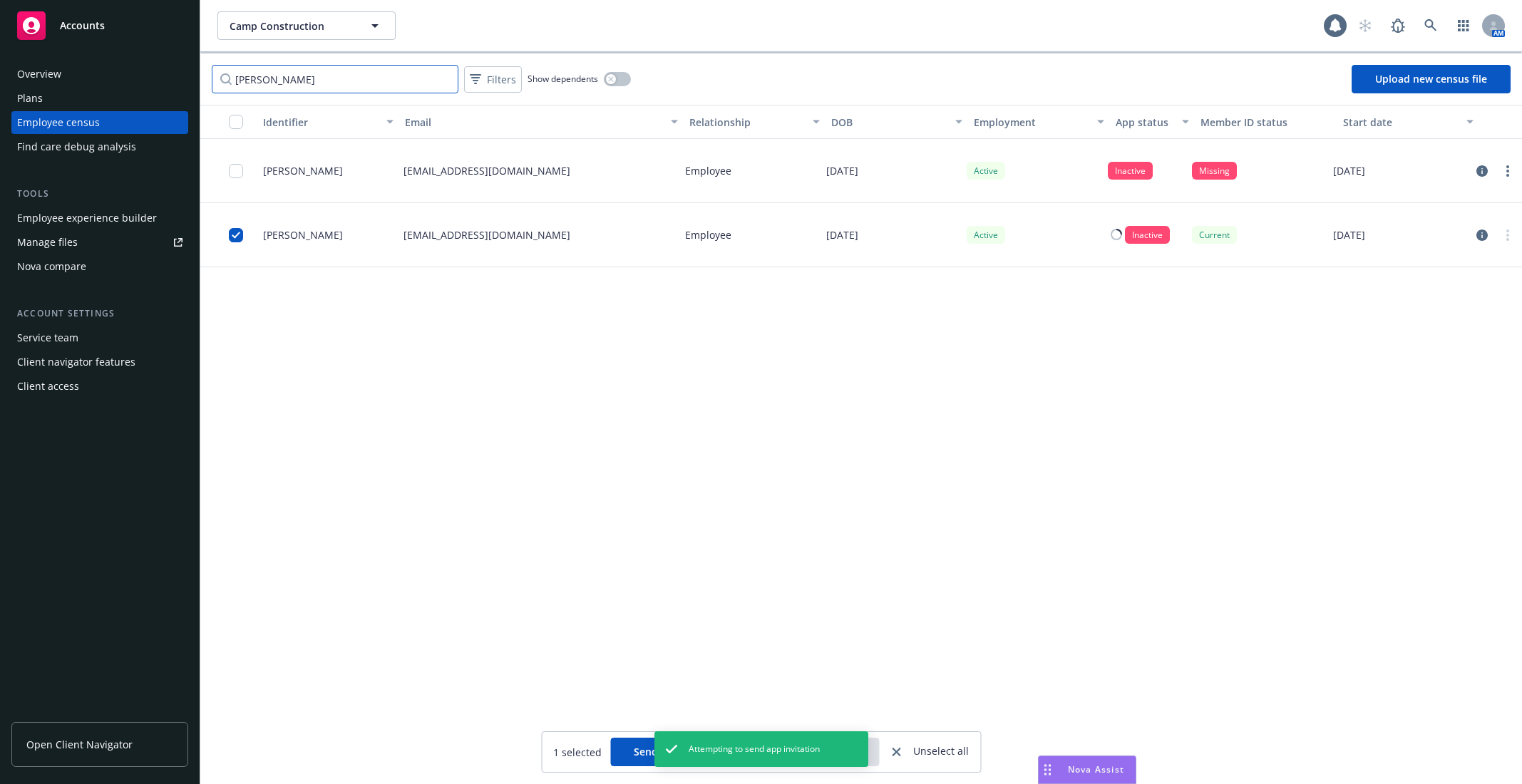
click at [364, 86] on input "jennifer" at bounding box center [335, 78] width 247 height 28
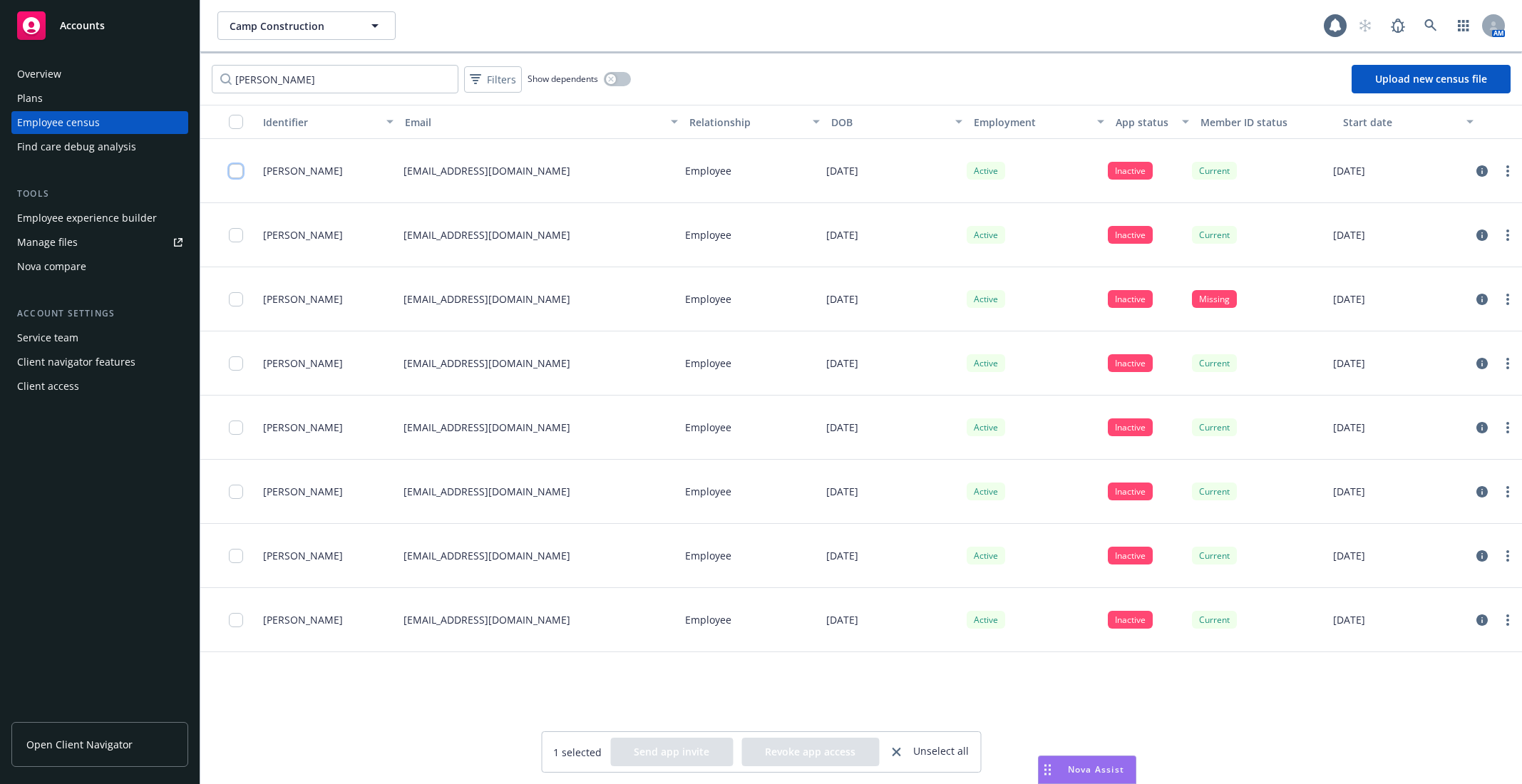
click at [231, 176] on input "checkbox" at bounding box center [237, 171] width 15 height 15
click at [237, 166] on input "checkbox" at bounding box center [237, 171] width 15 height 15
click at [321, 75] on input "robert" at bounding box center [335, 78] width 247 height 28
click at [438, 77] on input "robert" at bounding box center [335, 78] width 247 height 28
click at [447, 77] on input "robert" at bounding box center [335, 78] width 247 height 28
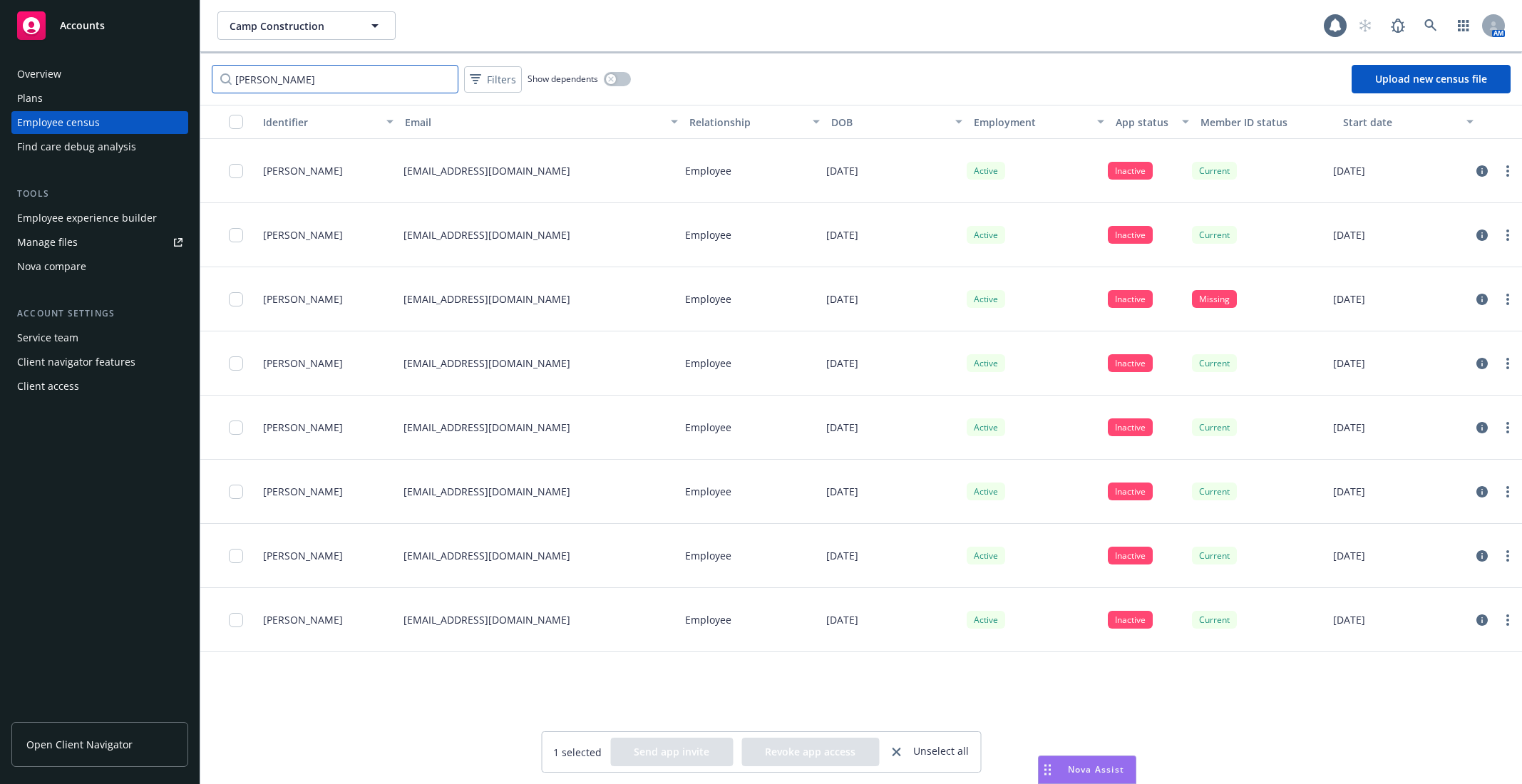
click at [422, 79] on input "robert" at bounding box center [335, 78] width 247 height 28
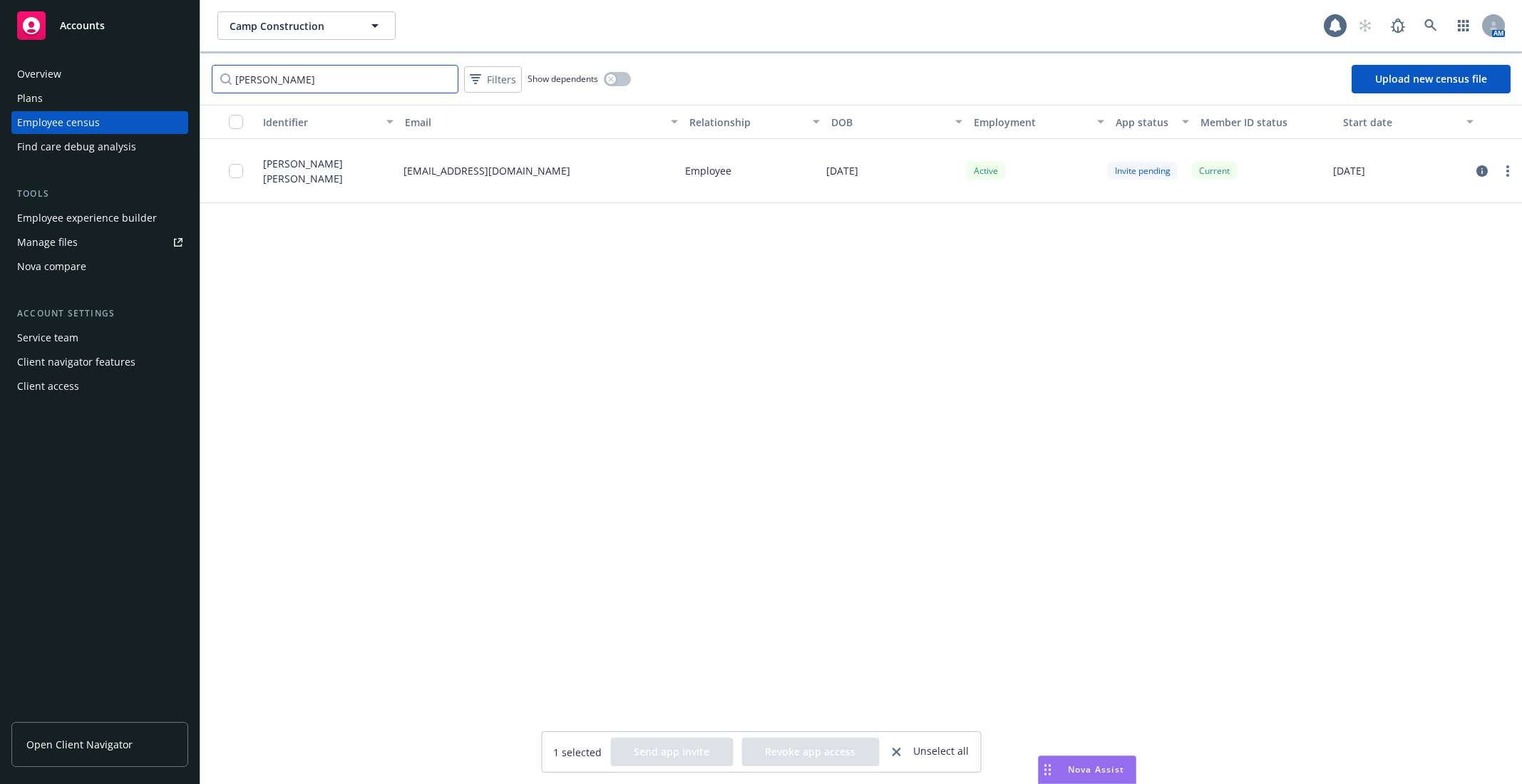
type input "desire"
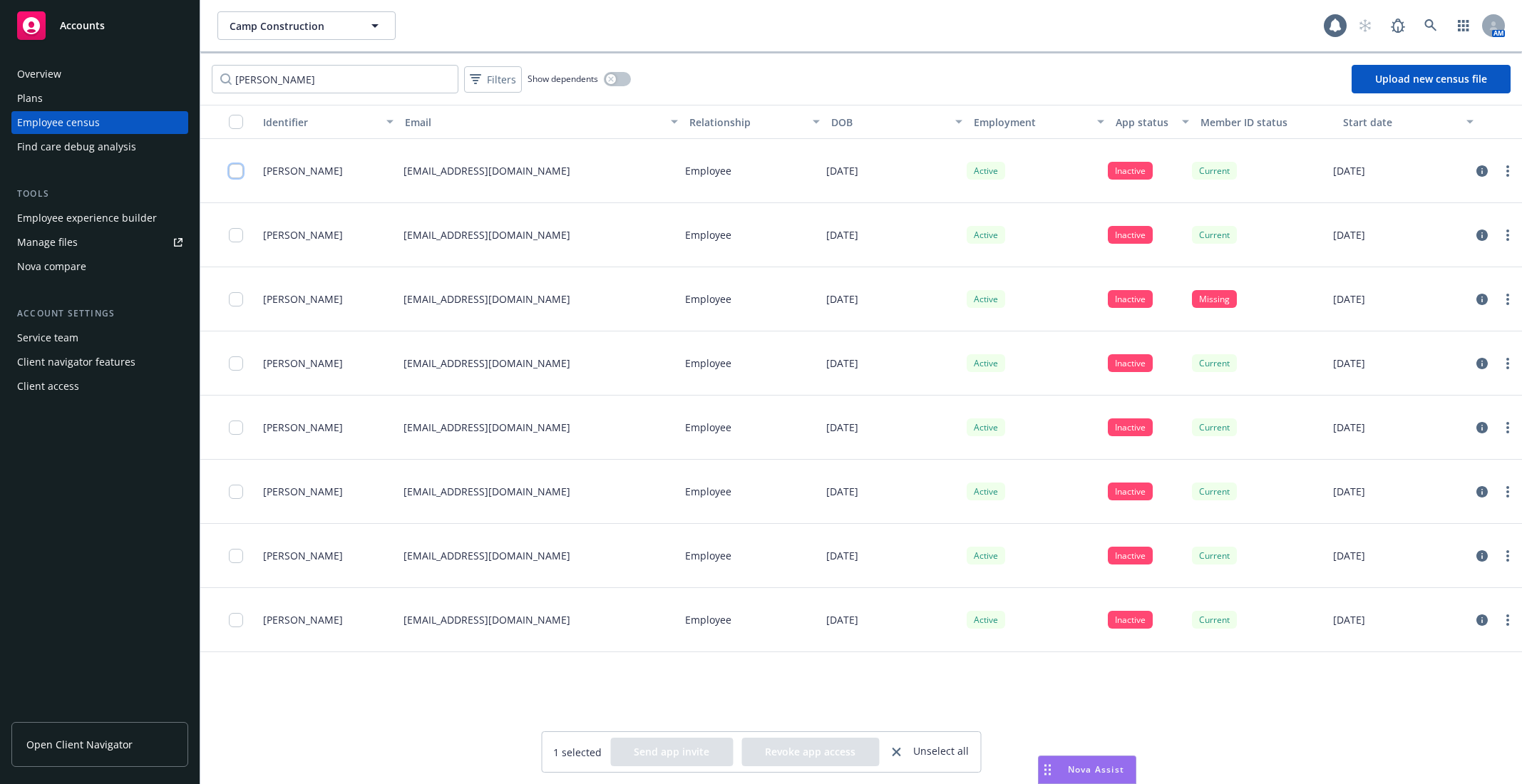
click at [231, 172] on input "checkbox" at bounding box center [237, 171] width 15 height 15
click at [316, 87] on input "robert" at bounding box center [335, 78] width 247 height 28
click at [291, 76] on input "robert" at bounding box center [335, 78] width 247 height 28
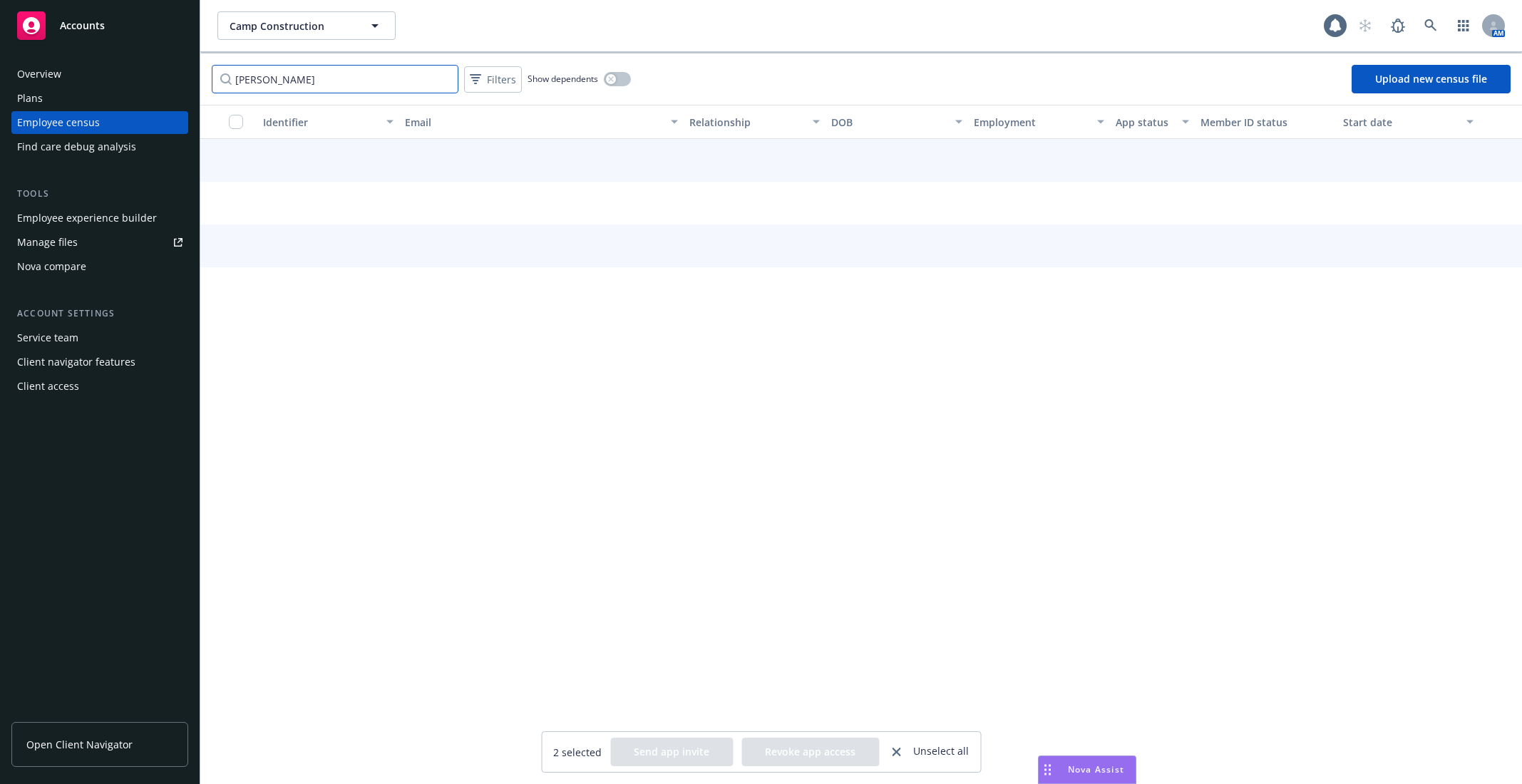
type input "desire"
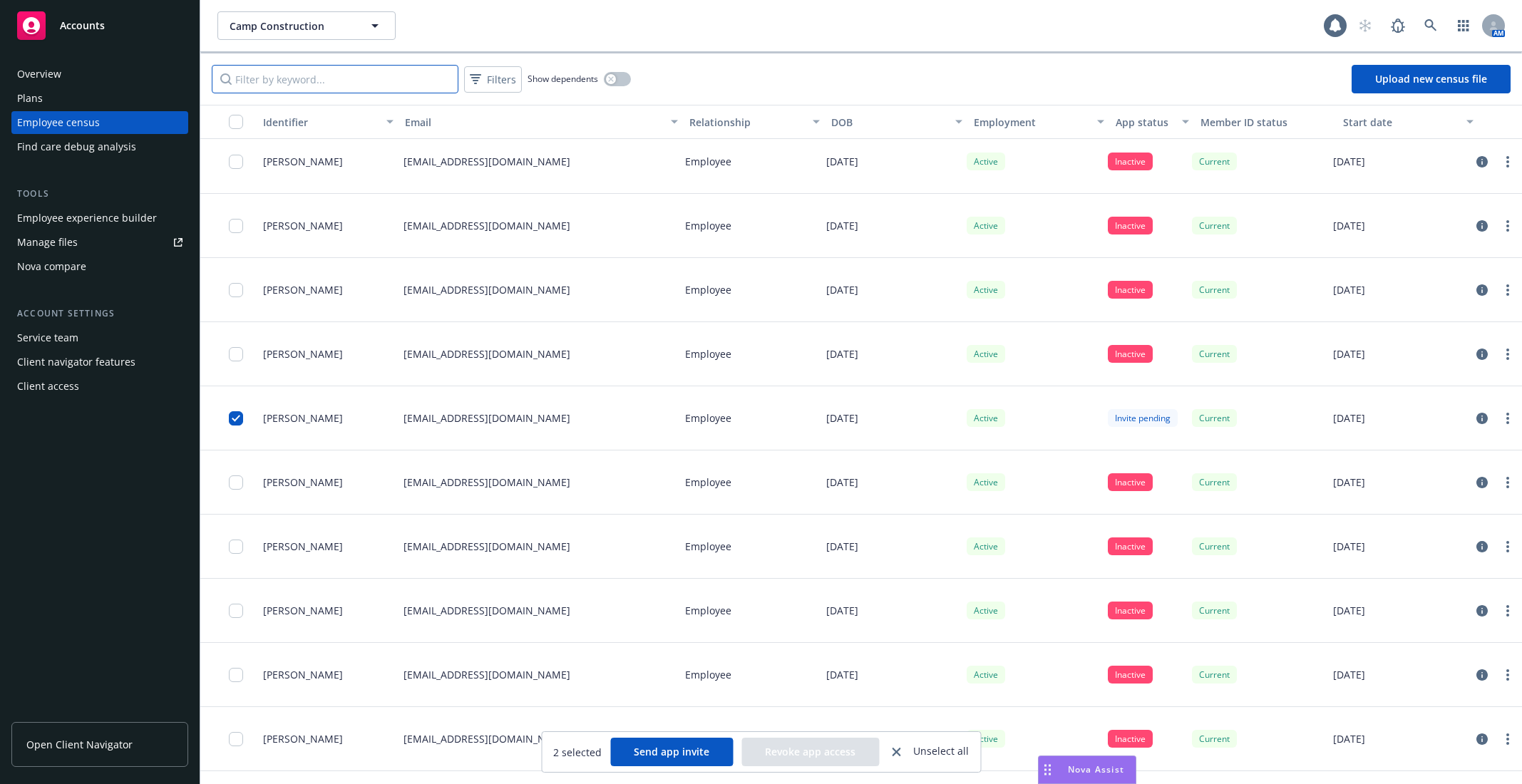
scroll to position [15559, 0]
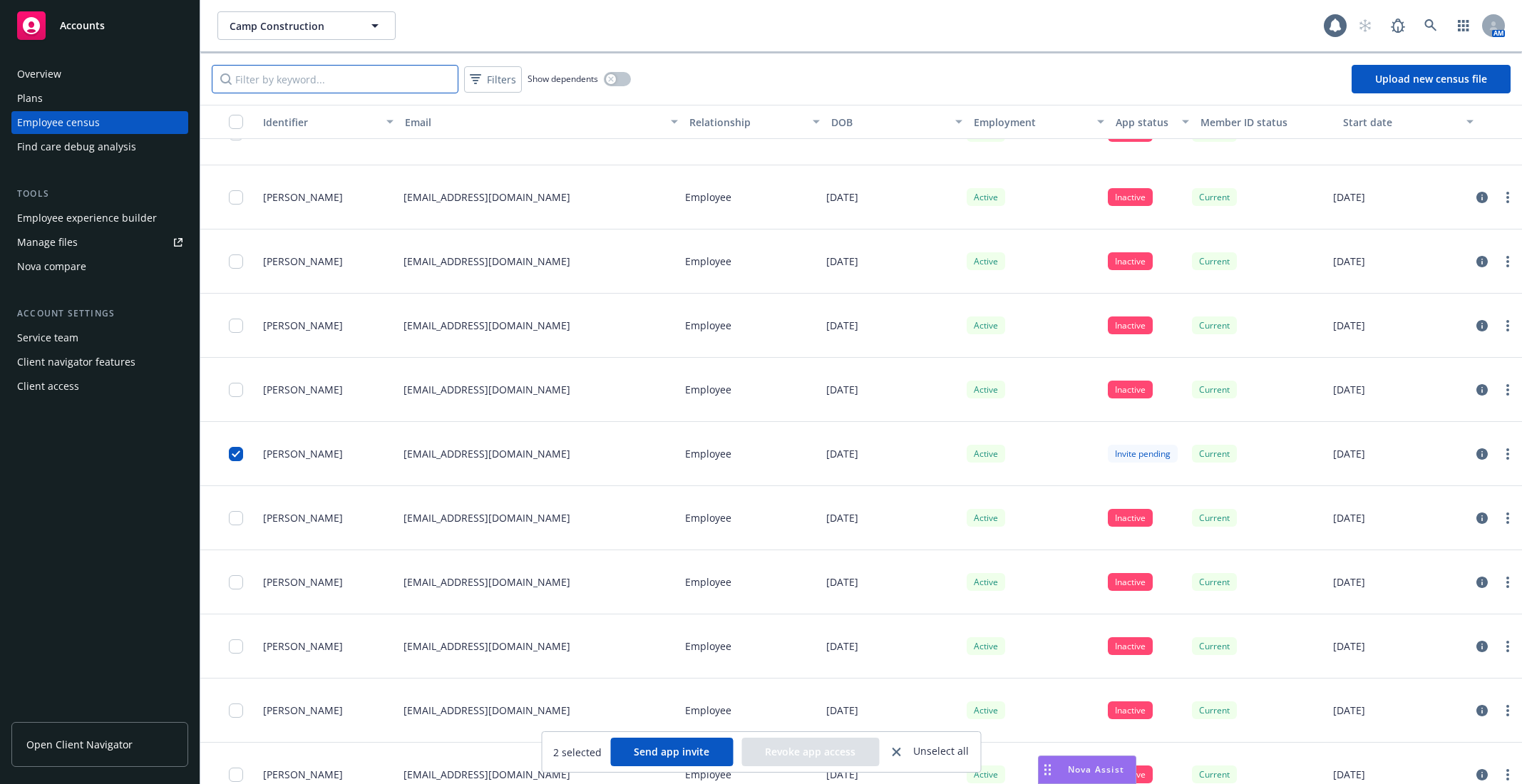
click at [304, 74] on input "Filter by keyword..." at bounding box center [335, 78] width 247 height 28
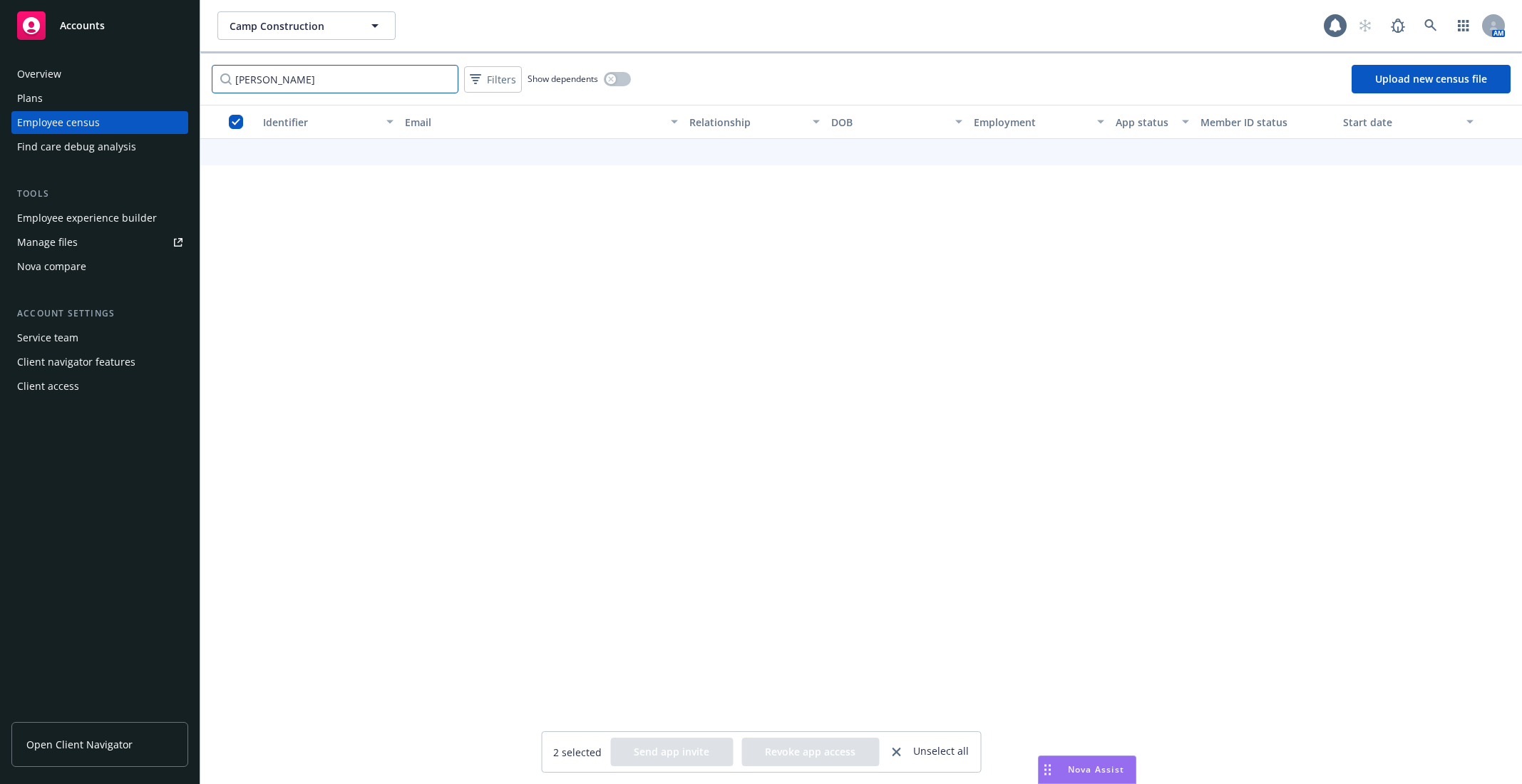
scroll to position [0, 0]
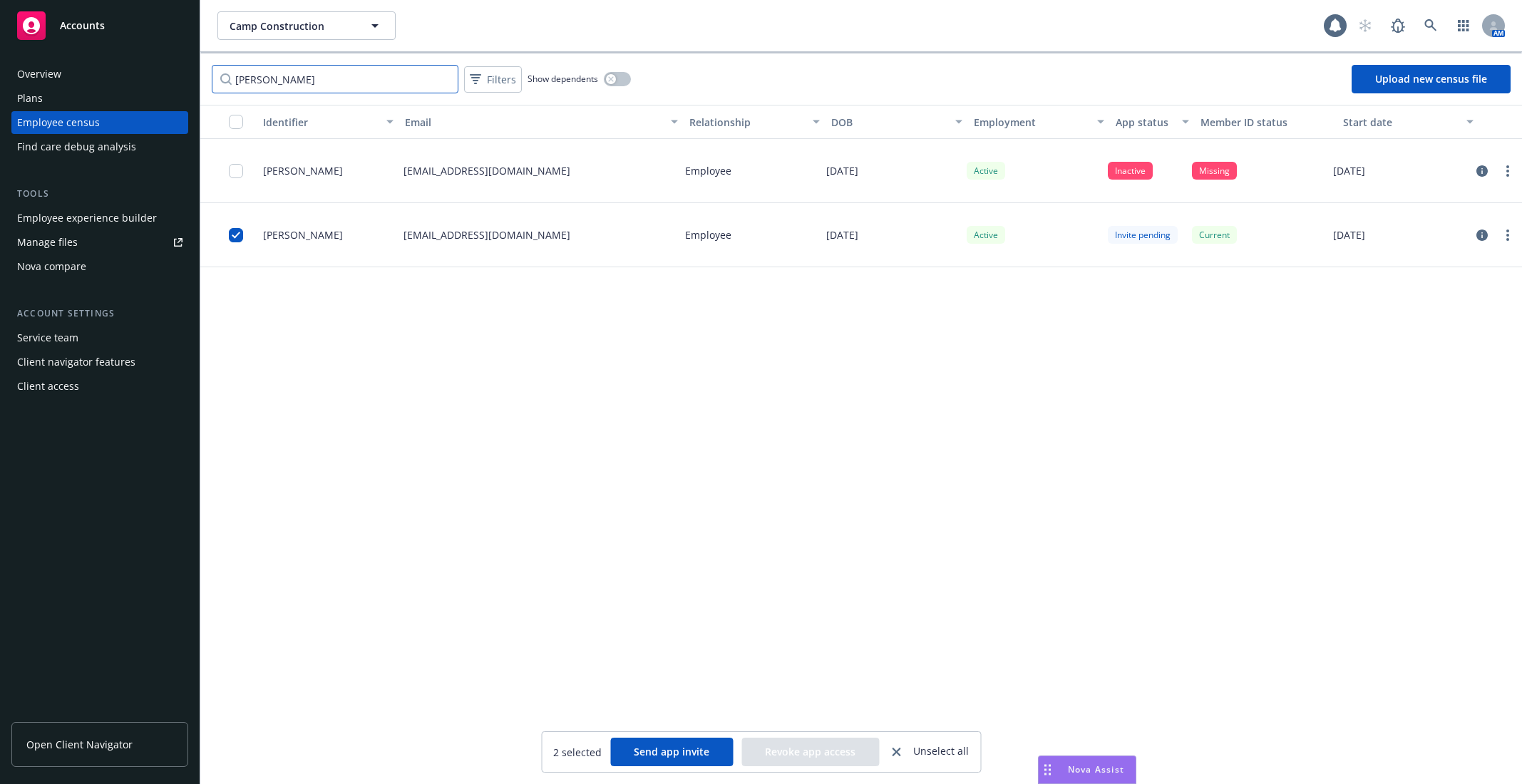
type input "jennif"
click at [236, 226] on div at bounding box center [240, 235] width 23 height 46
click at [235, 232] on input "checkbox" at bounding box center [237, 236] width 15 height 15
click at [240, 234] on input "checkbox" at bounding box center [237, 236] width 15 height 15
click at [427, 81] on input "jennif" at bounding box center [335, 78] width 247 height 28
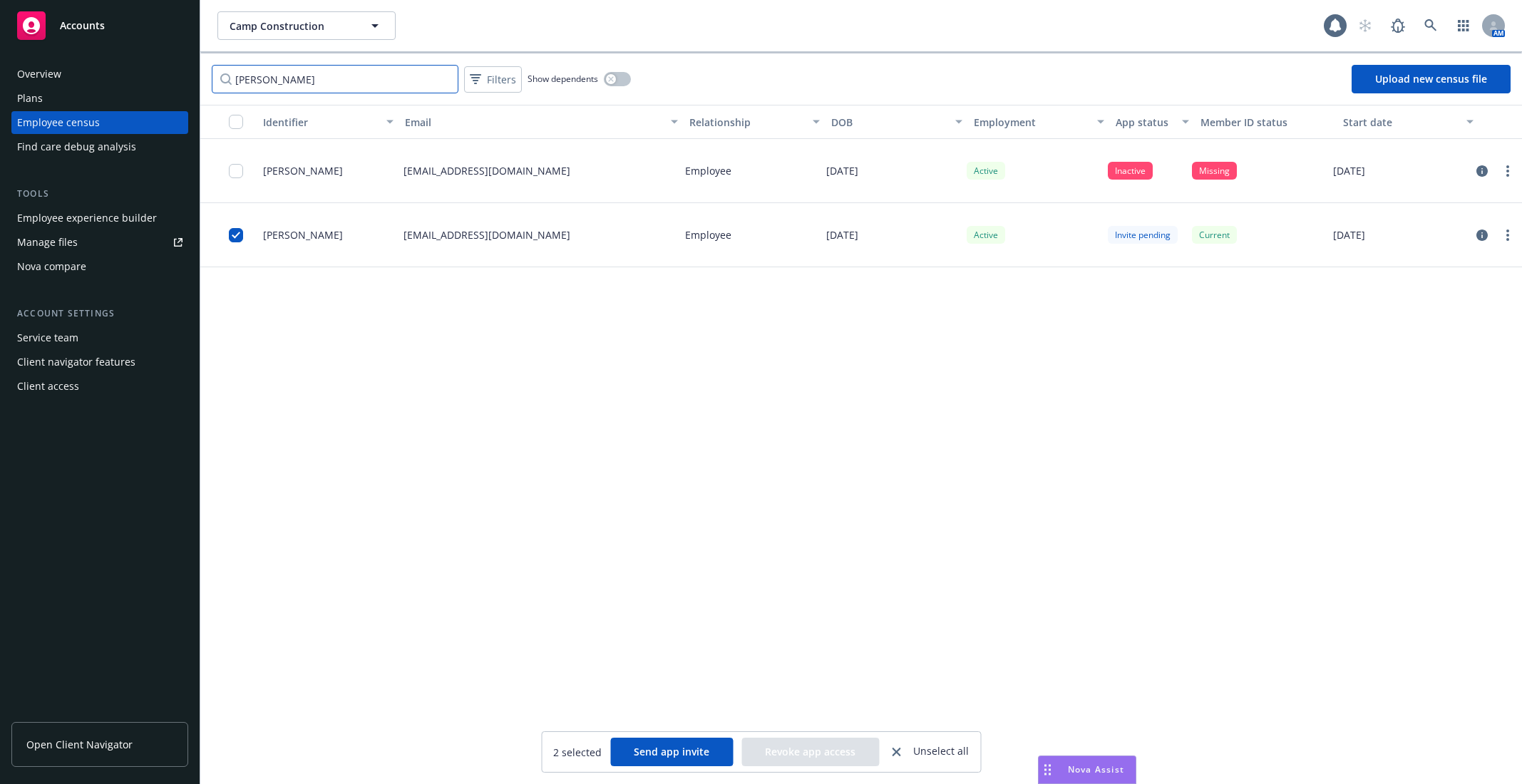
click at [446, 80] on input "jennif" at bounding box center [335, 78] width 247 height 28
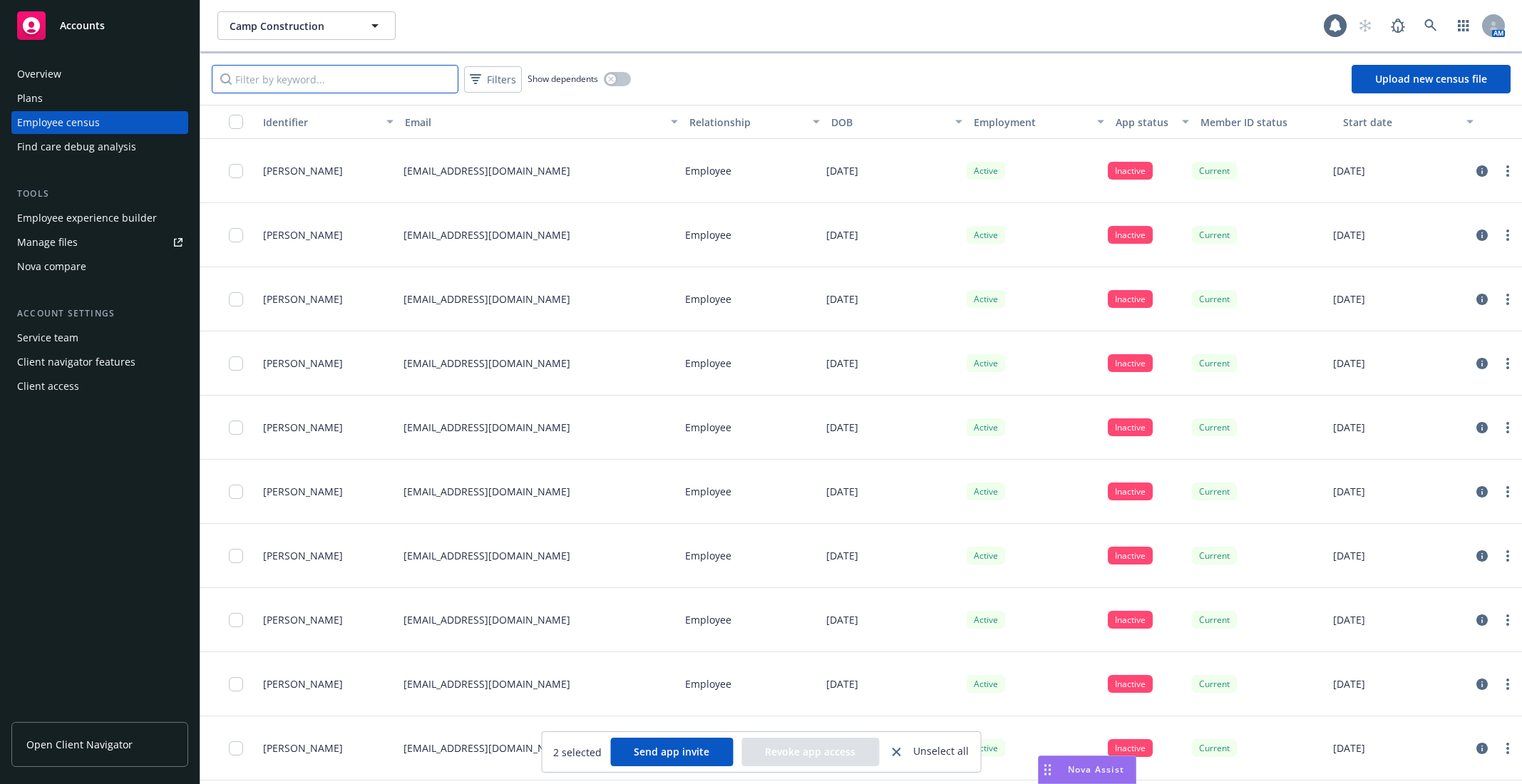
click at [399, 78] on input "Filter by keyword..." at bounding box center [335, 78] width 247 height 28
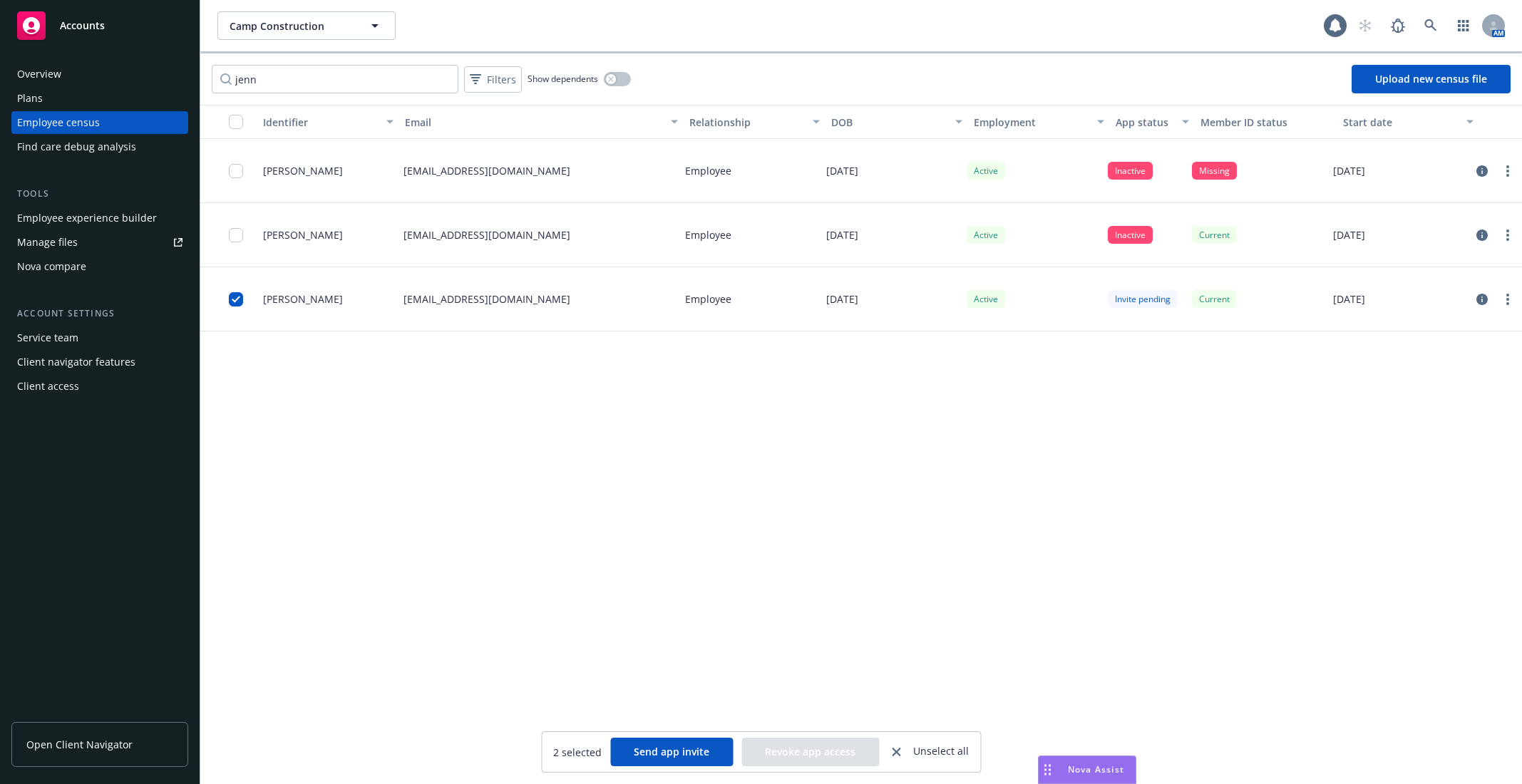
click at [243, 285] on div at bounding box center [240, 298] width 23 height 46
drag, startPoint x: 236, startPoint y: 298, endPoint x: 756, endPoint y: 259, distance: 521.5
click at [625, 258] on div "Jennifer DeLeon JDeLeon@campfs.com Employee 02/25/1972 Active Inactive Missing …" at bounding box center [861, 236] width 1322 height 193
click at [1480, 298] on icon "circleInformation" at bounding box center [1482, 299] width 12 height 12
click at [232, 300] on input "checkbox" at bounding box center [237, 299] width 15 height 15
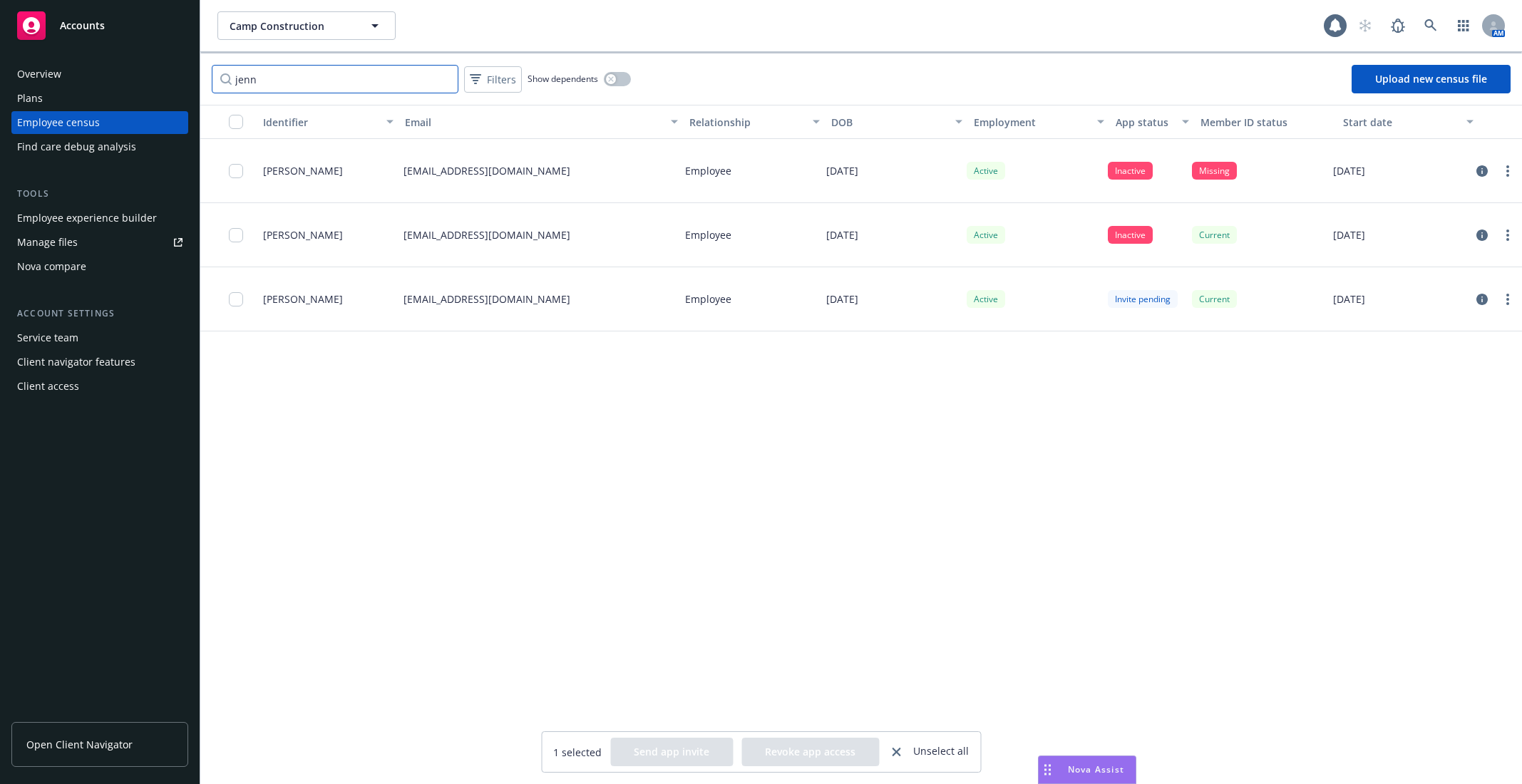
click at [325, 85] on input "jenn" at bounding box center [335, 78] width 247 height 28
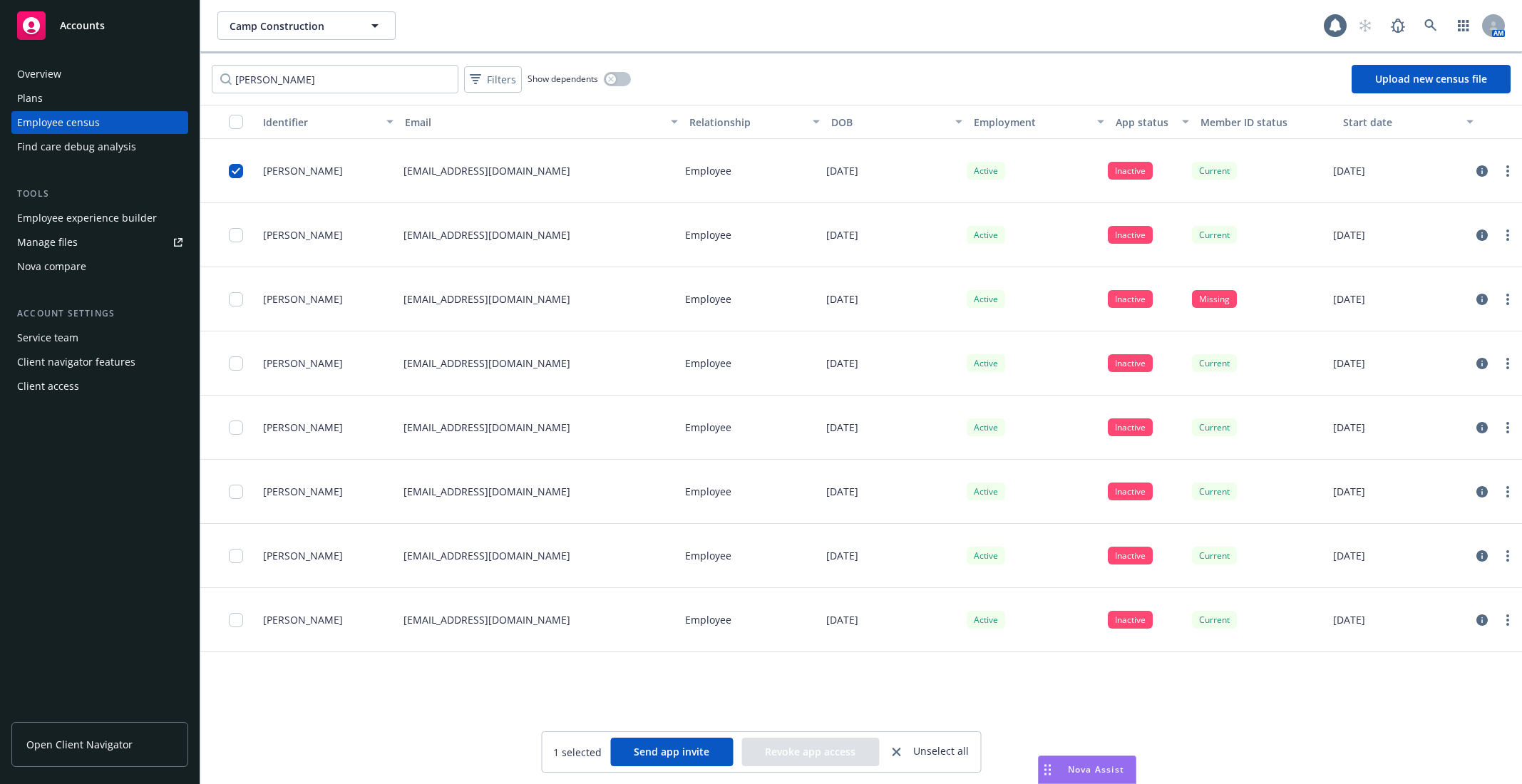
click at [680, 753] on button "Send app invite" at bounding box center [671, 751] width 123 height 28
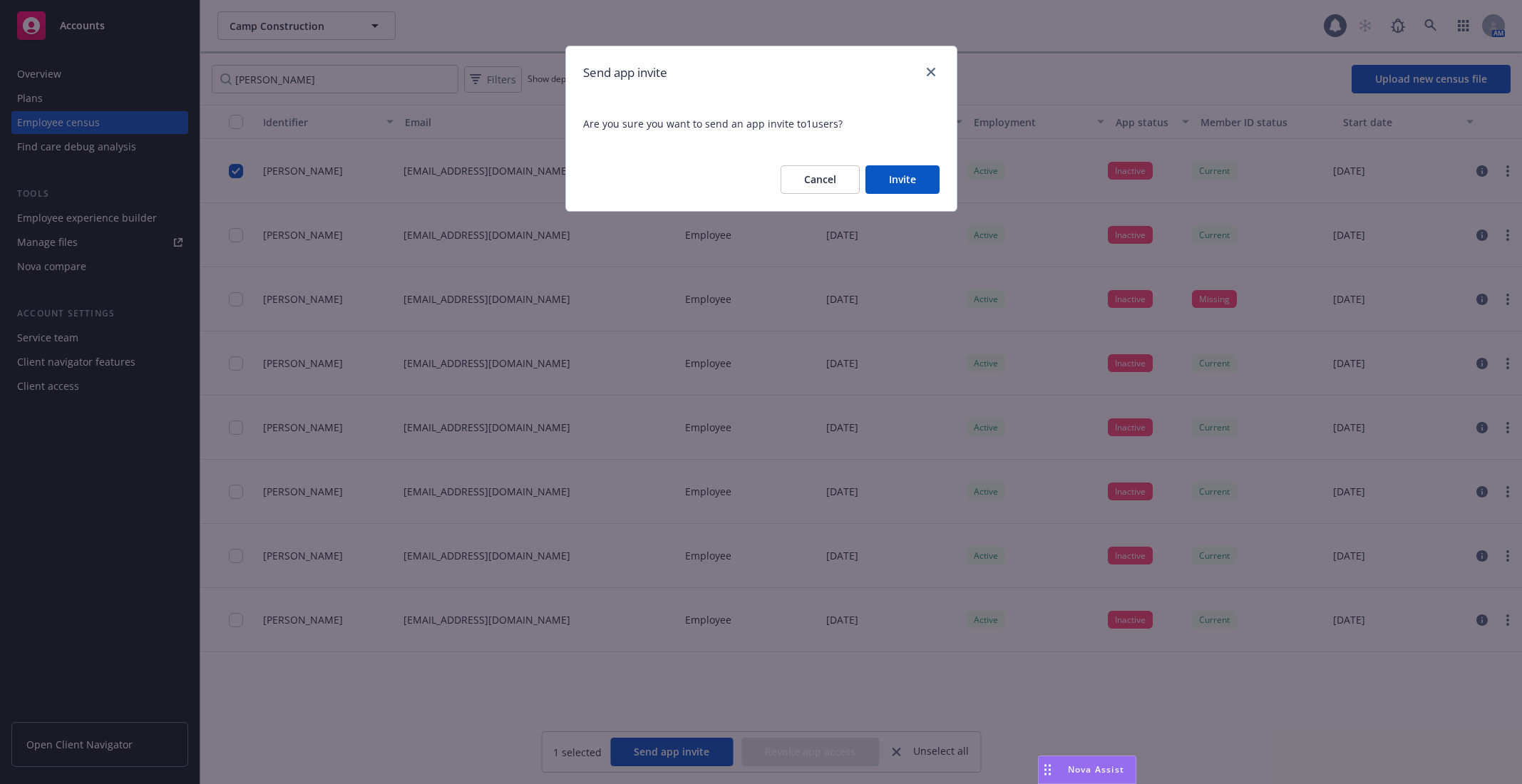
click at [903, 181] on button "Invite" at bounding box center [902, 179] width 74 height 28
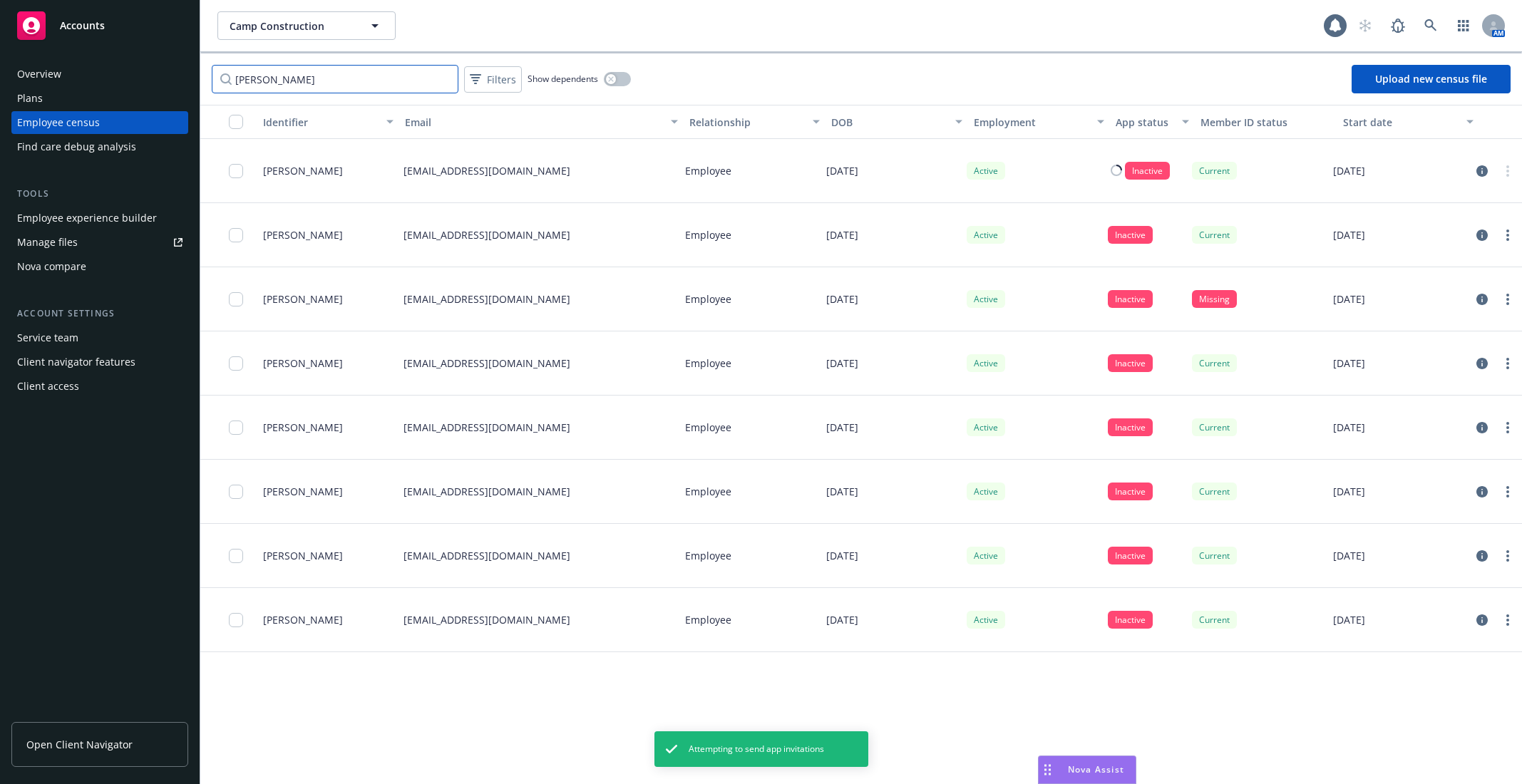
click at [315, 88] on input "robert" at bounding box center [335, 78] width 247 height 28
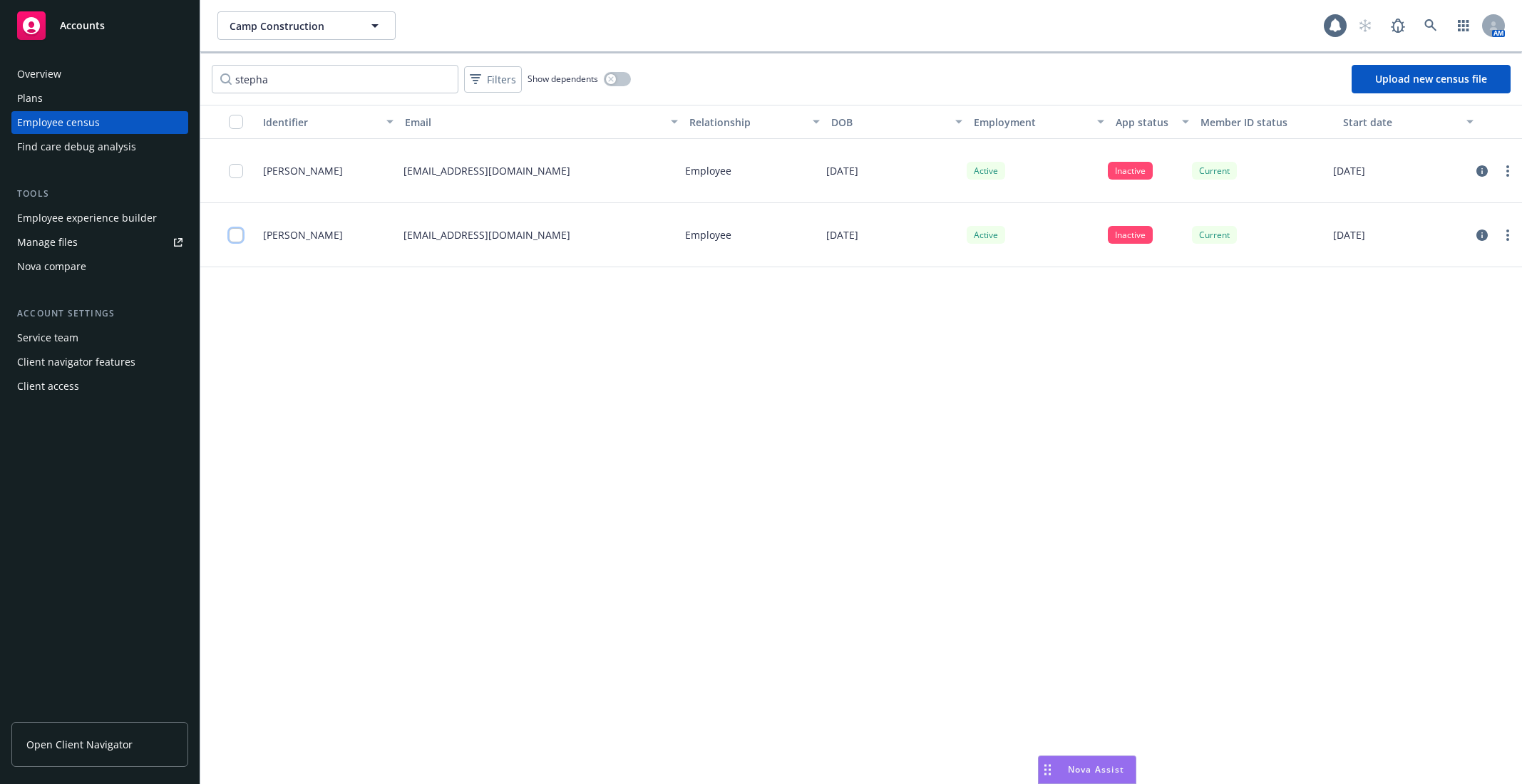
click at [229, 234] on input "checkbox" at bounding box center [237, 236] width 15 height 15
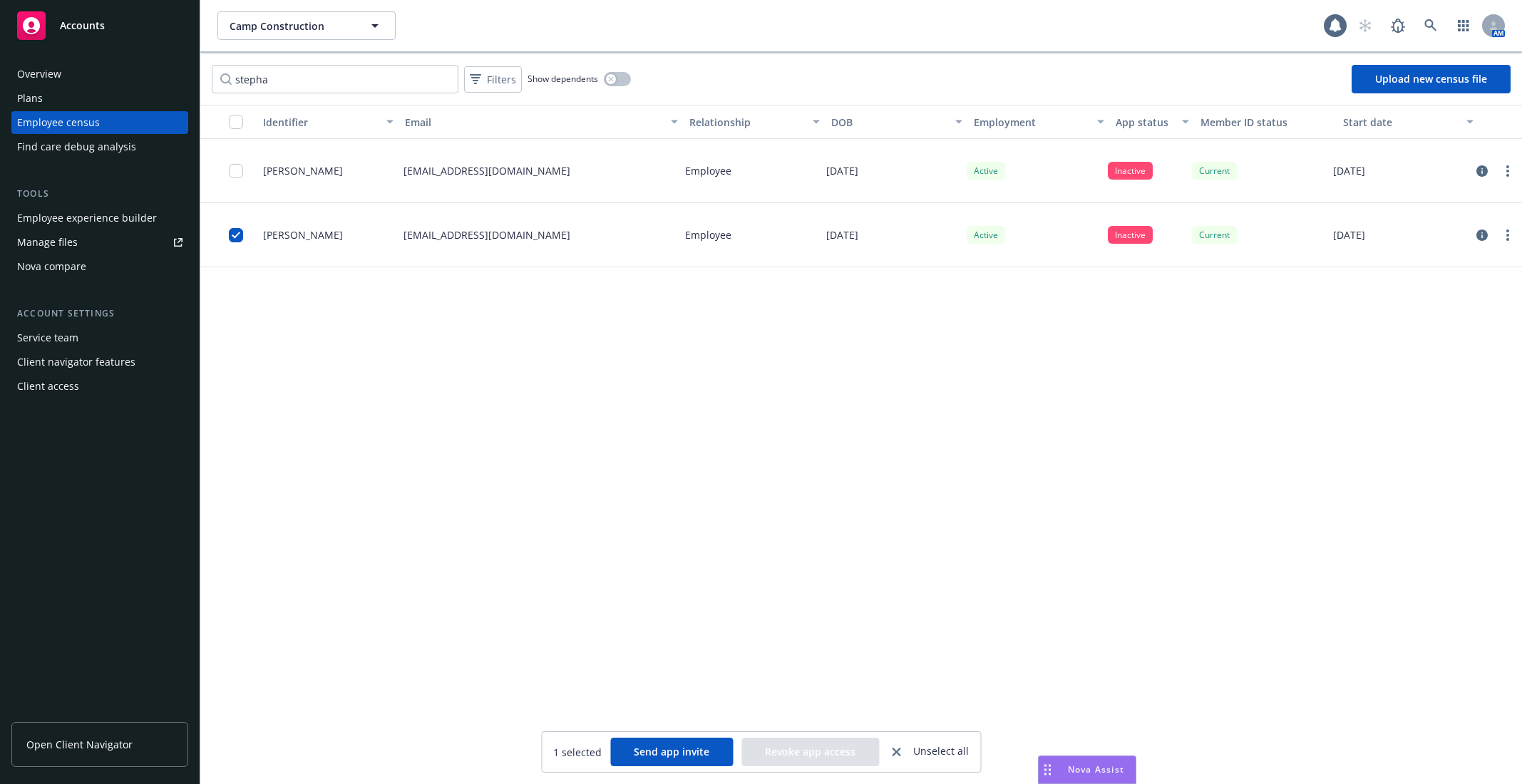
click at [662, 739] on button "Send app invite" at bounding box center [671, 751] width 123 height 28
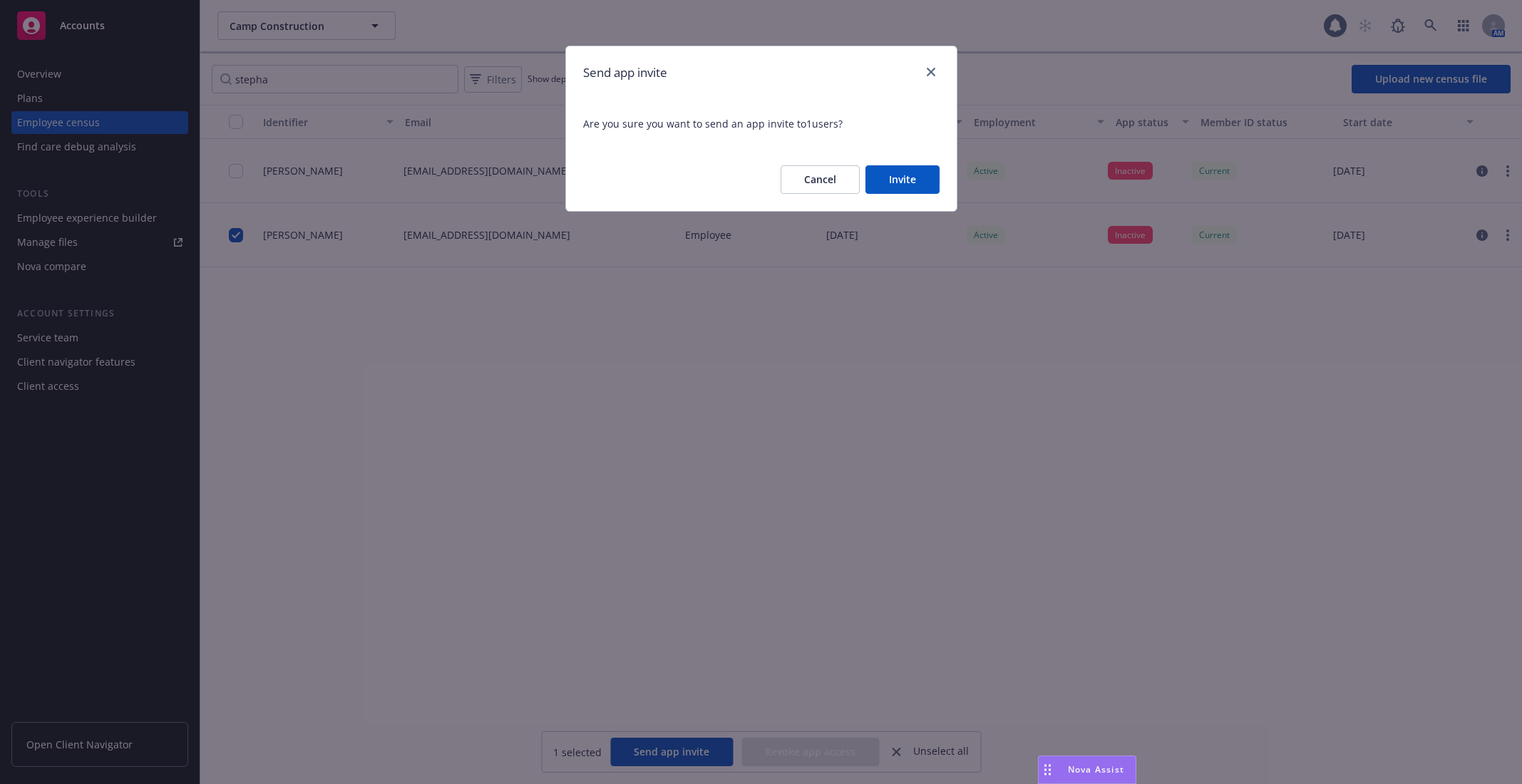
click at [913, 189] on button "Invite" at bounding box center [902, 179] width 74 height 28
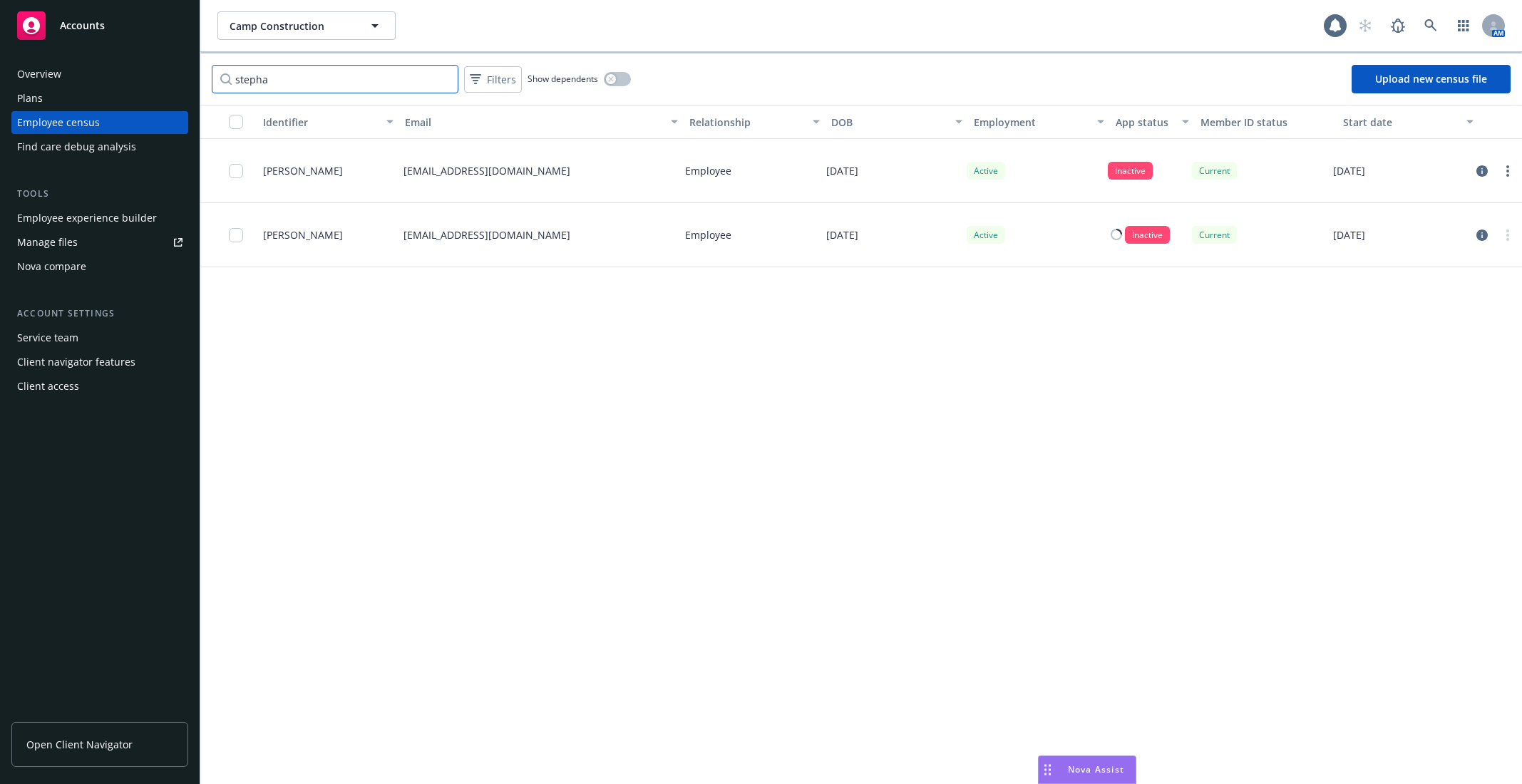
click at [368, 81] on input "stepha" at bounding box center [335, 78] width 247 height 28
click at [1488, 169] on link "circleInformation" at bounding box center [1482, 171] width 17 height 17
click at [229, 163] on div at bounding box center [240, 170] width 23 height 46
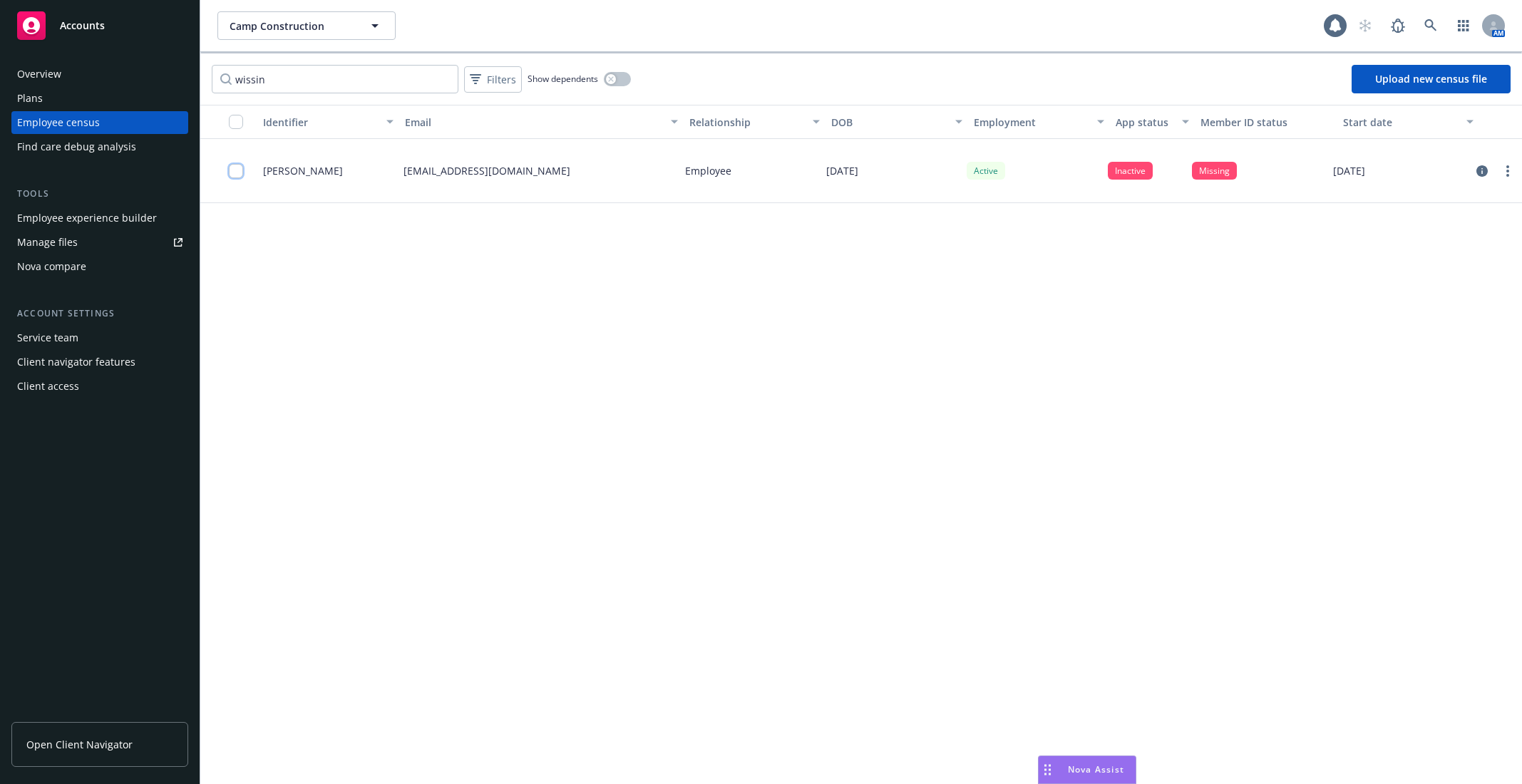
click at [231, 164] on input "checkbox" at bounding box center [237, 171] width 15 height 15
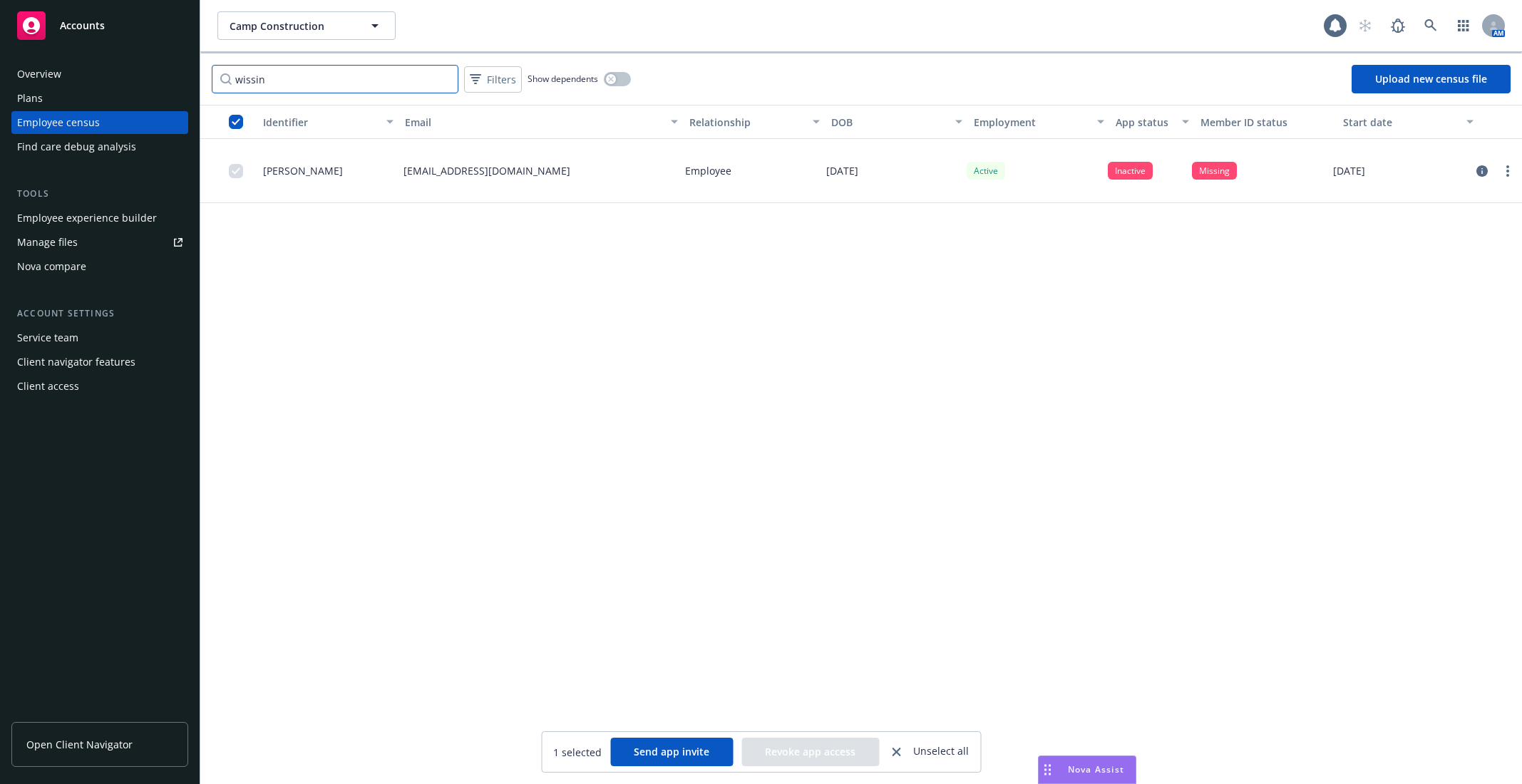
click at [285, 84] on input "wissin" at bounding box center [335, 78] width 247 height 28
click at [229, 166] on input "checkbox" at bounding box center [237, 171] width 15 height 15
click at [674, 743] on button "Send app invite" at bounding box center [671, 751] width 123 height 28
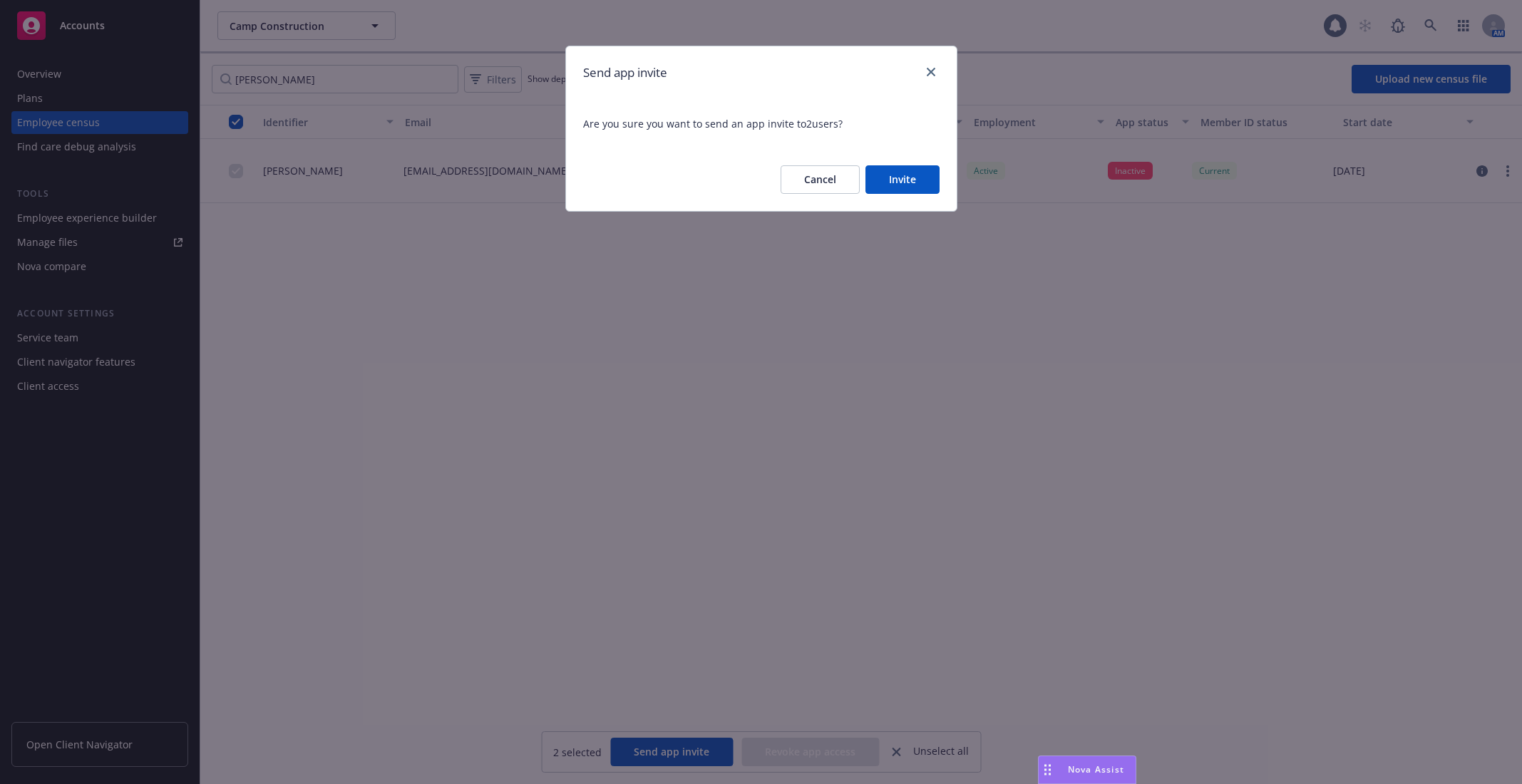
click at [882, 176] on button "Invite" at bounding box center [902, 179] width 74 height 28
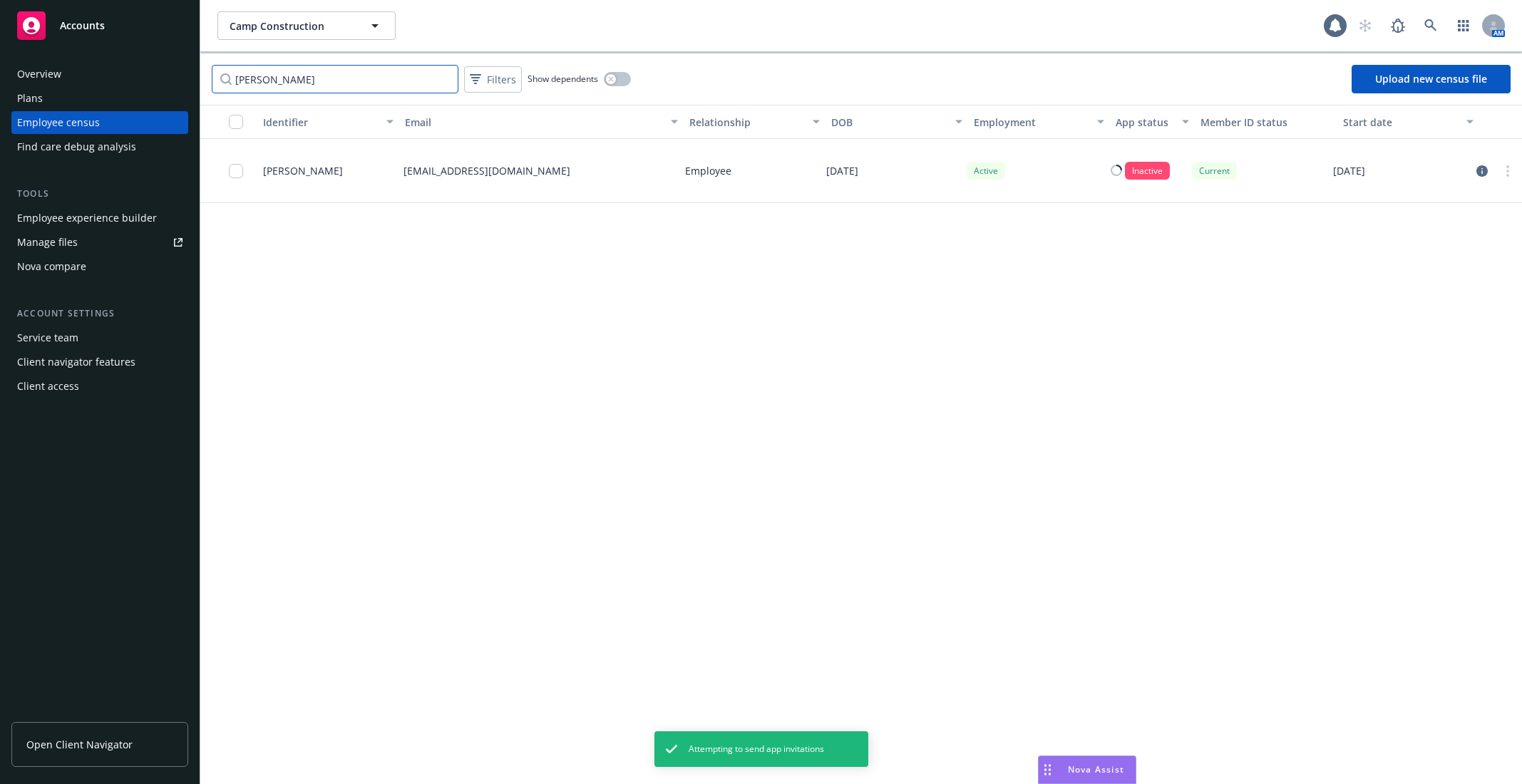
click at [412, 82] on input "[PERSON_NAME]" at bounding box center [335, 78] width 247 height 28
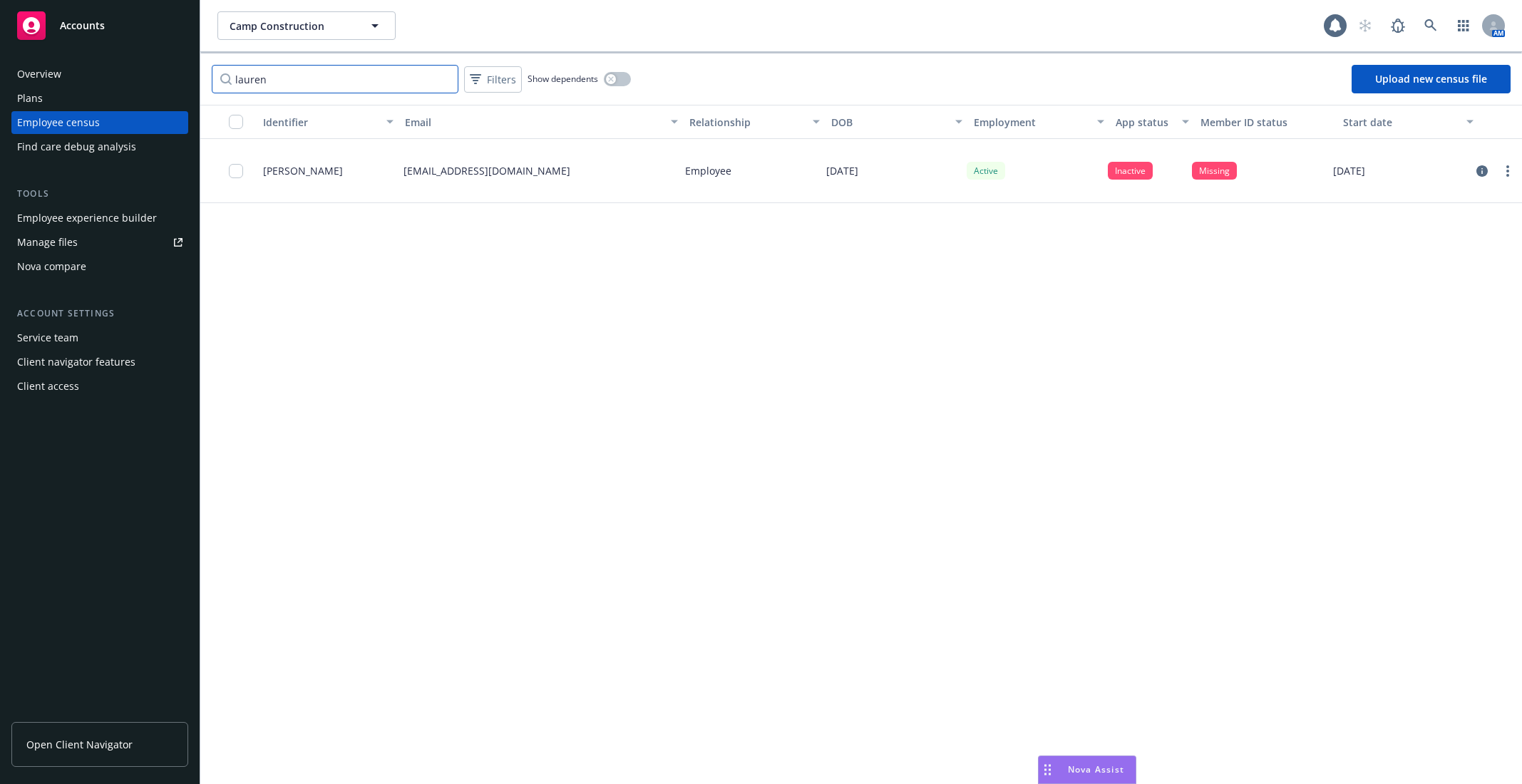
type input "laurenl"
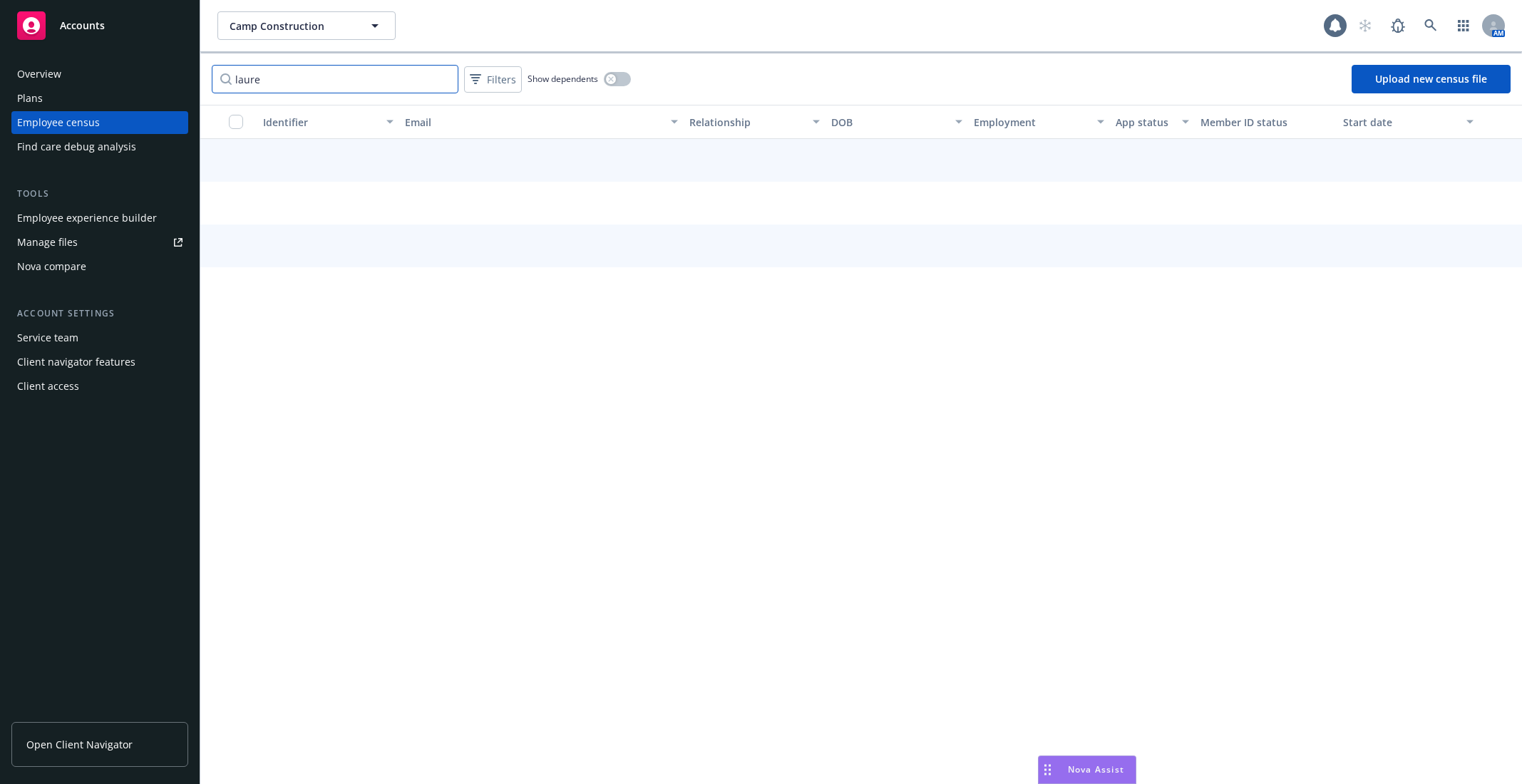
type input "lauren"
type input "[PERSON_NAME]"
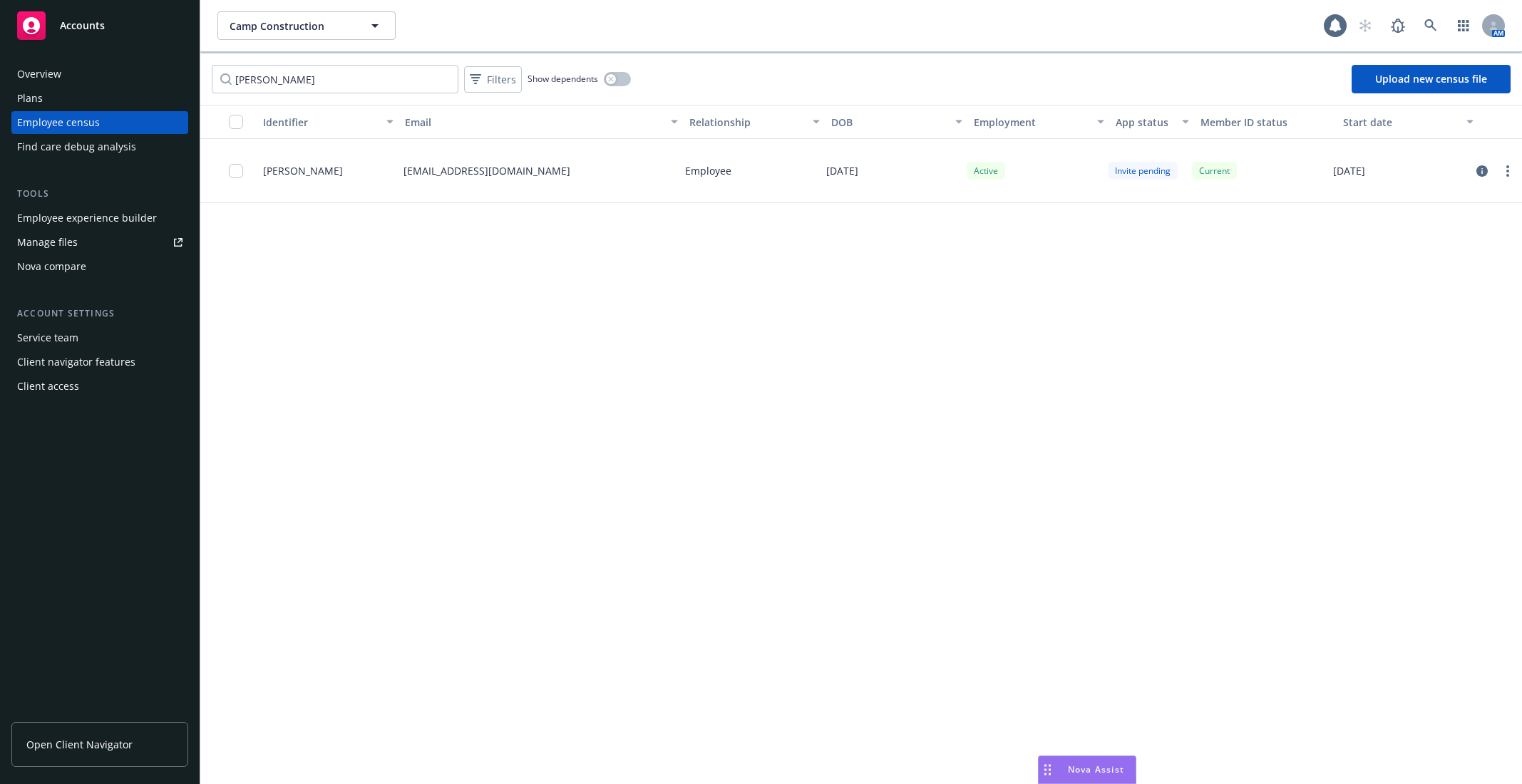
click at [499, 295] on div "Identifier Email Relationship DOB Employment App status Member ID status Start …" at bounding box center [861, 444] width 1322 height 679
click at [436, 83] on input "[PERSON_NAME]" at bounding box center [335, 78] width 247 height 28
click at [443, 79] on input "[PERSON_NAME]" at bounding box center [335, 78] width 247 height 28
type input "lauren"
